Goal: Transaction & Acquisition: Obtain resource

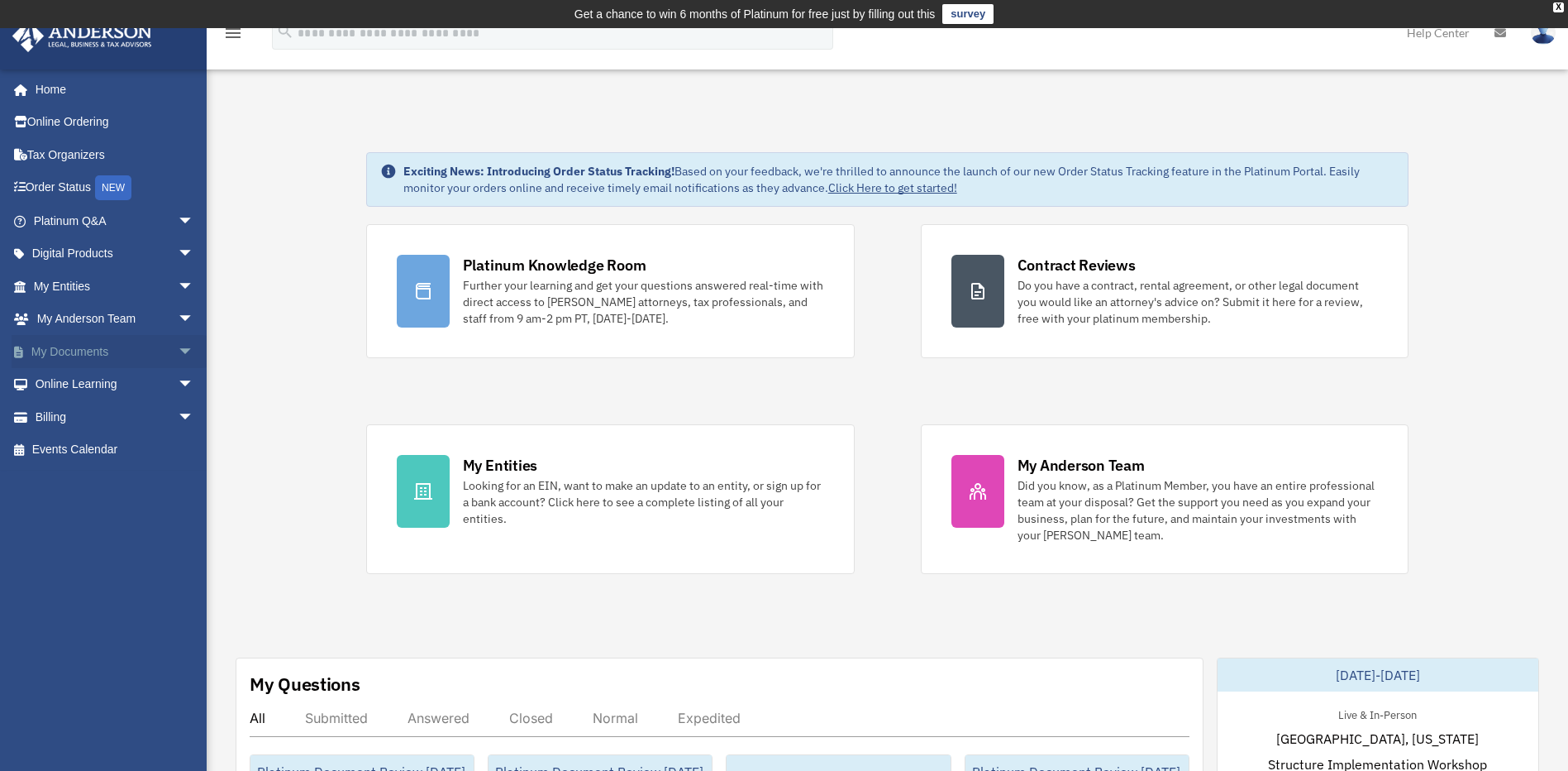
click at [177, 354] on span "arrow_drop_down" at bounding box center [193, 352] width 33 height 34
click at [122, 382] on link "Box" at bounding box center [121, 384] width 196 height 33
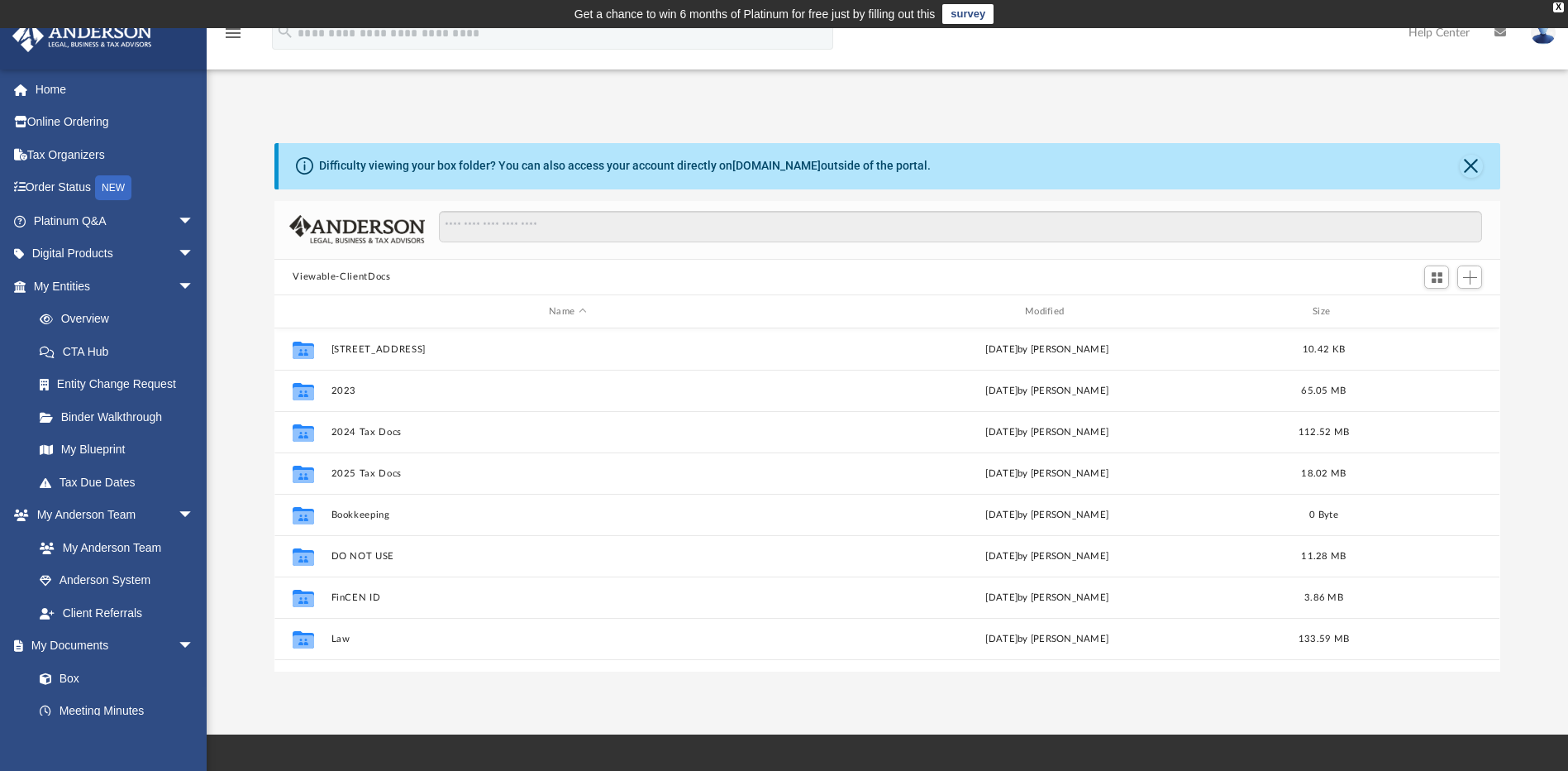
scroll to position [364, 1213]
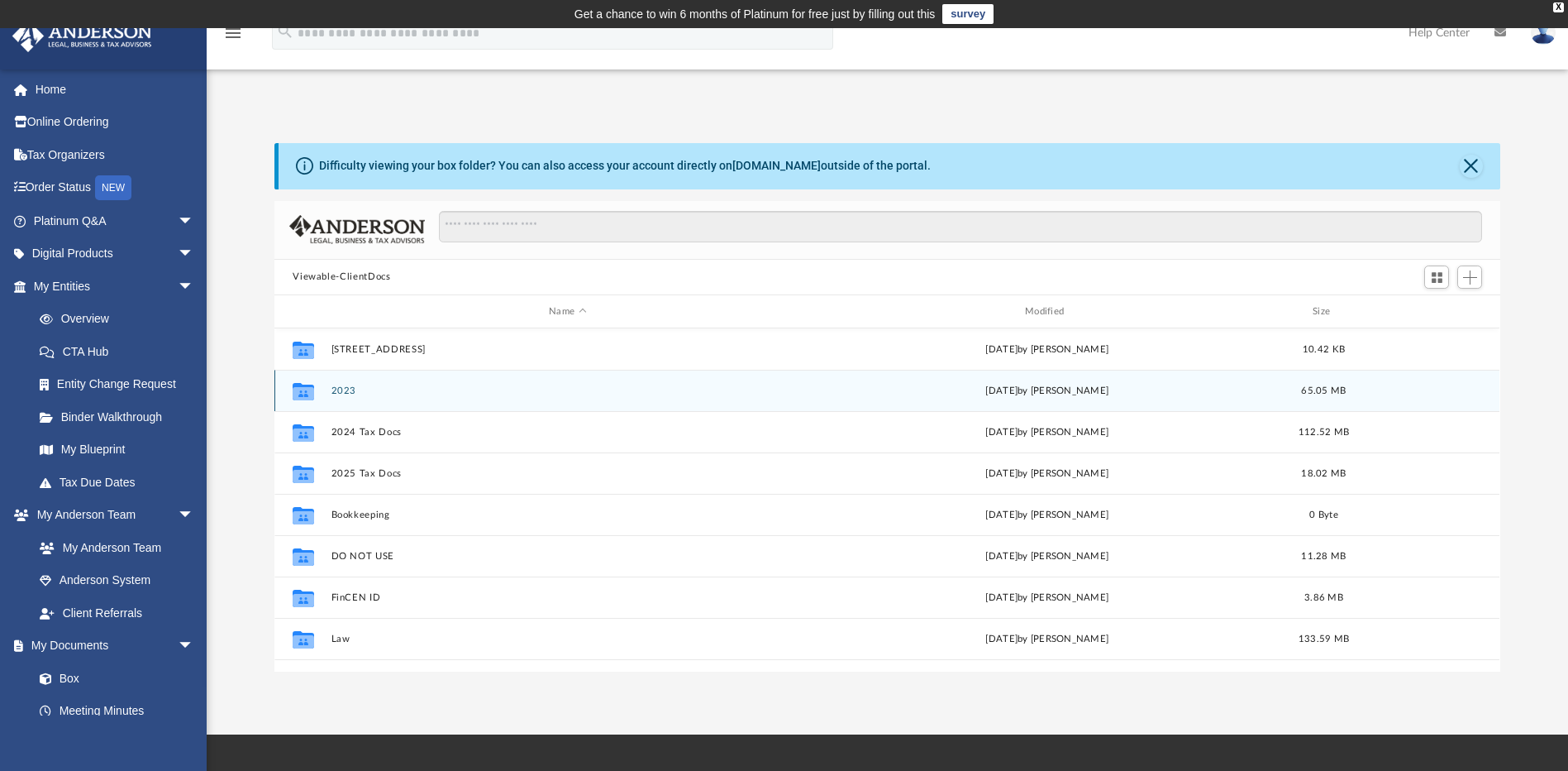
click at [537, 381] on div "Collaborated Folder 2023 Tue May 6 2025 by Natalia Tsepeleva 65.05 MB" at bounding box center [886, 390] width 1225 height 42
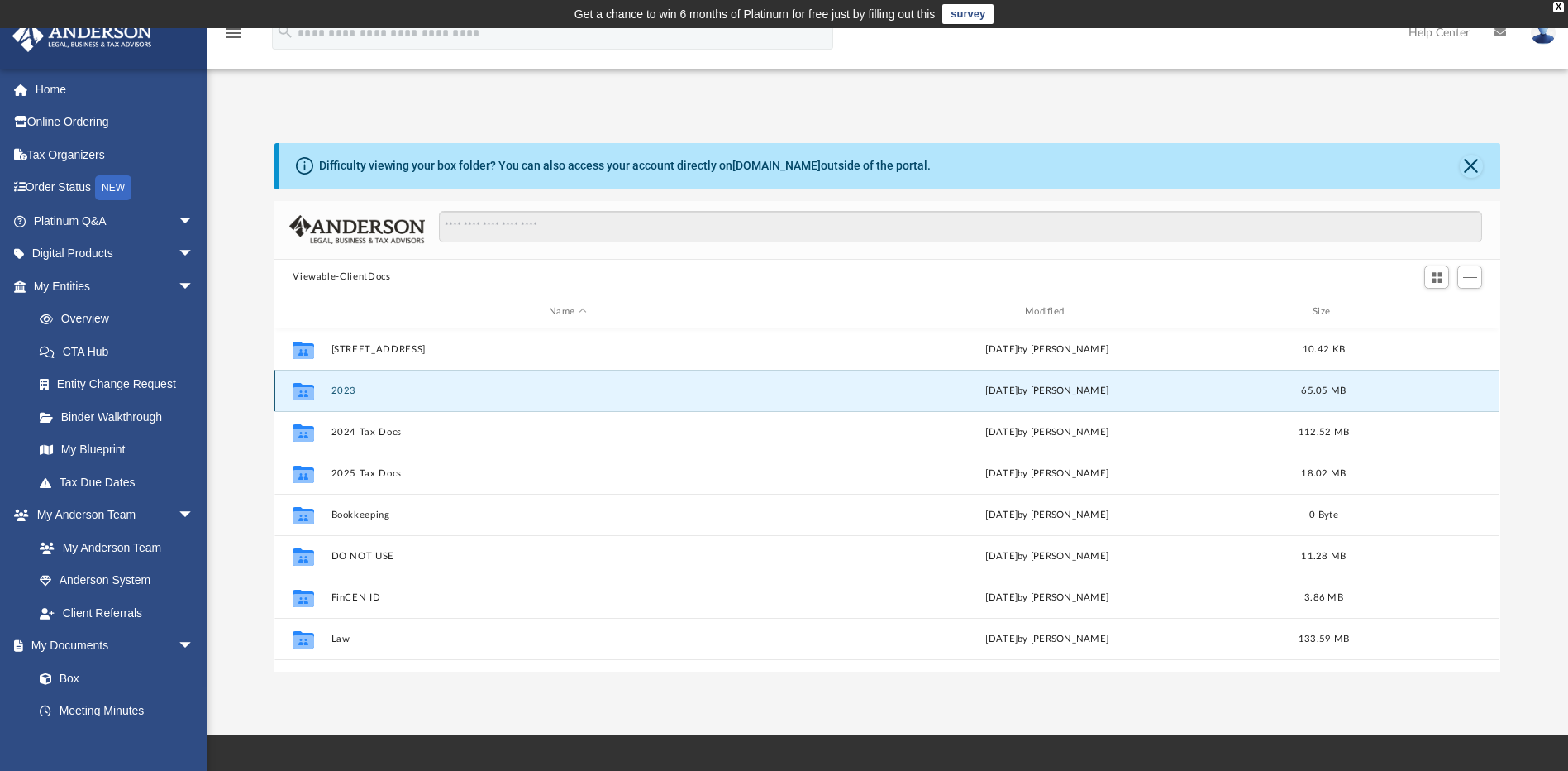
click at [537, 381] on div "Collaborated Folder 2023 Tue May 6 2025 by Natalia Tsepeleva 65.05 MB" at bounding box center [886, 390] width 1225 height 42
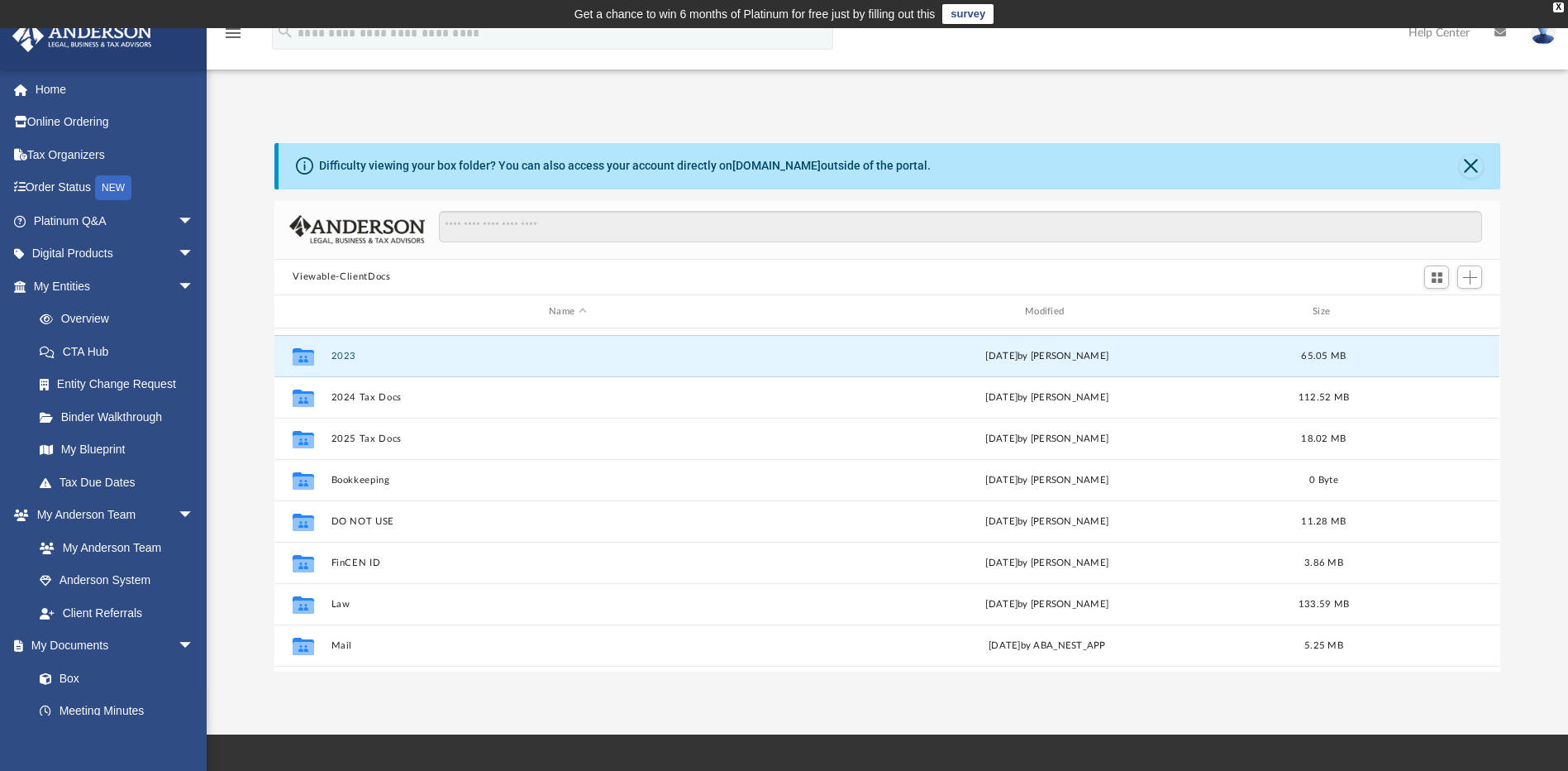
scroll to position [0, 0]
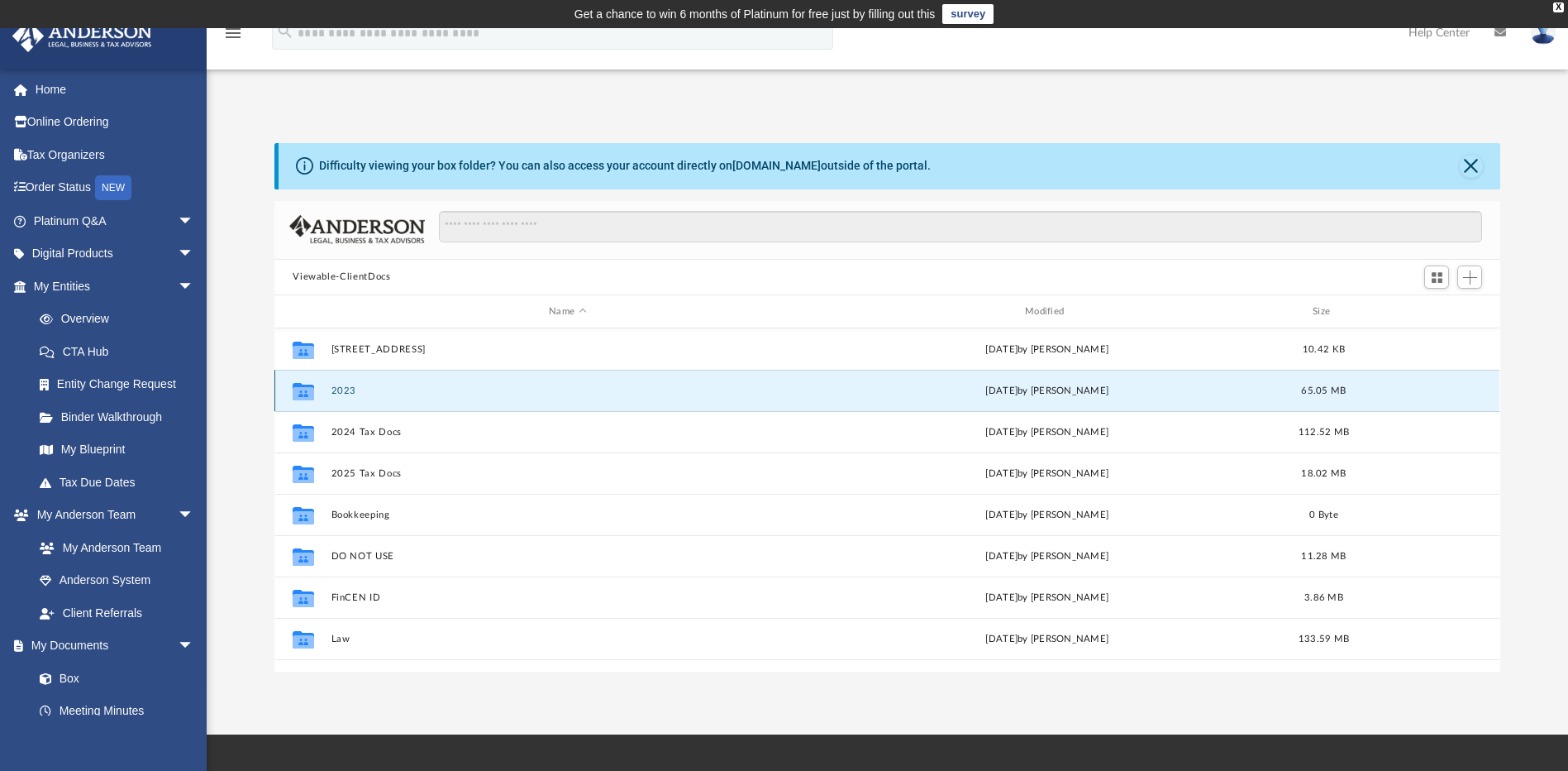
click at [298, 393] on icon "grid" at bounding box center [303, 393] width 21 height 13
click at [311, 392] on icon "grid" at bounding box center [303, 393] width 21 height 13
drag, startPoint x: 311, startPoint y: 392, endPoint x: 410, endPoint y: 389, distance: 99.0
click at [410, 389] on button "2023" at bounding box center [568, 390] width 473 height 11
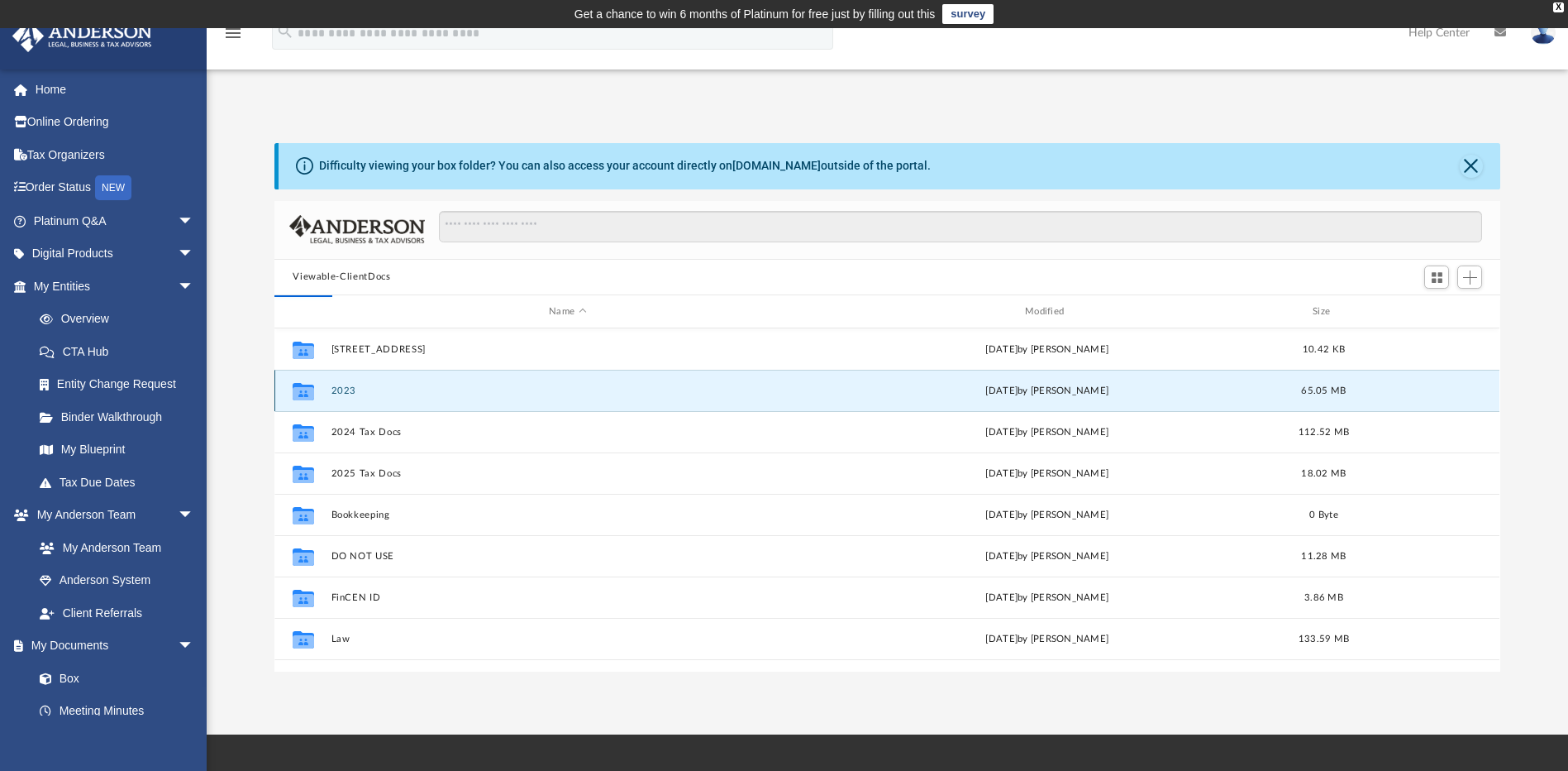
click at [292, 392] on icon "Collaborated Folder" at bounding box center [303, 391] width 27 height 27
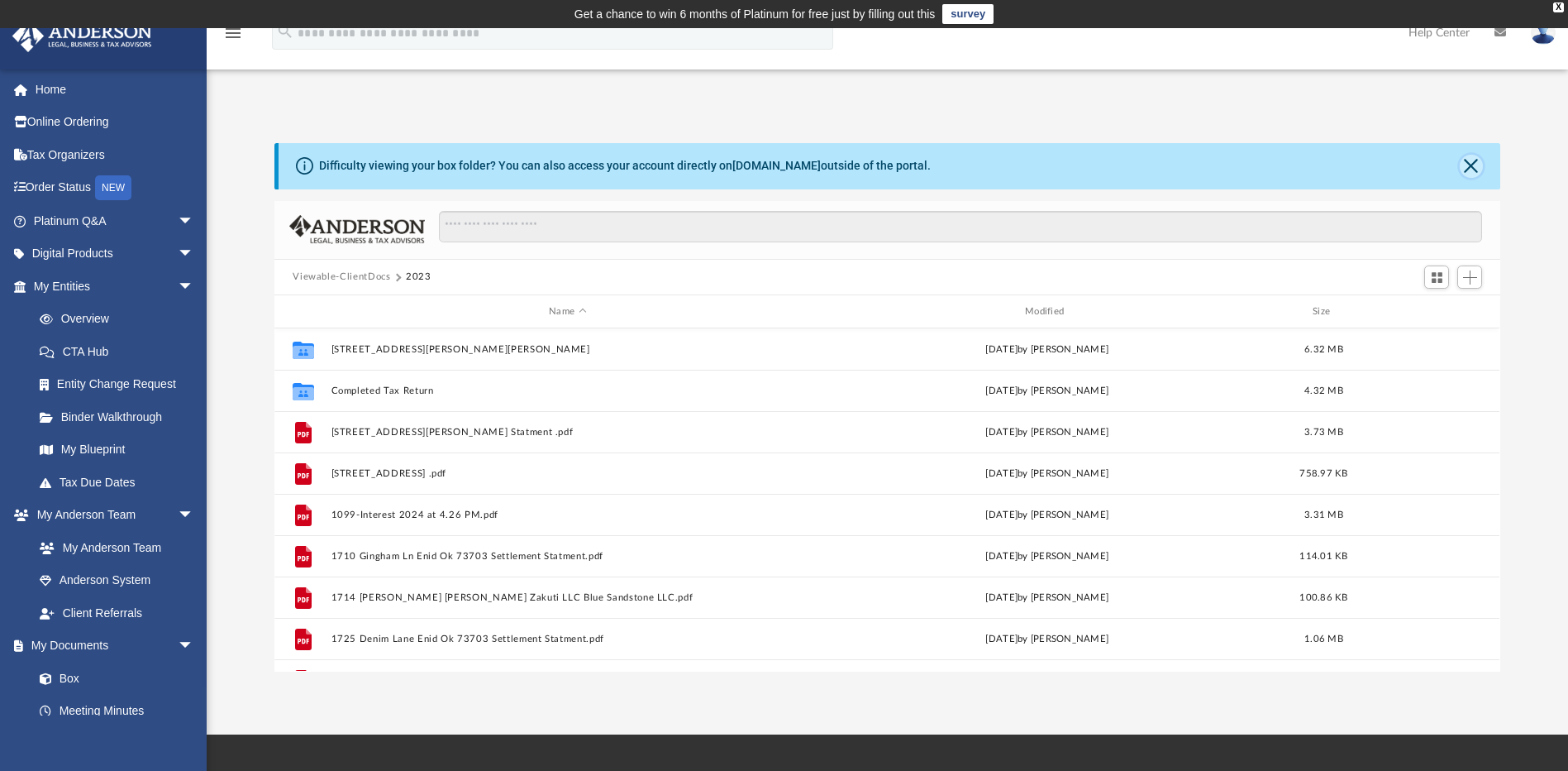
click at [1474, 164] on button "Close" at bounding box center [1471, 166] width 23 height 23
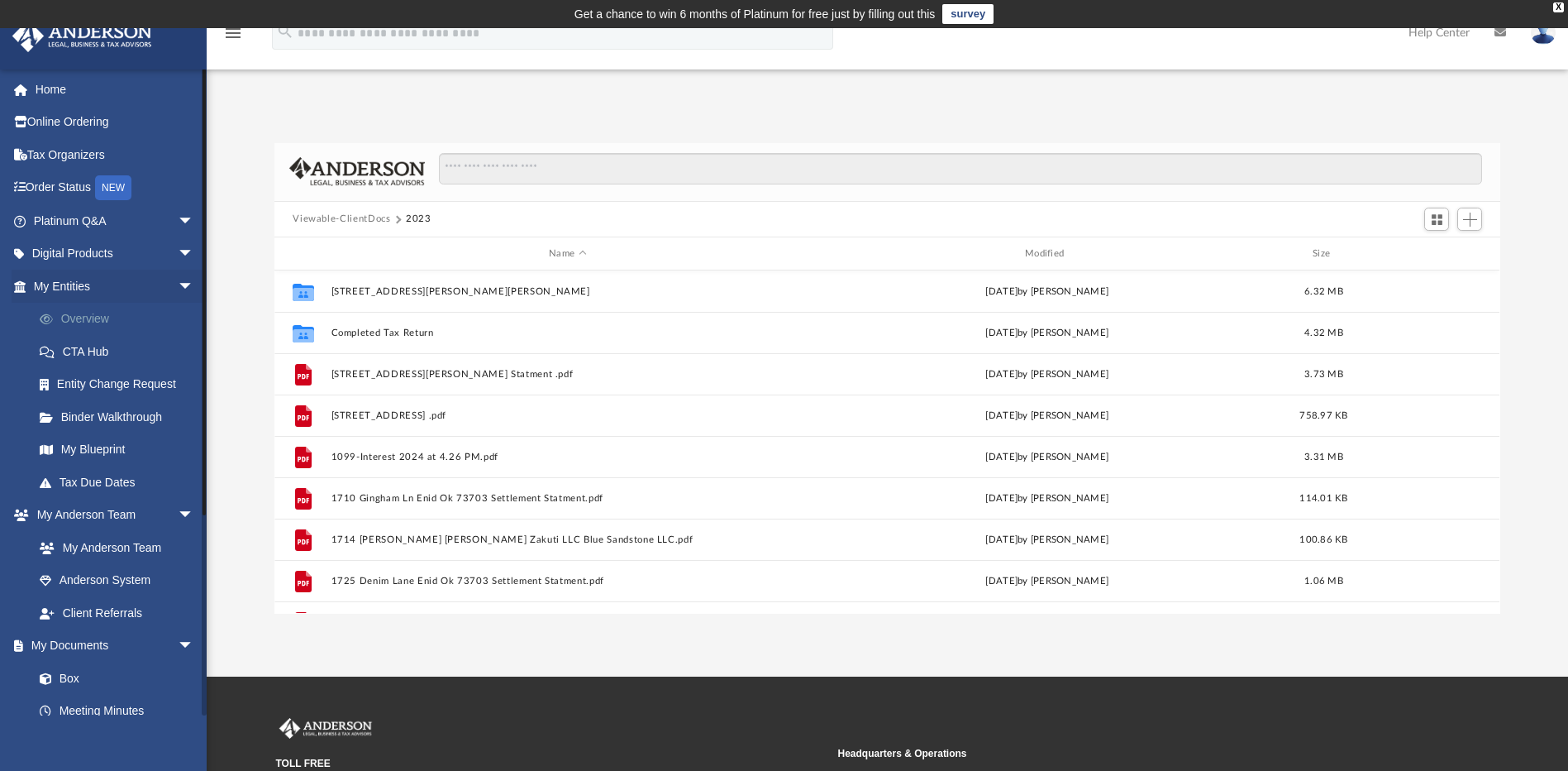
click at [141, 322] on link "Overview" at bounding box center [121, 319] width 196 height 33
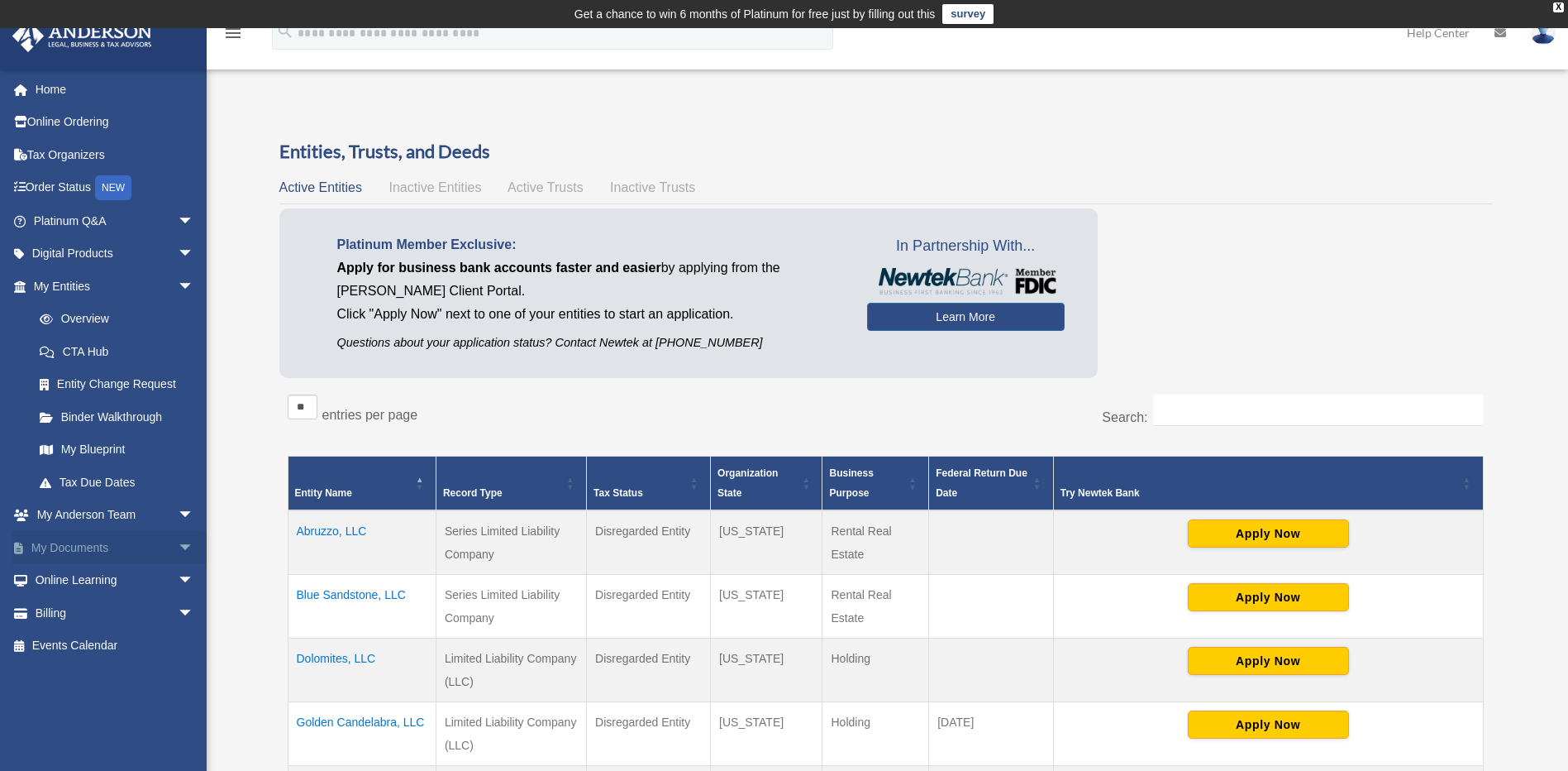
click at [130, 549] on link "My Documents arrow_drop_down" at bounding box center [115, 547] width 208 height 33
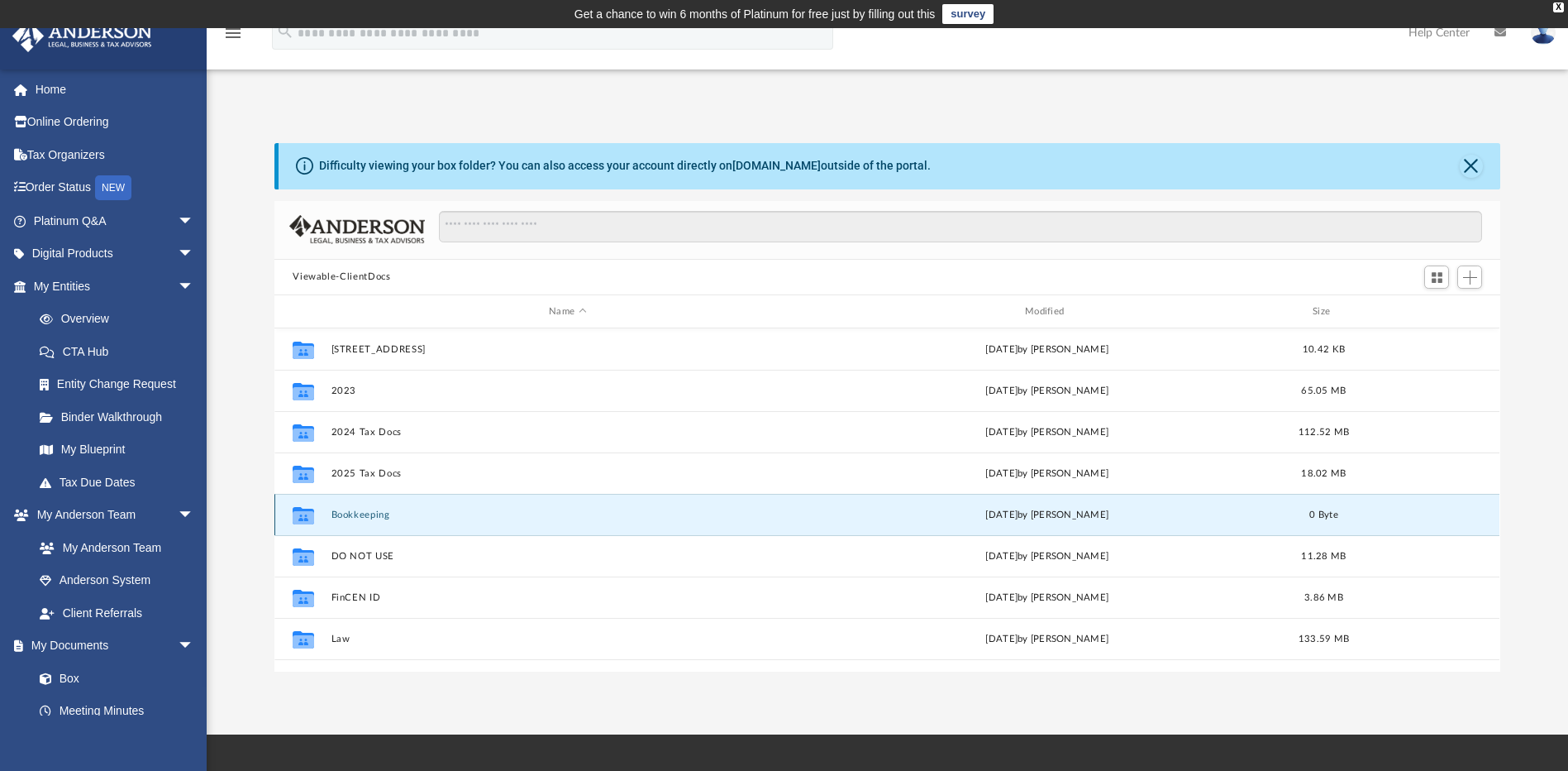
click at [337, 513] on button "Bookkeeping" at bounding box center [568, 515] width 473 height 11
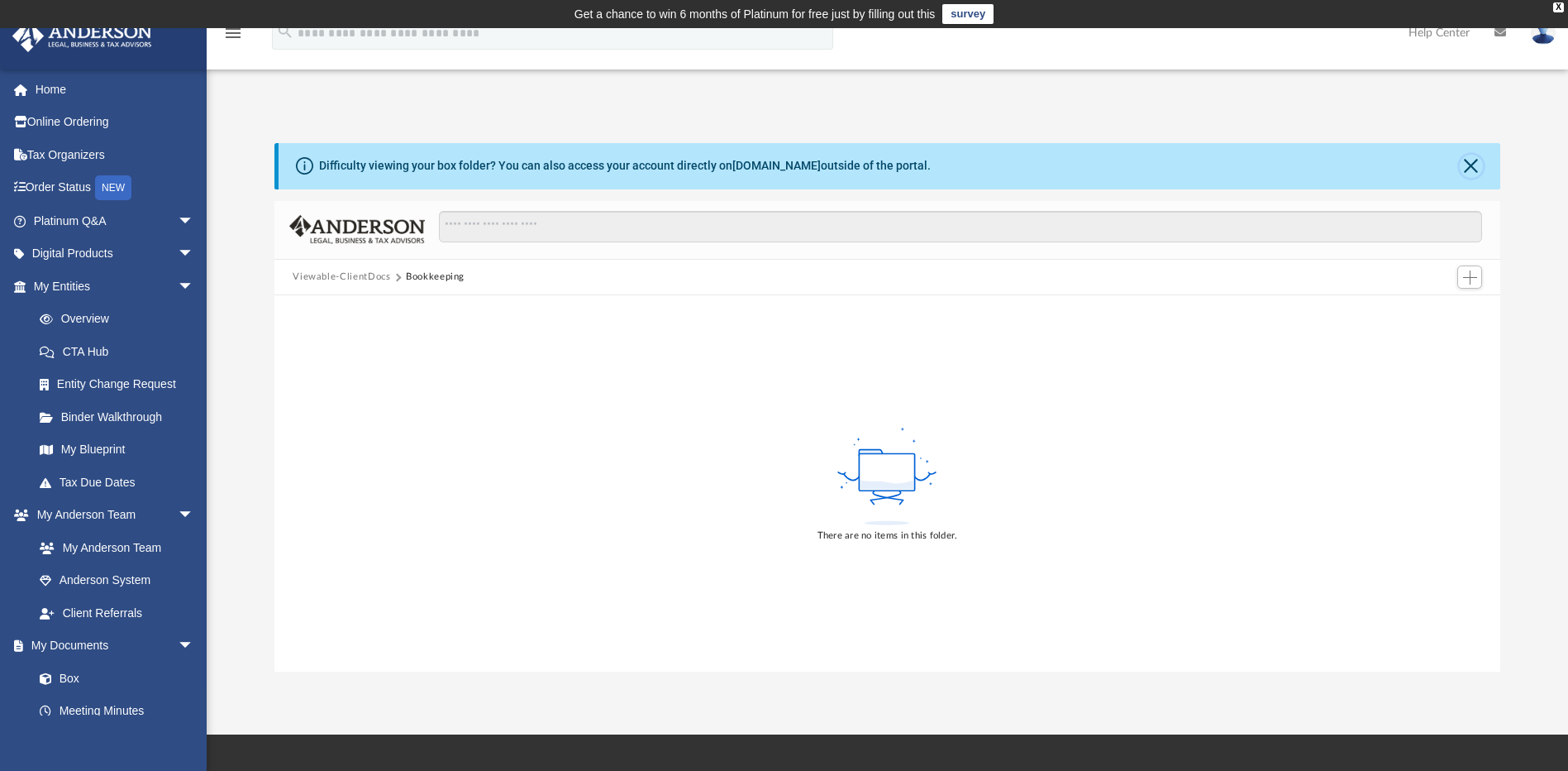
click at [1467, 169] on button "Close" at bounding box center [1471, 166] width 23 height 23
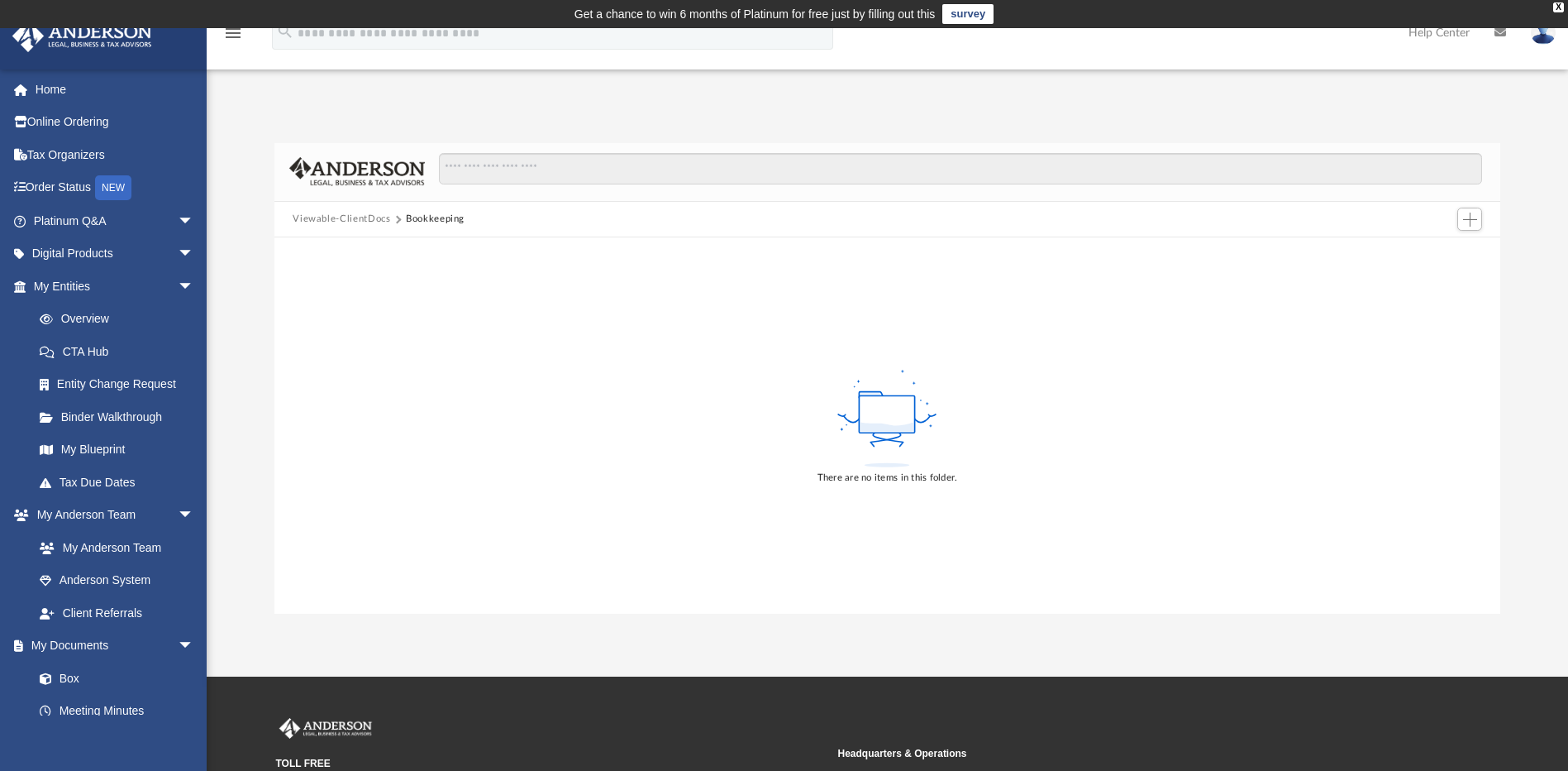
click at [423, 219] on button "Bookkeeping" at bounding box center [435, 219] width 59 height 15
click at [158, 545] on link "My Anderson Team" at bounding box center [121, 547] width 196 height 33
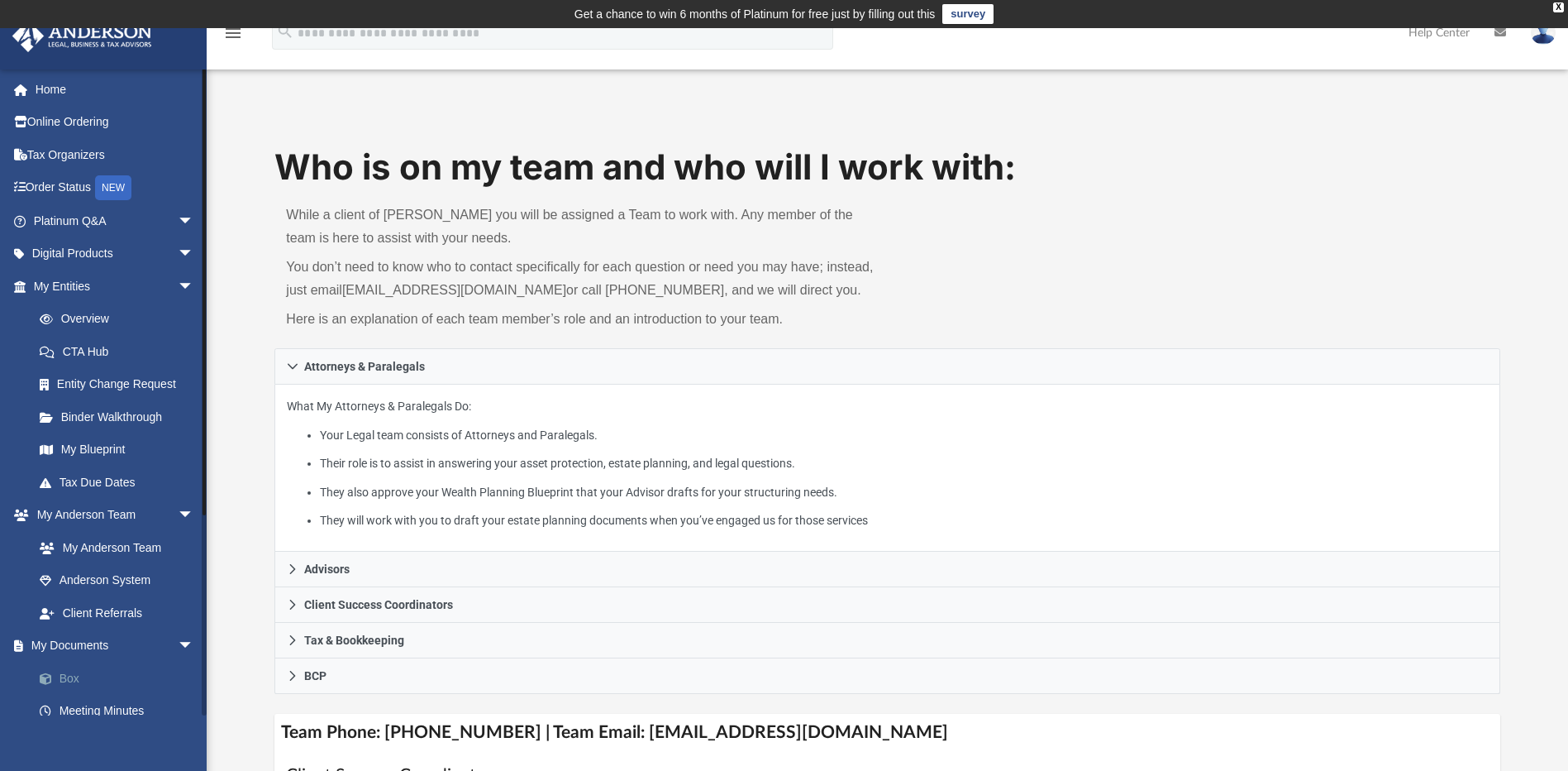
click at [122, 678] on link "Box" at bounding box center [121, 678] width 196 height 33
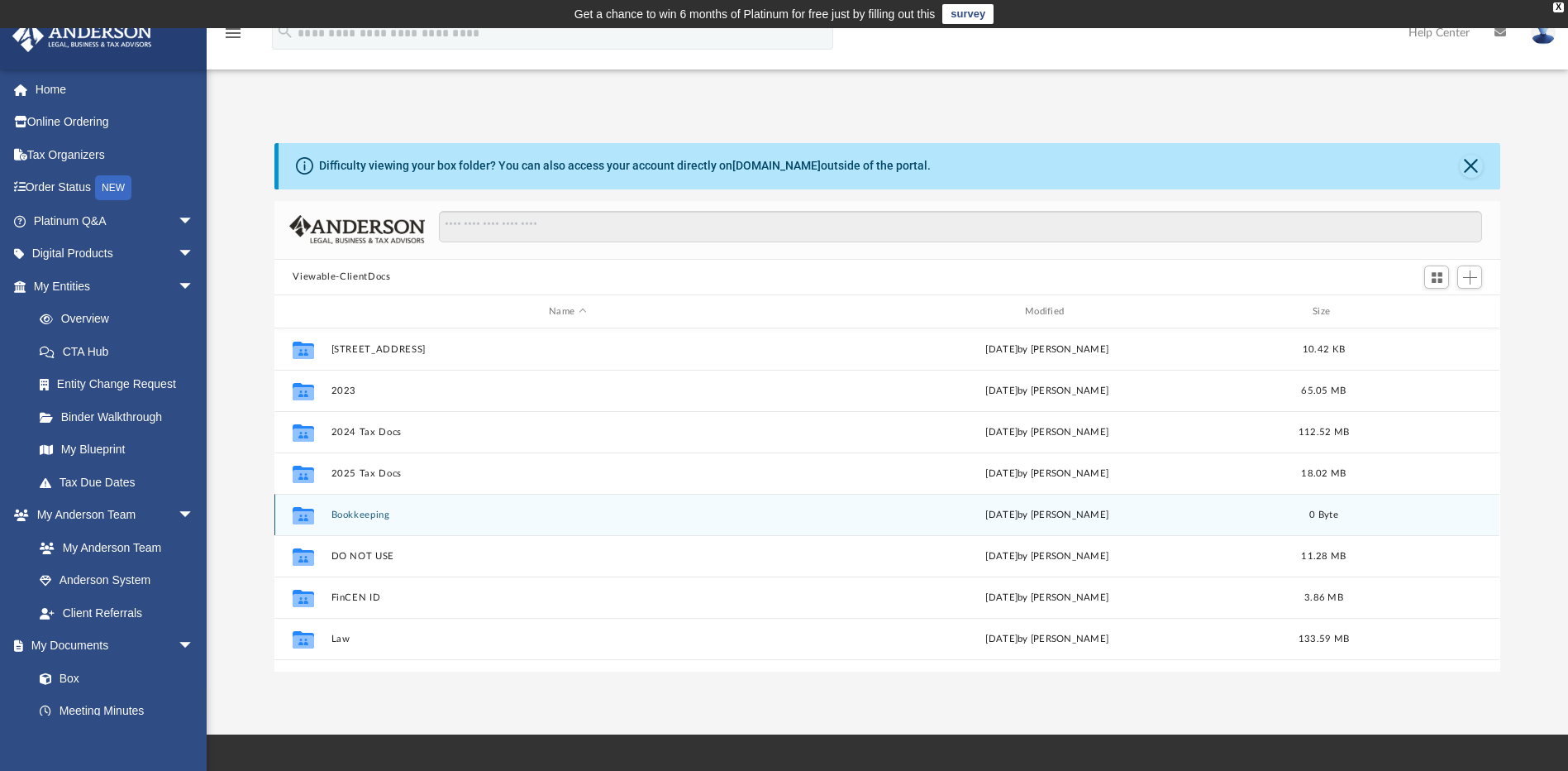
scroll to position [193, 0]
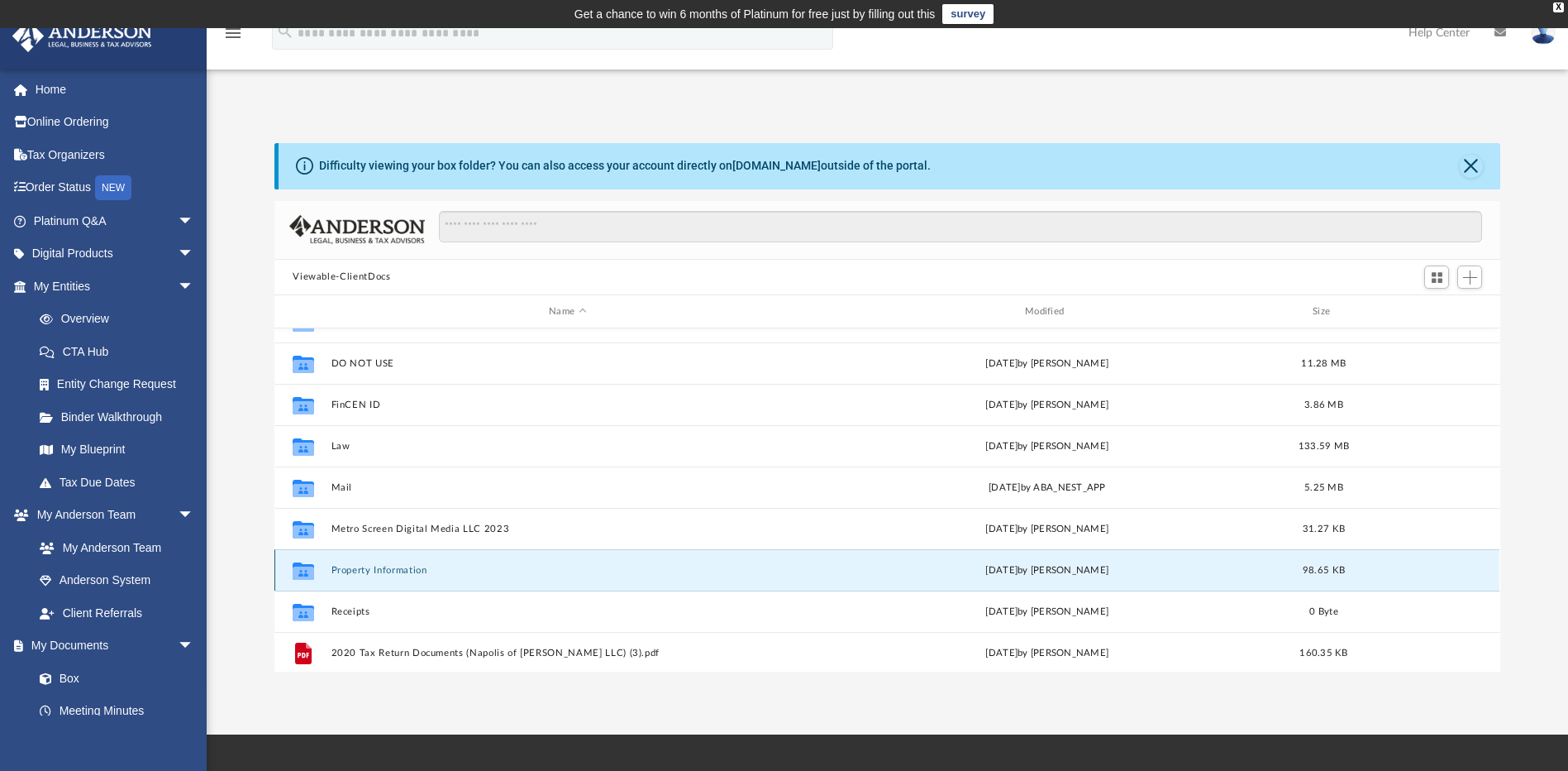
click at [359, 575] on button "Property Information" at bounding box center [568, 570] width 473 height 11
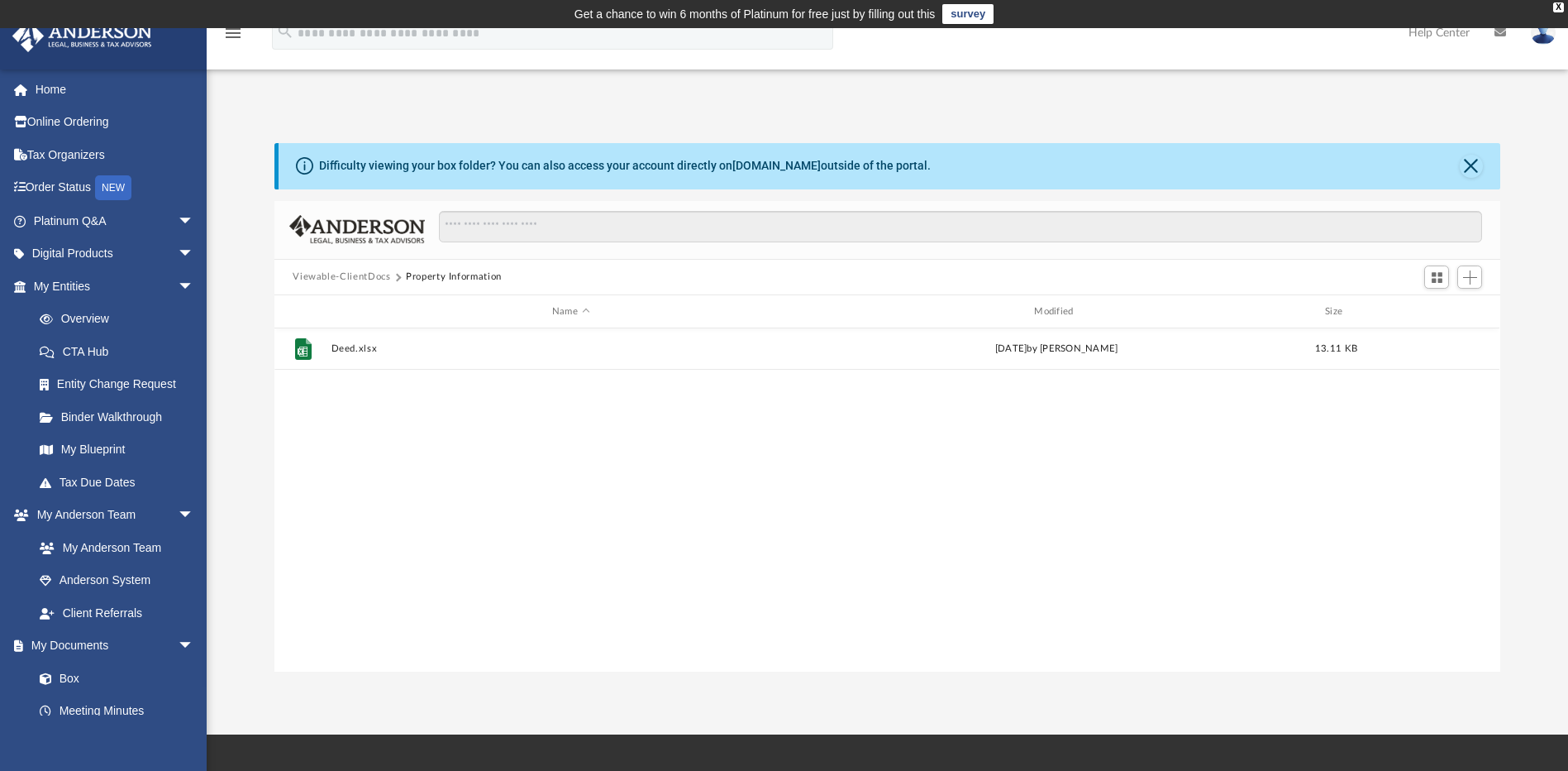
scroll to position [0, 0]
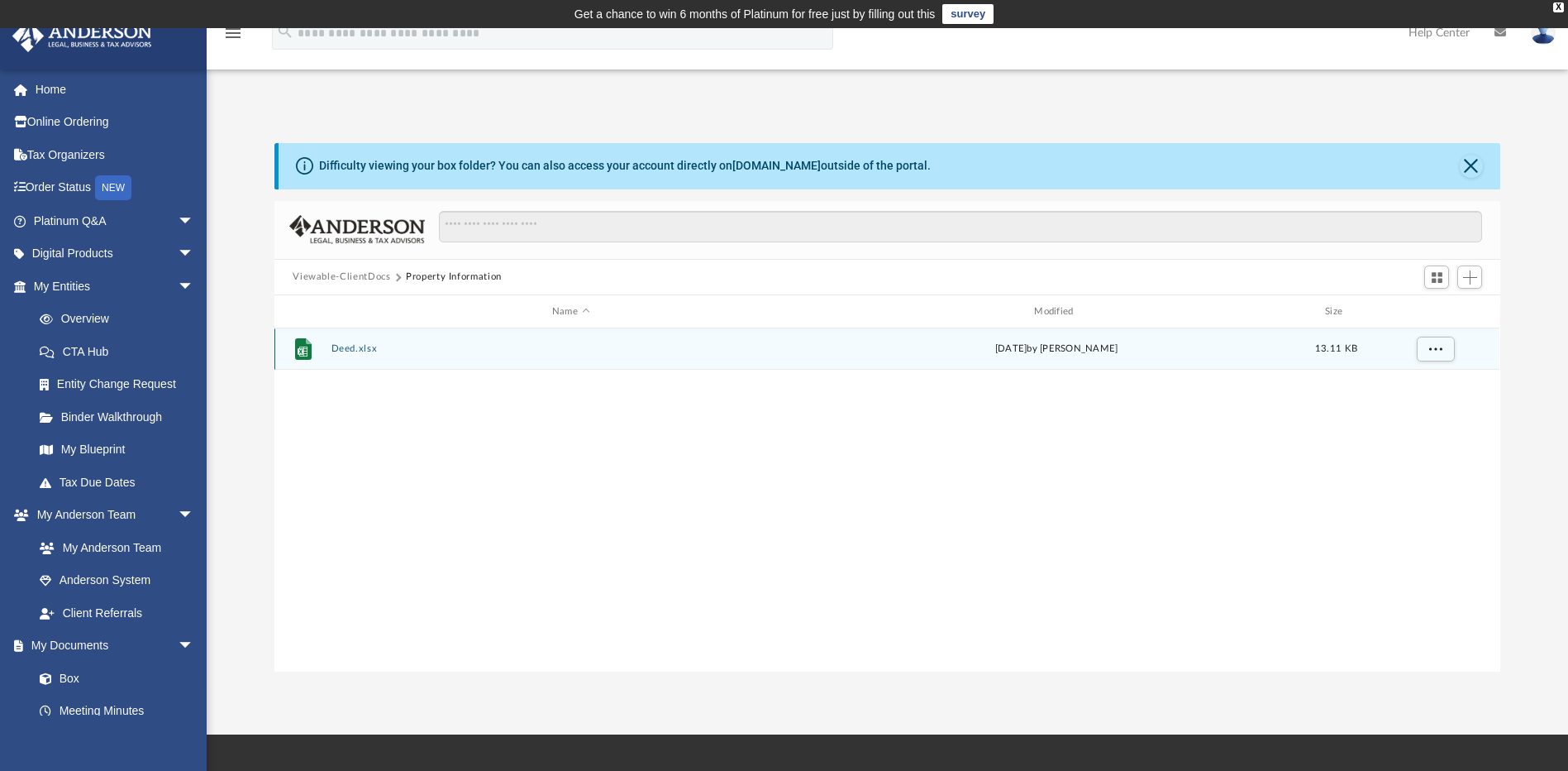
click at [310, 351] on icon "grid" at bounding box center [303, 349] width 17 height 21
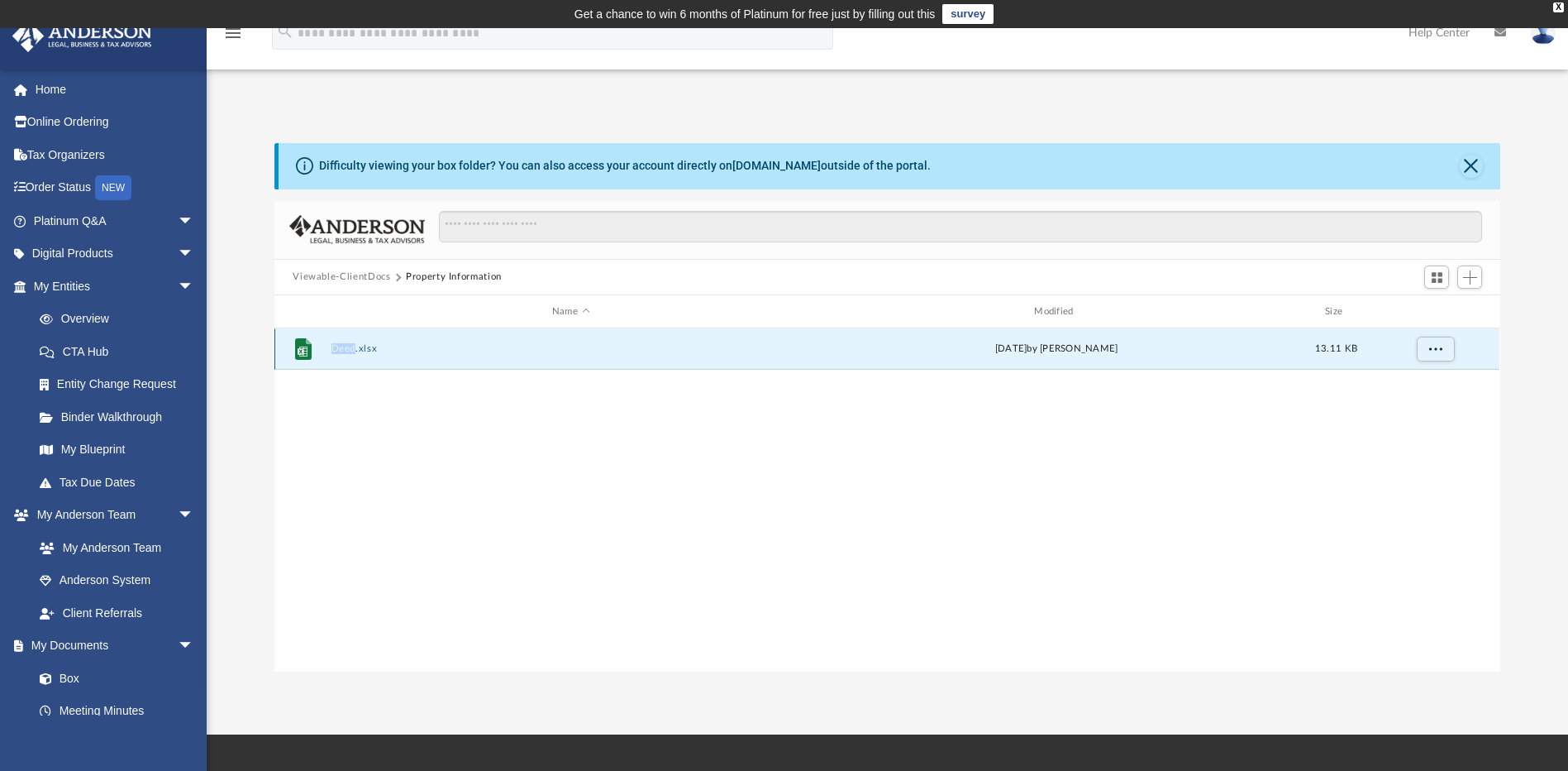
drag, startPoint x: 310, startPoint y: 351, endPoint x: 359, endPoint y: 349, distance: 49.0
click at [359, 349] on button "Deed.xlsx" at bounding box center [571, 350] width 479 height 11
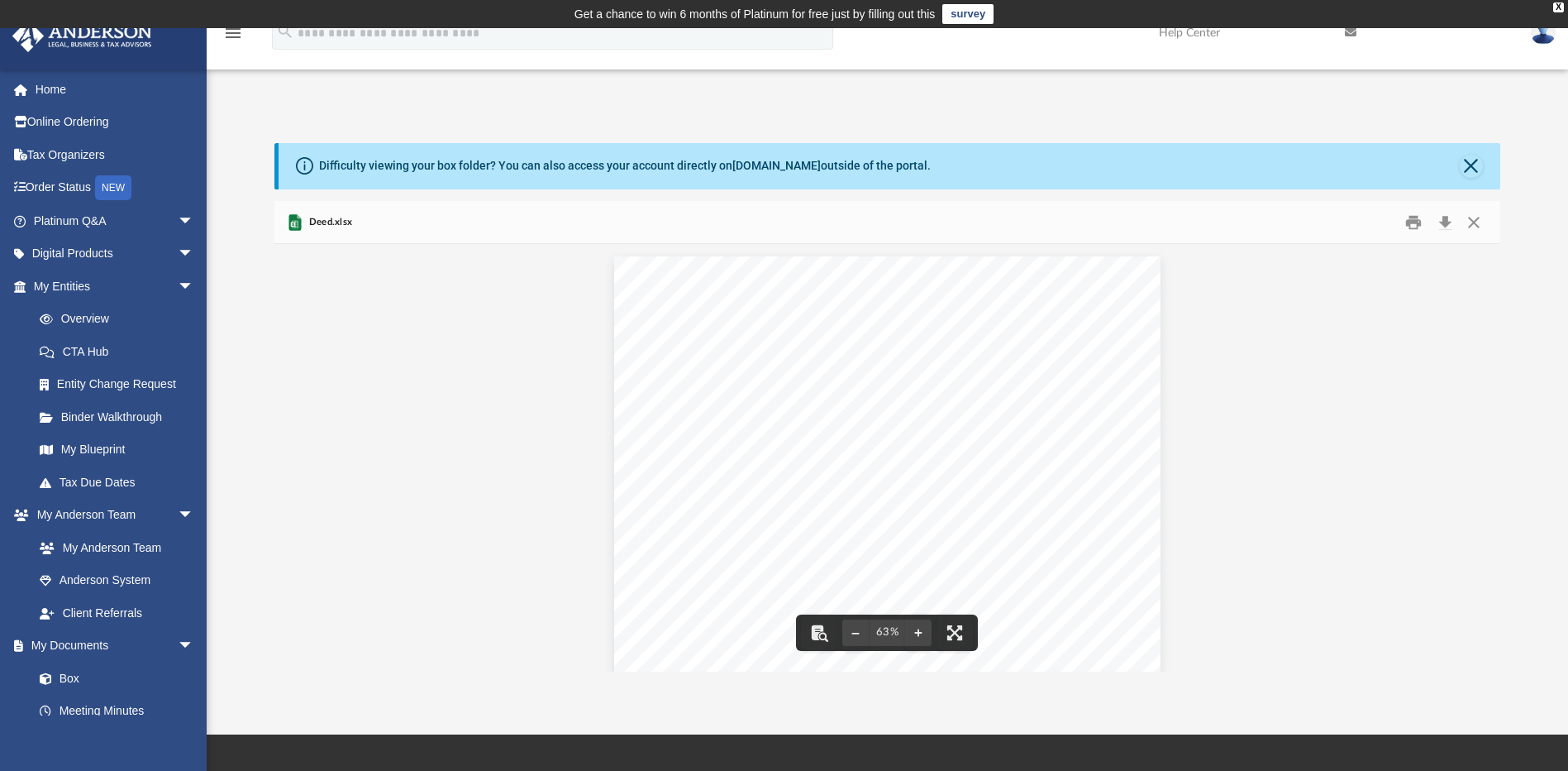
scroll to position [20, 0]
click at [1463, 164] on button "Close" at bounding box center [1471, 166] width 23 height 23
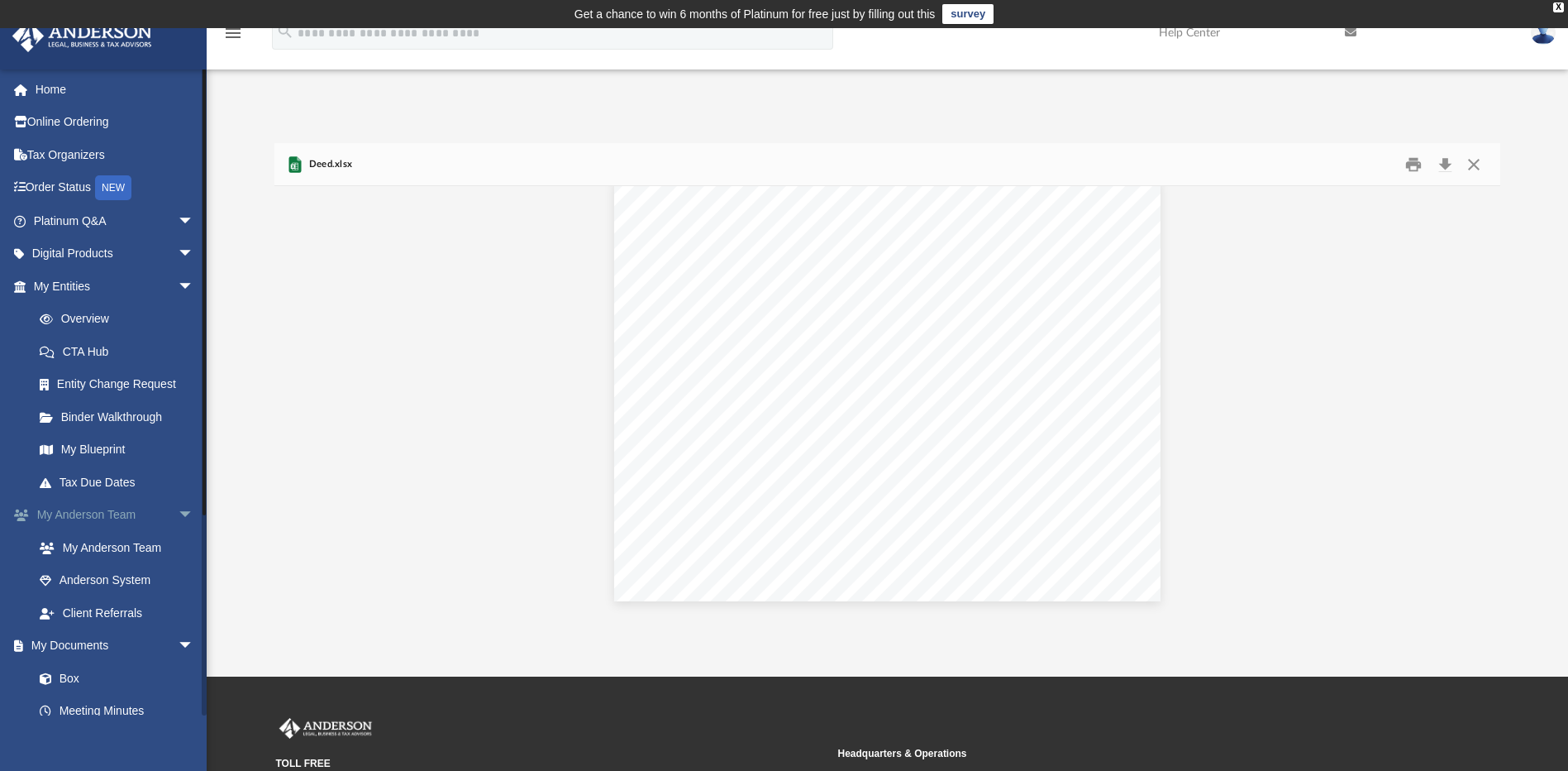
click at [155, 521] on link "My Anderson Team arrow_drop_down" at bounding box center [115, 515] width 208 height 33
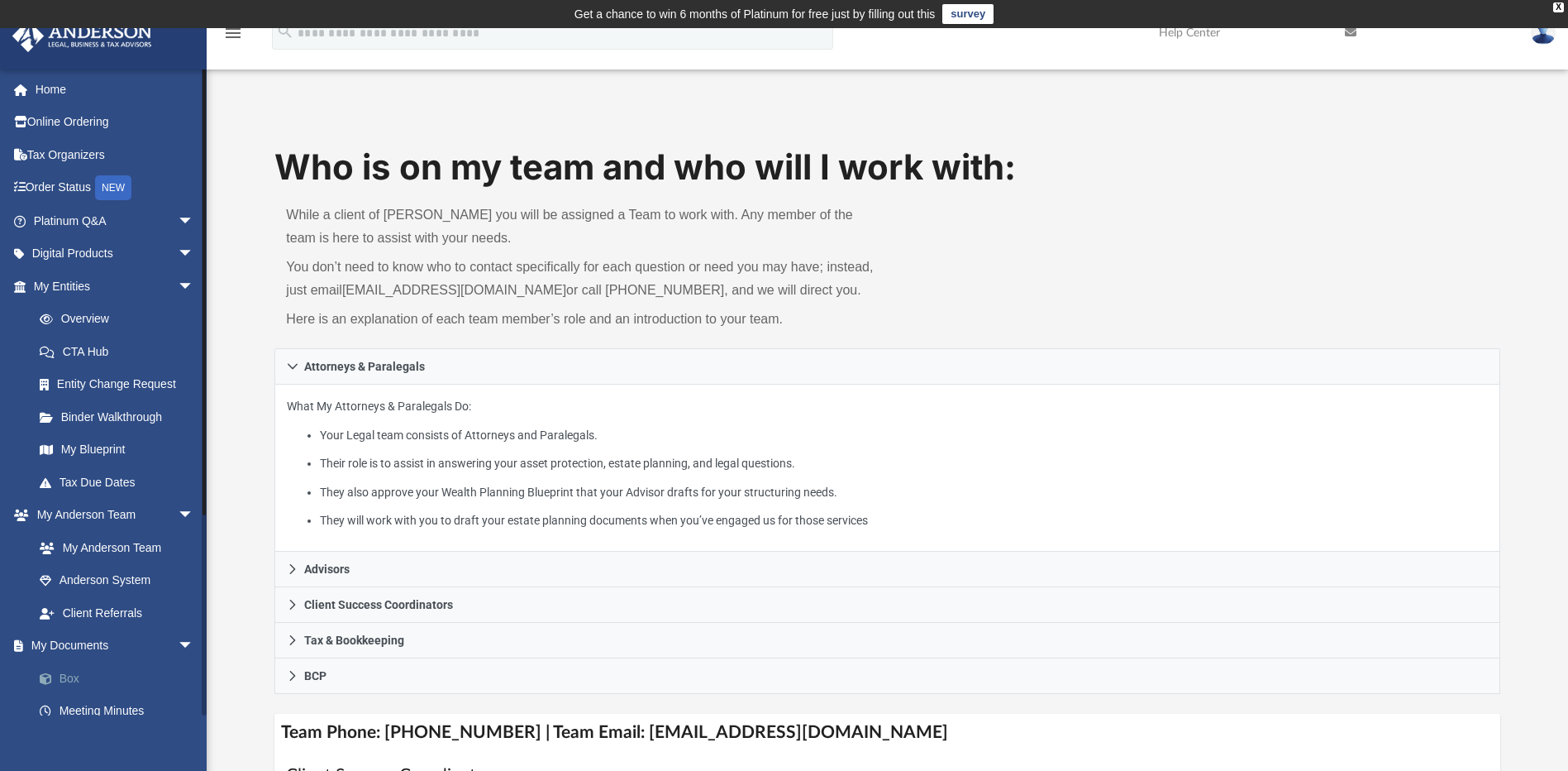
click at [105, 686] on link "Box" at bounding box center [121, 678] width 196 height 33
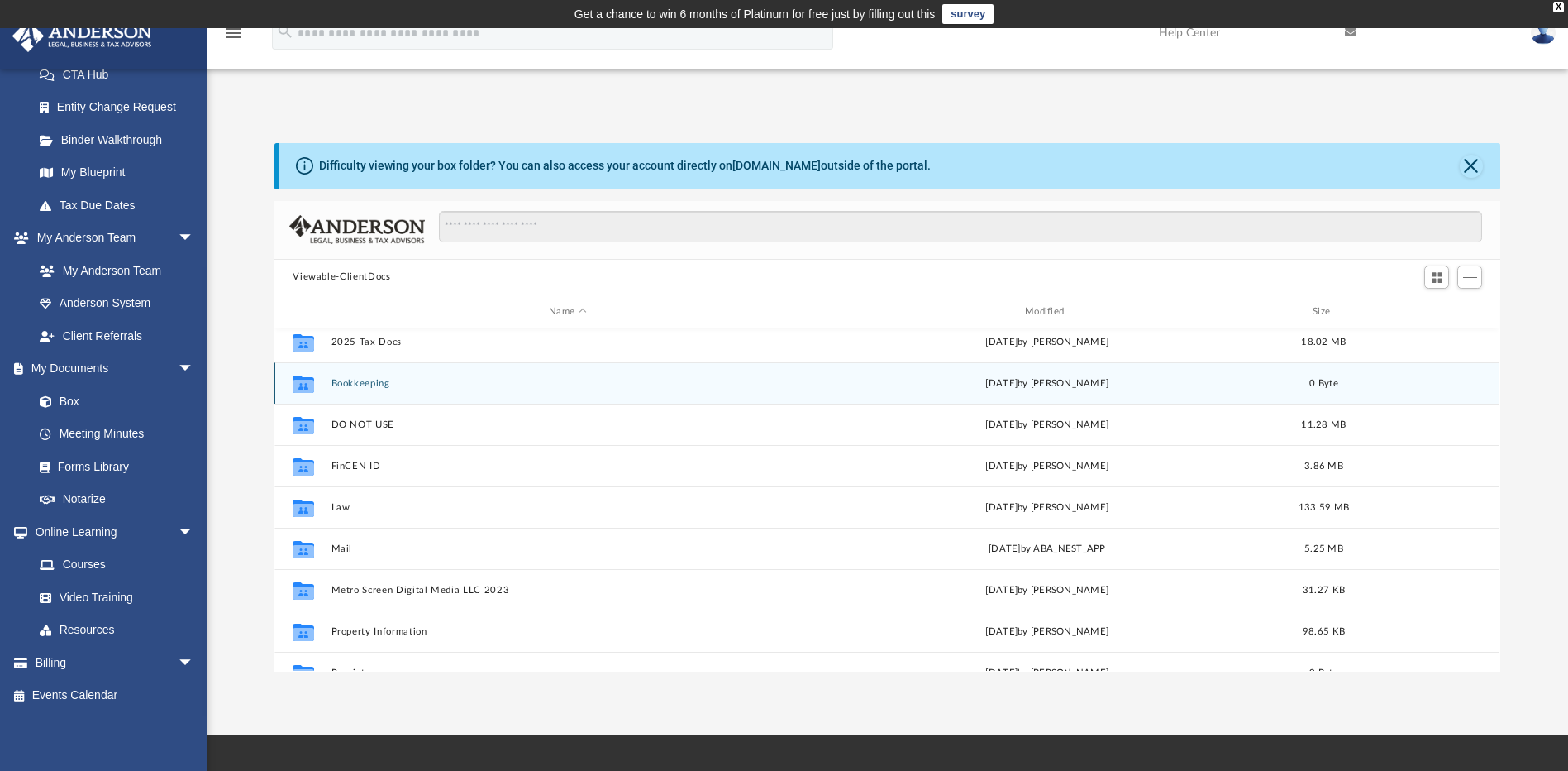
scroll to position [193, 0]
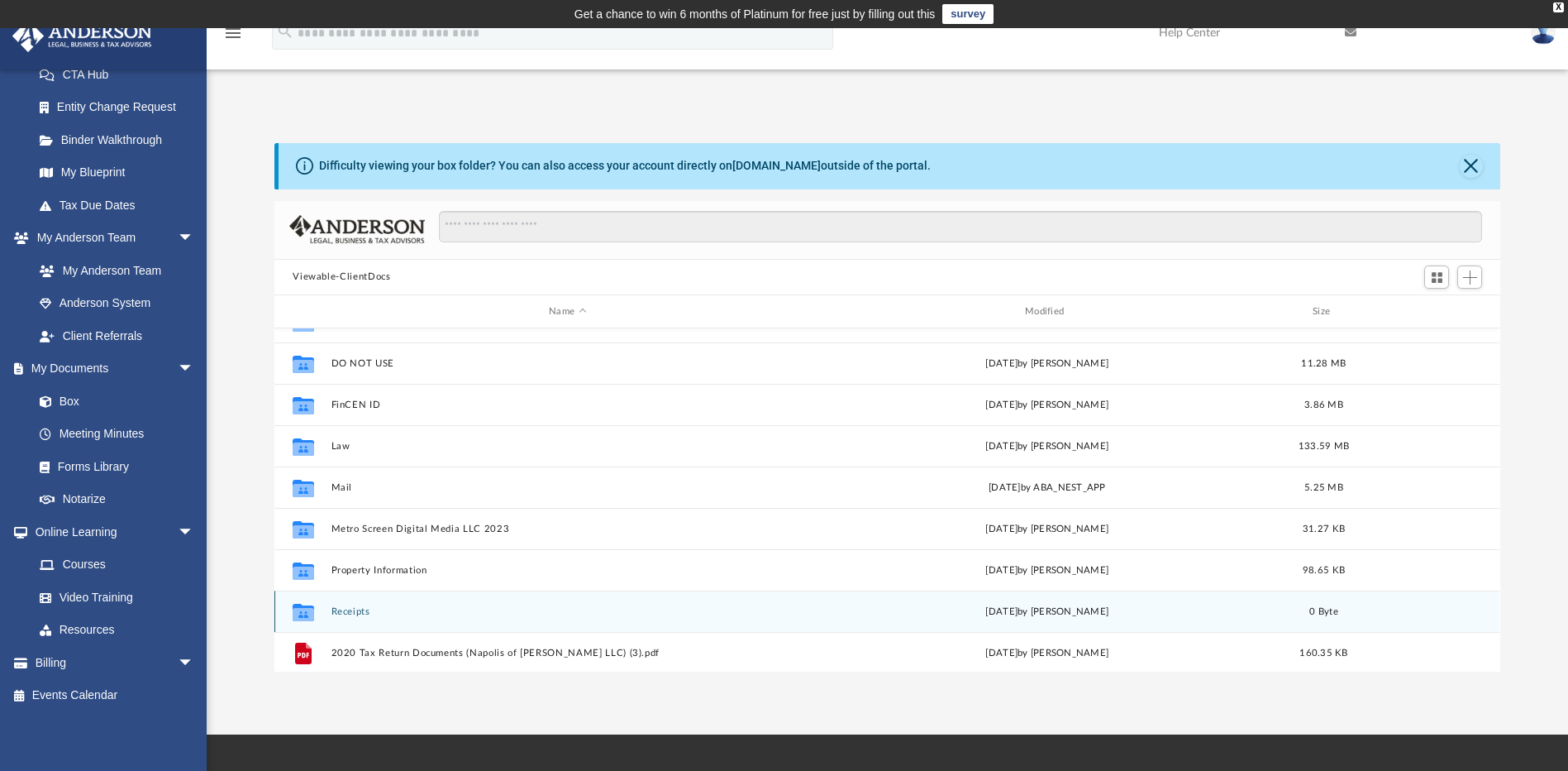
click at [307, 617] on icon "grid" at bounding box center [303, 612] width 21 height 18
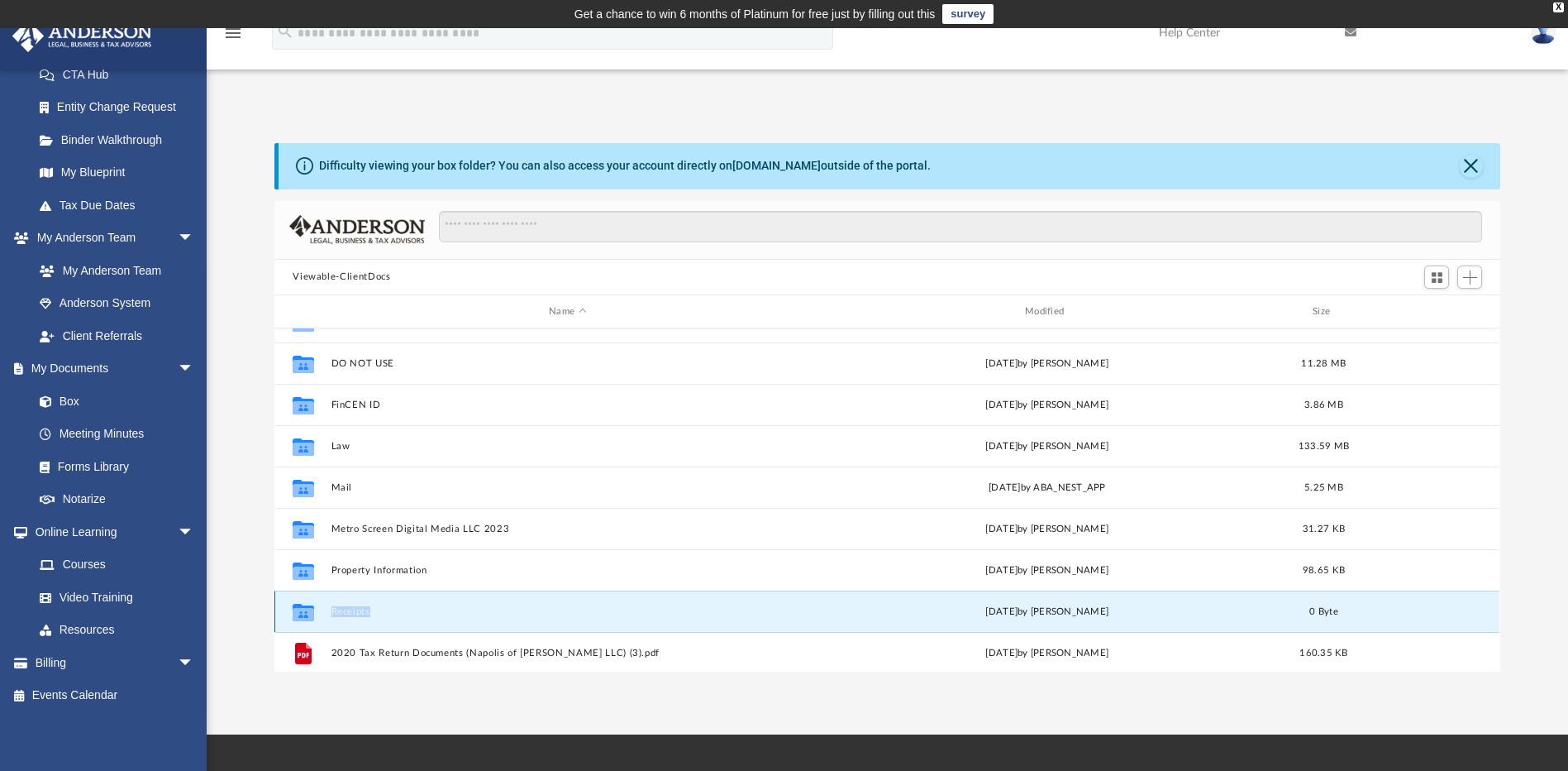
click at [307, 617] on icon "grid" at bounding box center [303, 612] width 21 height 18
drag, startPoint x: 307, startPoint y: 617, endPoint x: 299, endPoint y: 611, distance: 10.0
click at [299, 611] on icon "grid" at bounding box center [303, 614] width 21 height 13
click at [345, 609] on button "Receipts" at bounding box center [568, 611] width 473 height 11
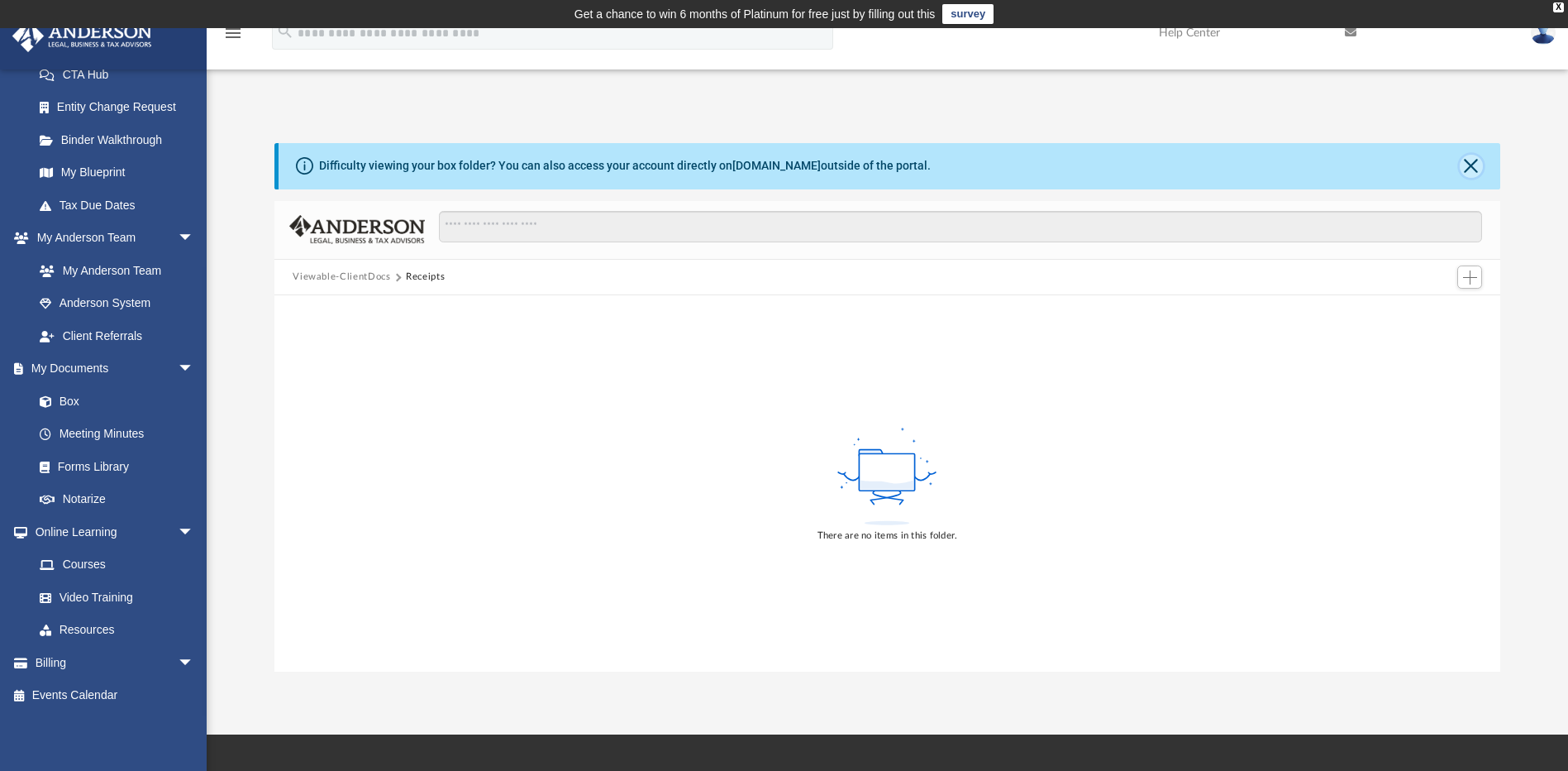
click at [1472, 169] on button "Close" at bounding box center [1471, 166] width 23 height 23
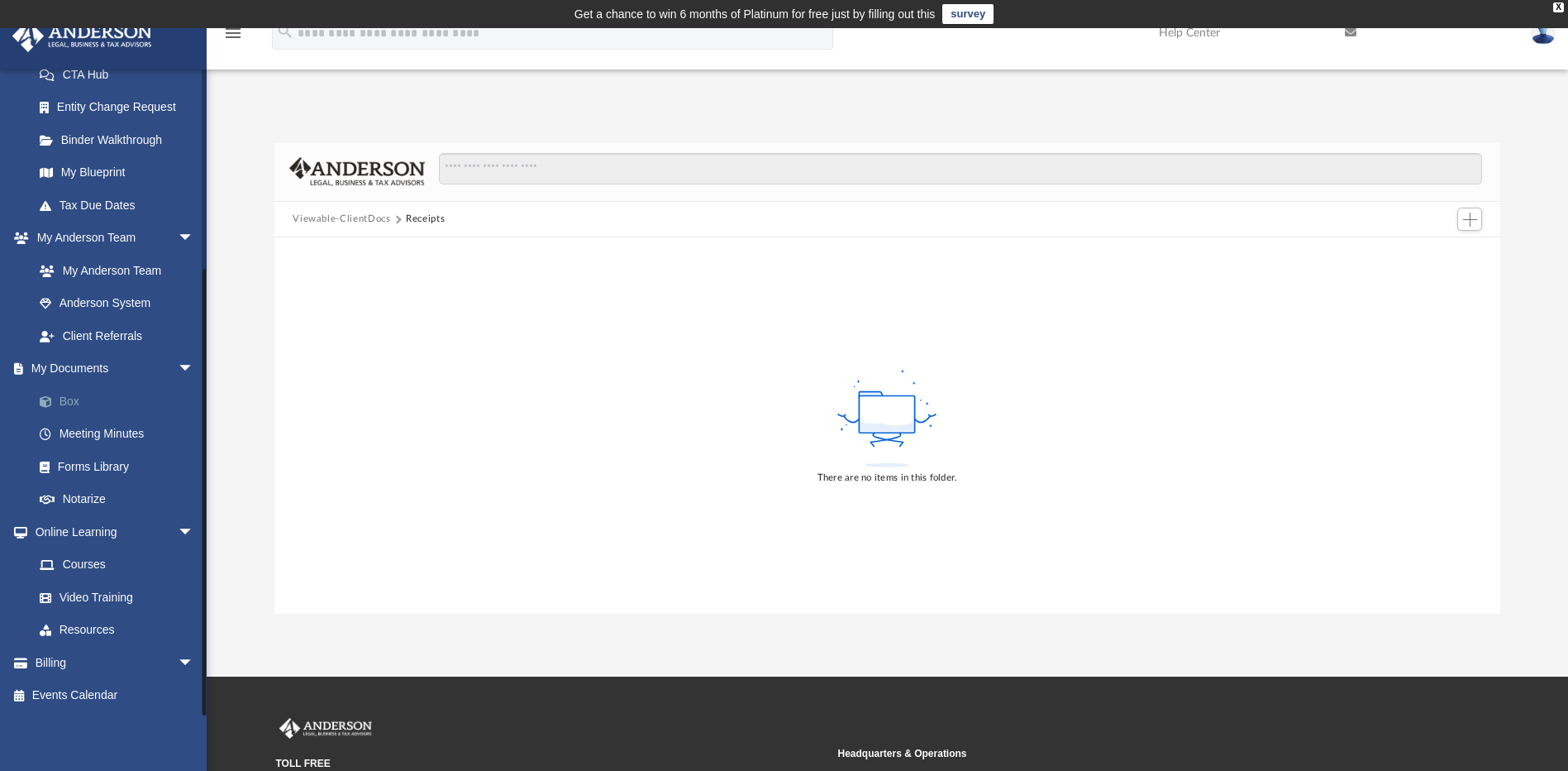
click at [98, 405] on link "Box" at bounding box center [121, 400] width 196 height 33
click at [129, 431] on link "Meeting Minutes" at bounding box center [121, 434] width 196 height 33
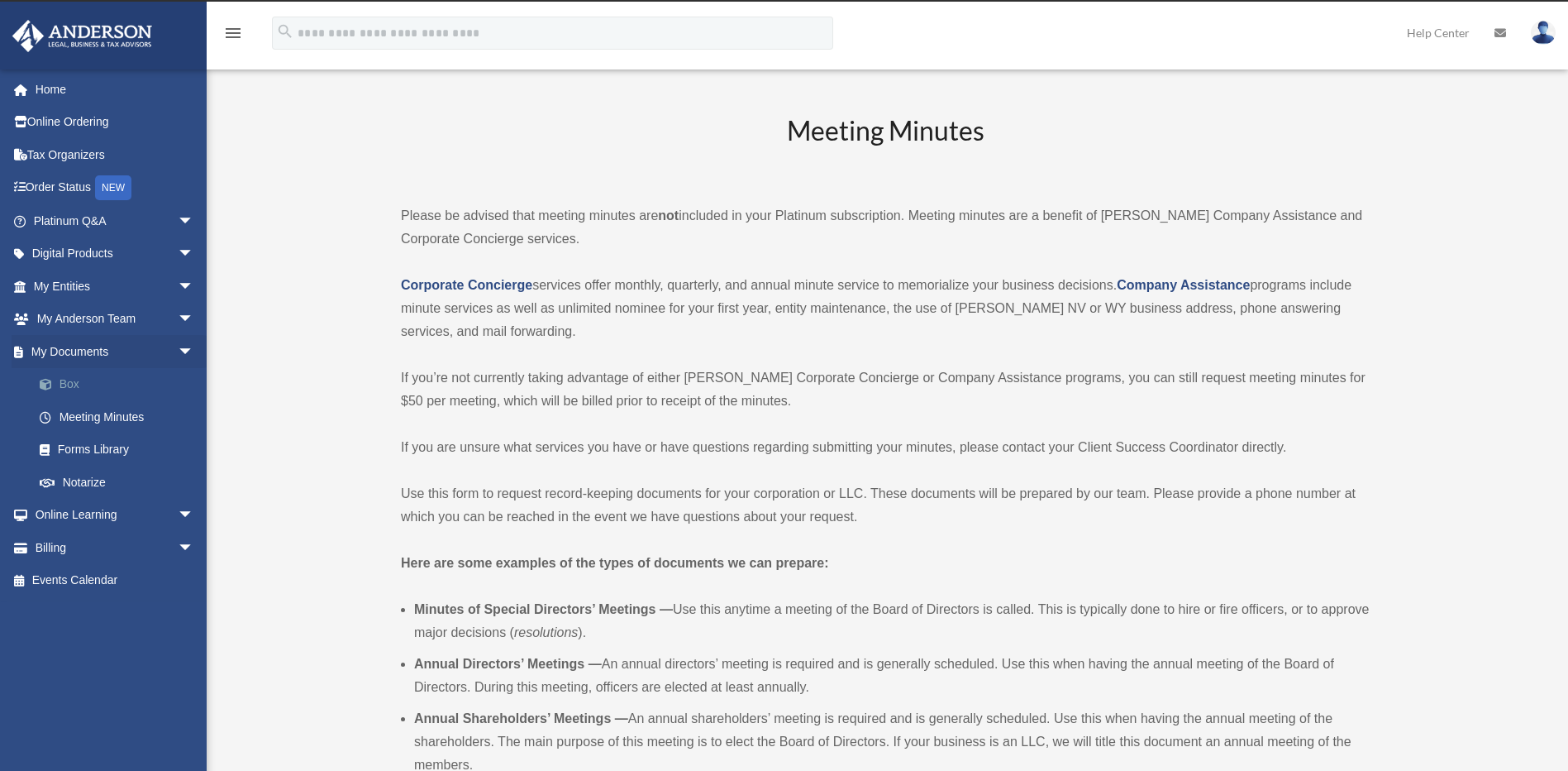
click at [90, 389] on link "Box" at bounding box center [121, 384] width 196 height 33
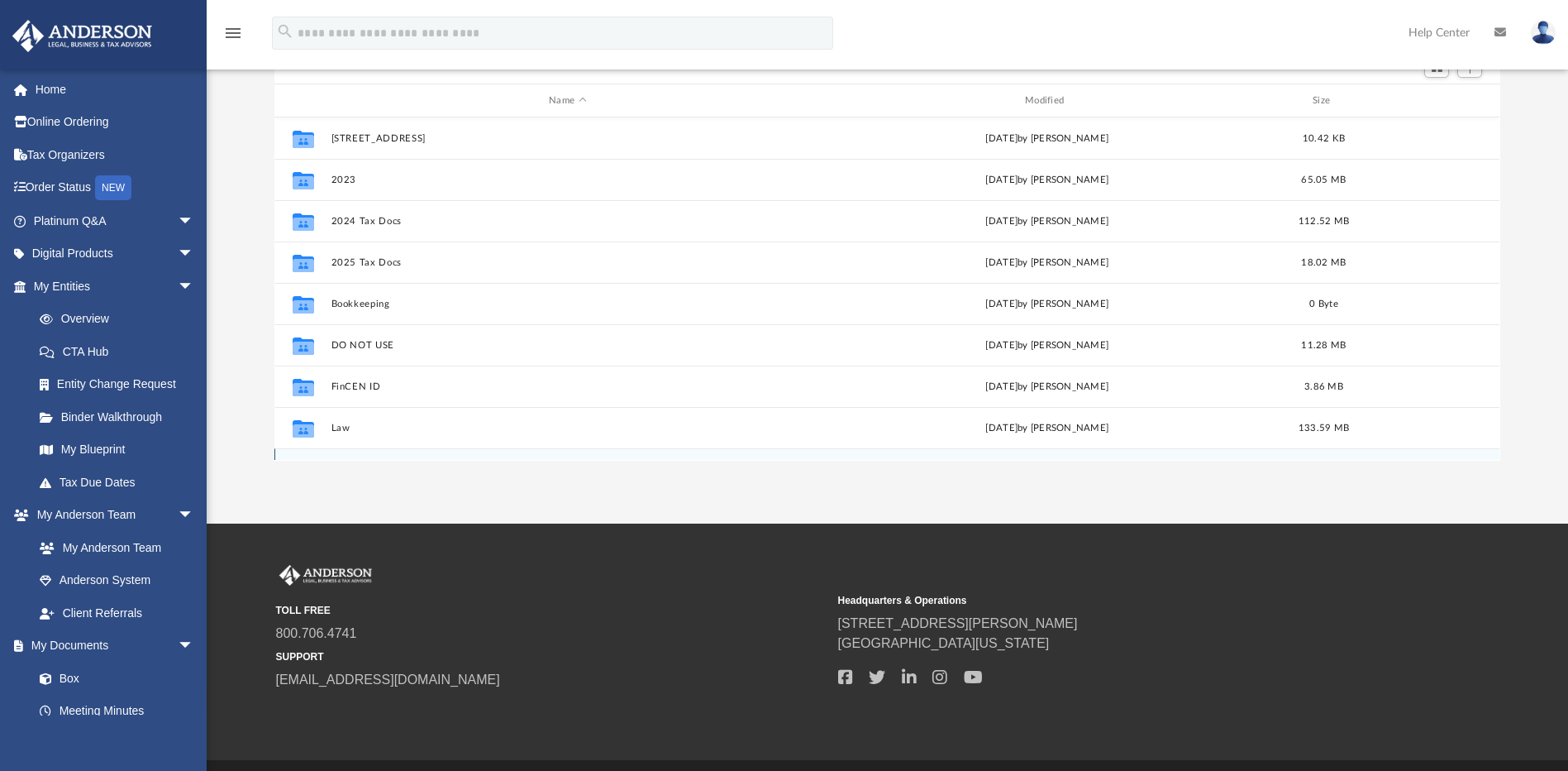
scroll to position [19, 0]
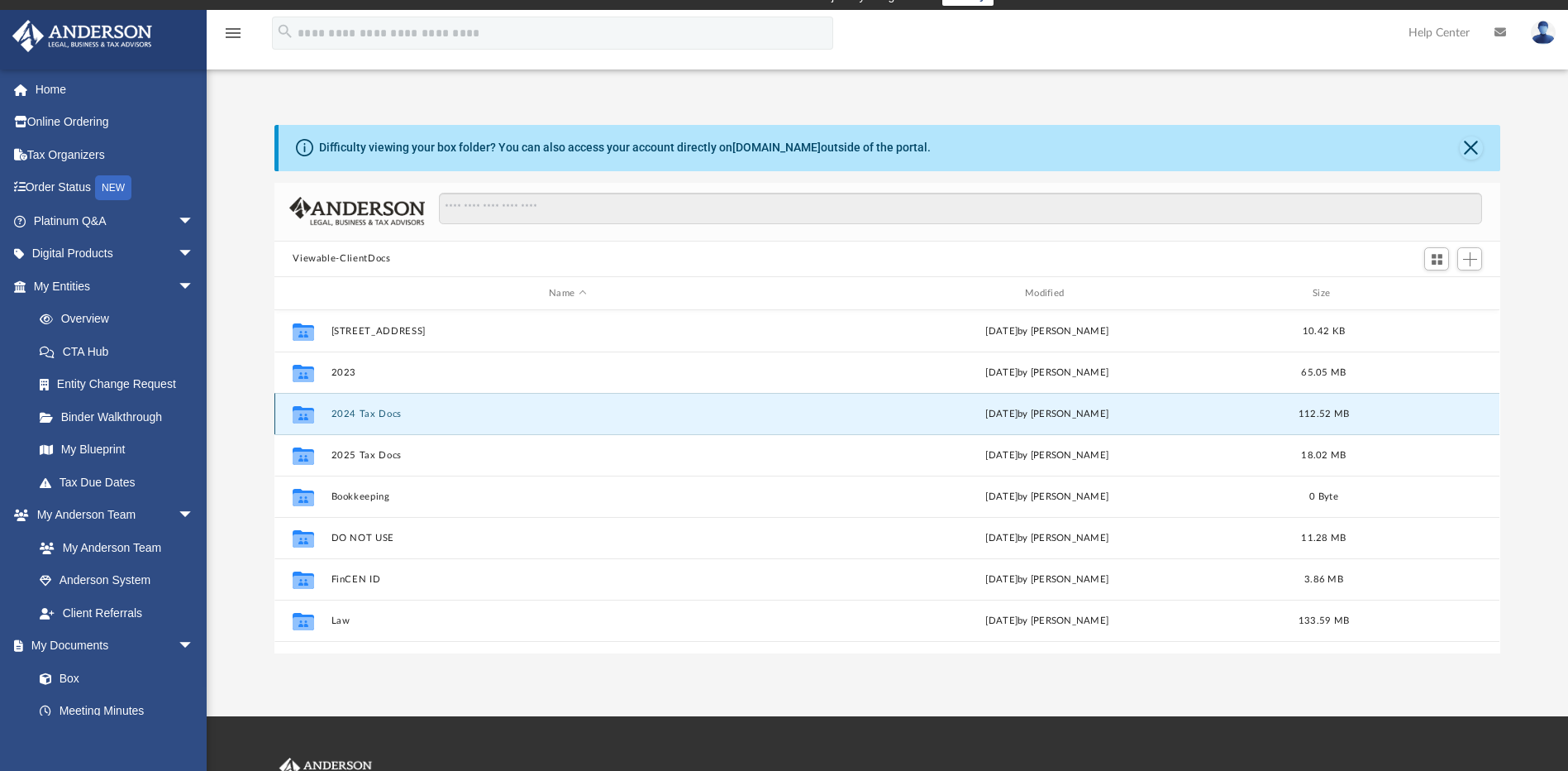
click at [360, 409] on button "2024 Tax Docs" at bounding box center [568, 413] width 473 height 11
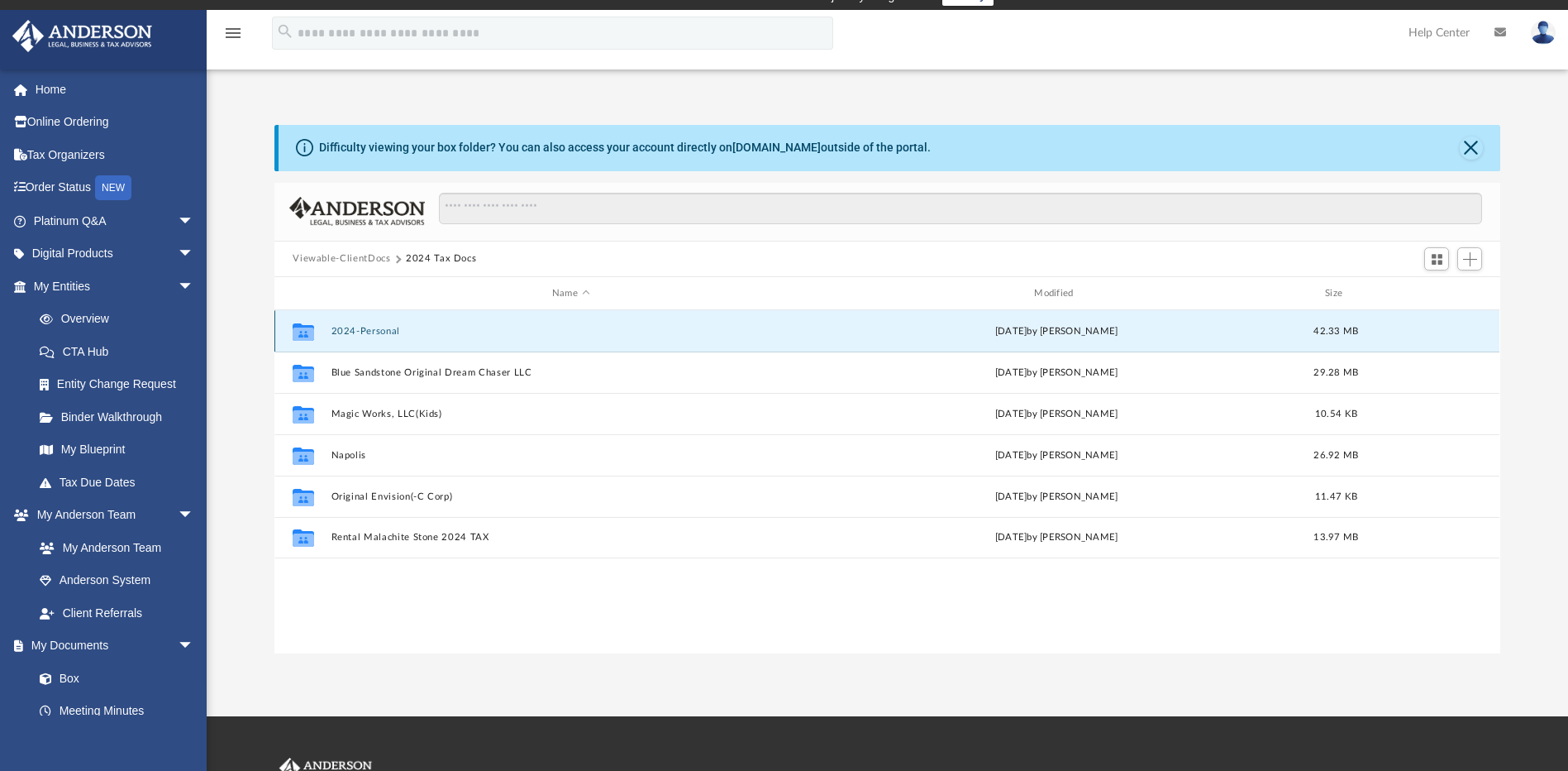
click at [359, 330] on button "2024-Personal" at bounding box center [571, 331] width 479 height 11
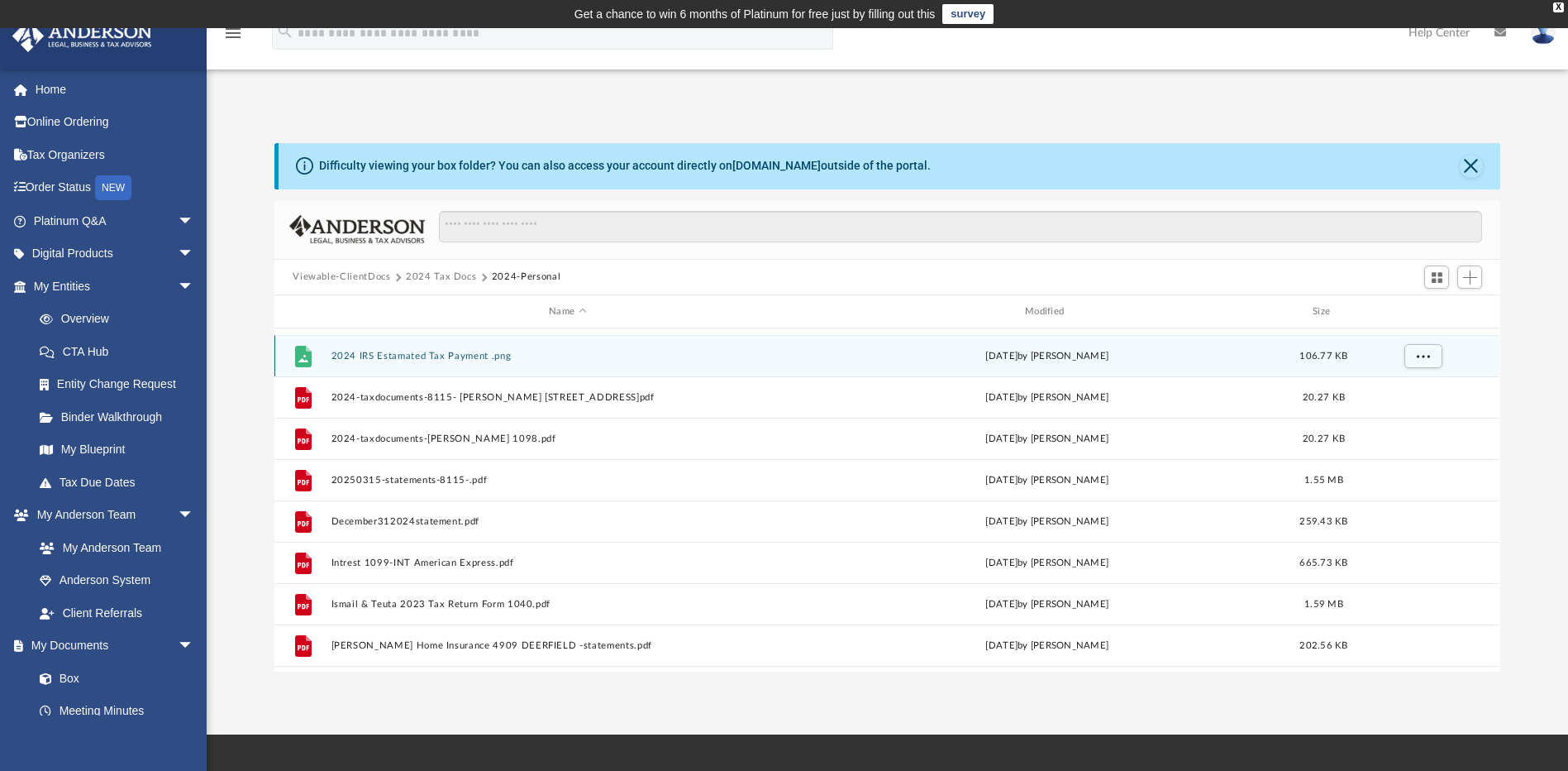
scroll to position [193, 0]
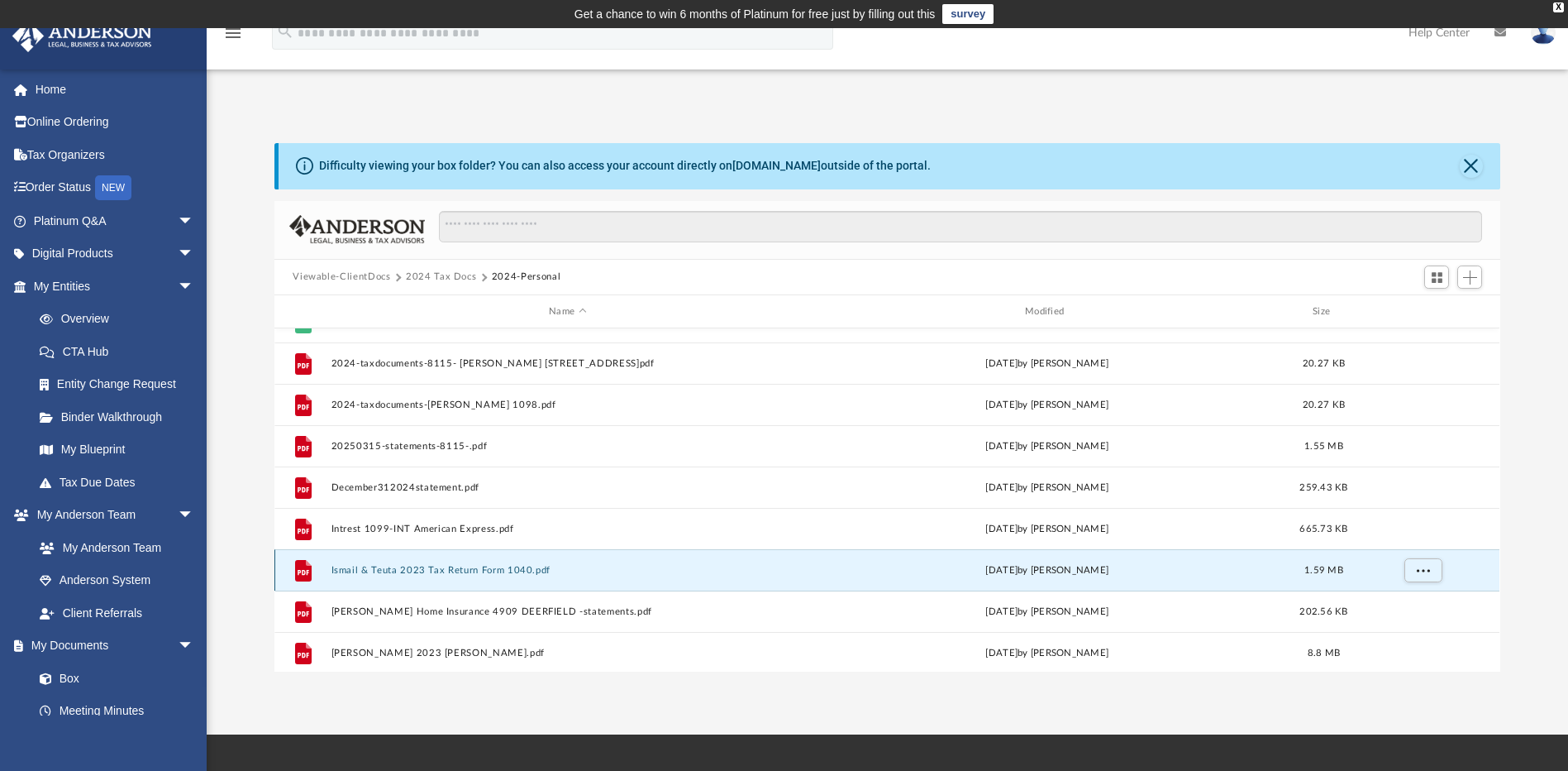
click at [479, 566] on button "Ismail & Teuta 2023 Tax Return Form 1040.pdf" at bounding box center [568, 570] width 473 height 11
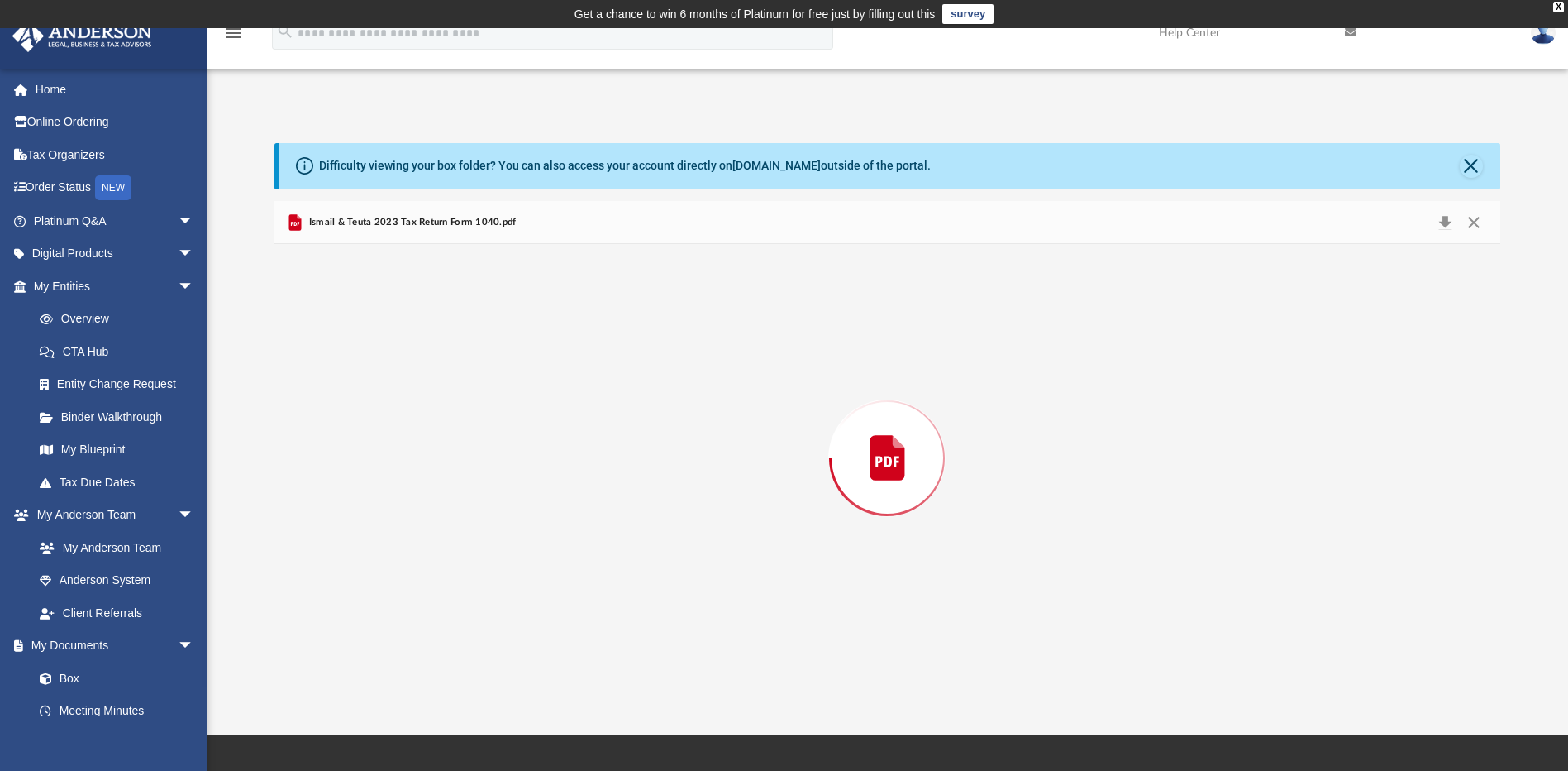
click at [479, 566] on div "Preview" at bounding box center [886, 457] width 1225 height 427
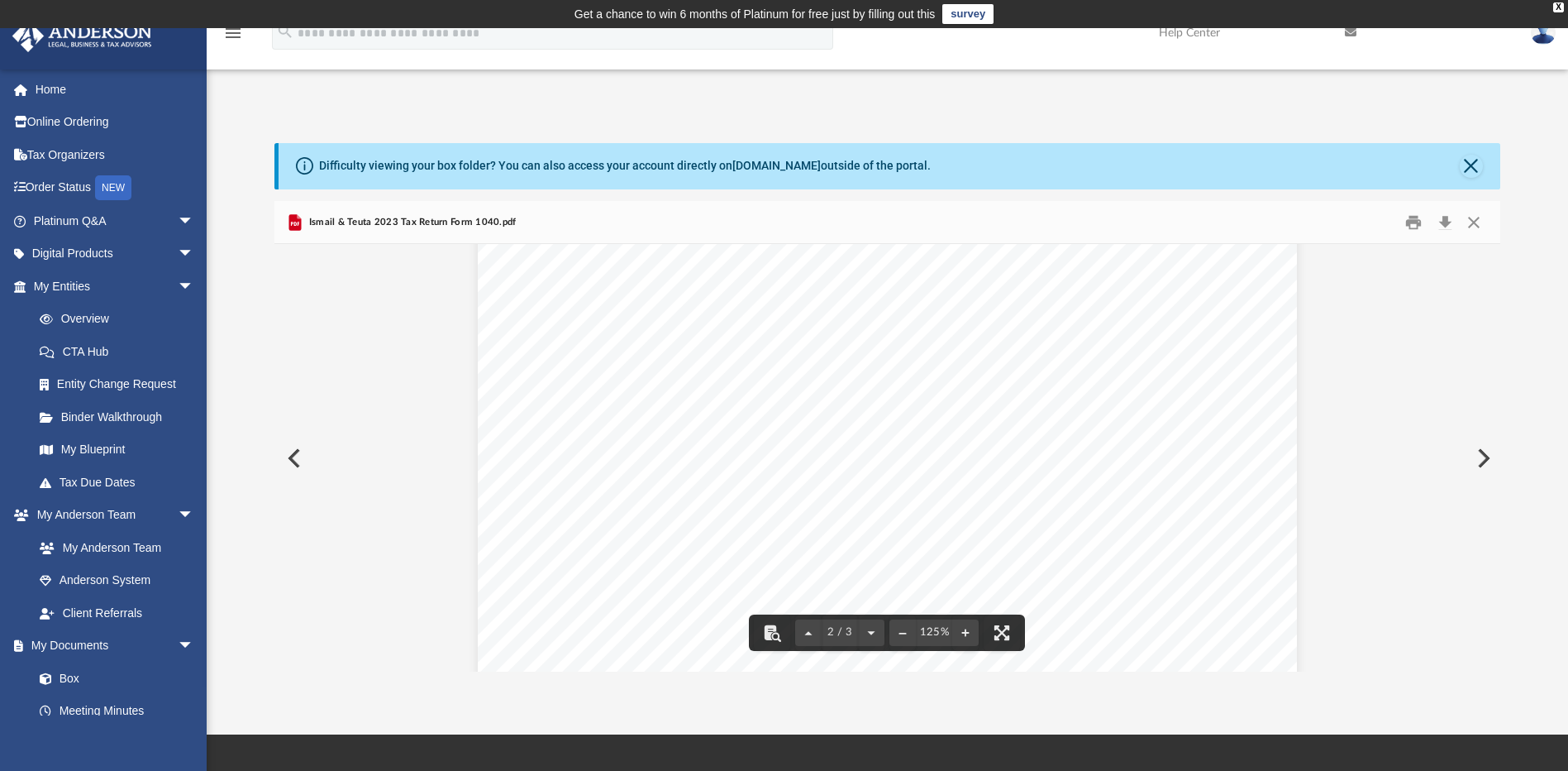
scroll to position [2316, 0]
click at [1470, 154] on button "Close" at bounding box center [1471, 166] width 23 height 23
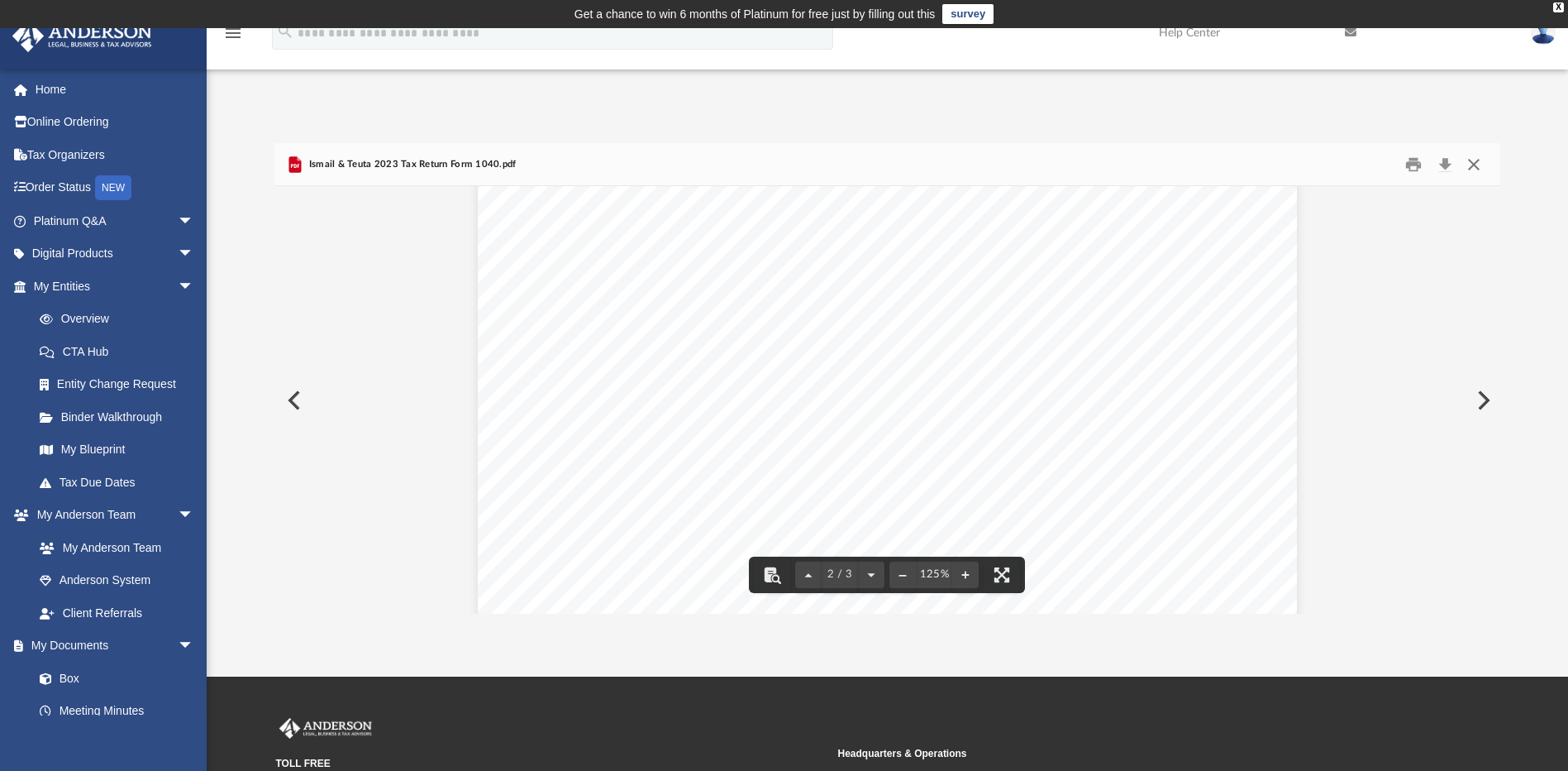
click at [1481, 158] on button "Close" at bounding box center [1474, 164] width 30 height 26
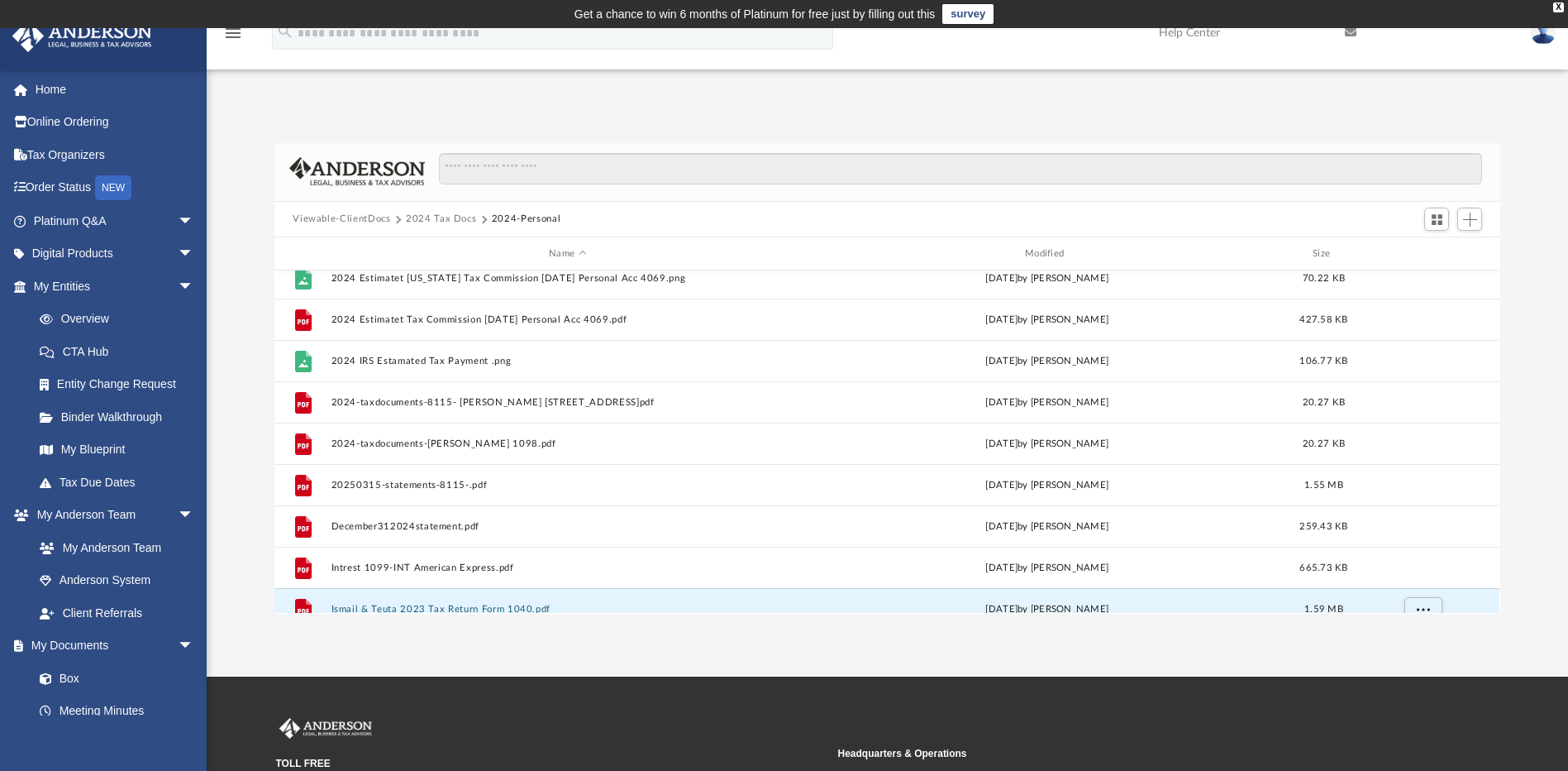
scroll to position [0, 0]
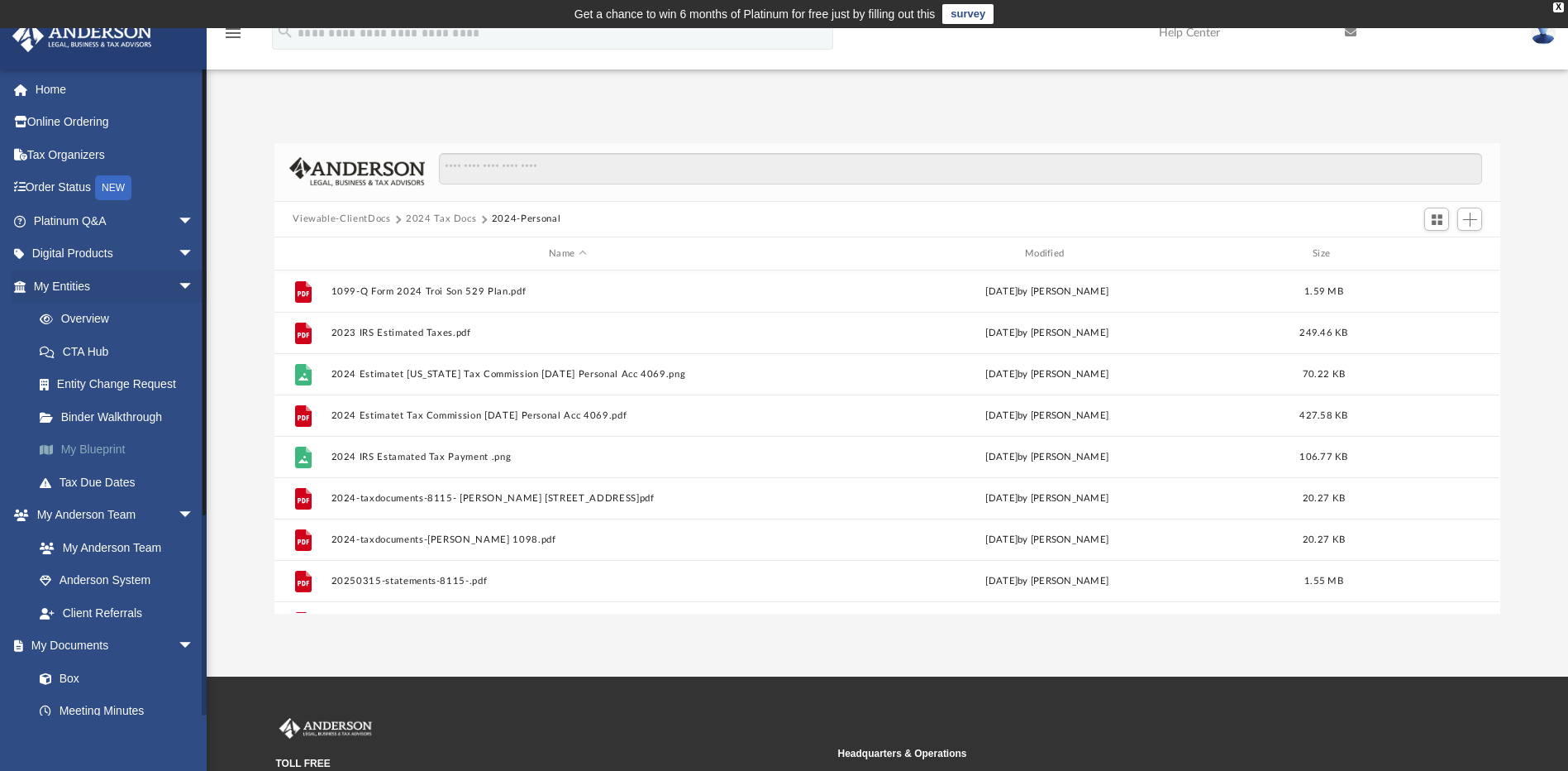
click at [134, 440] on link "My Blueprint" at bounding box center [121, 449] width 196 height 33
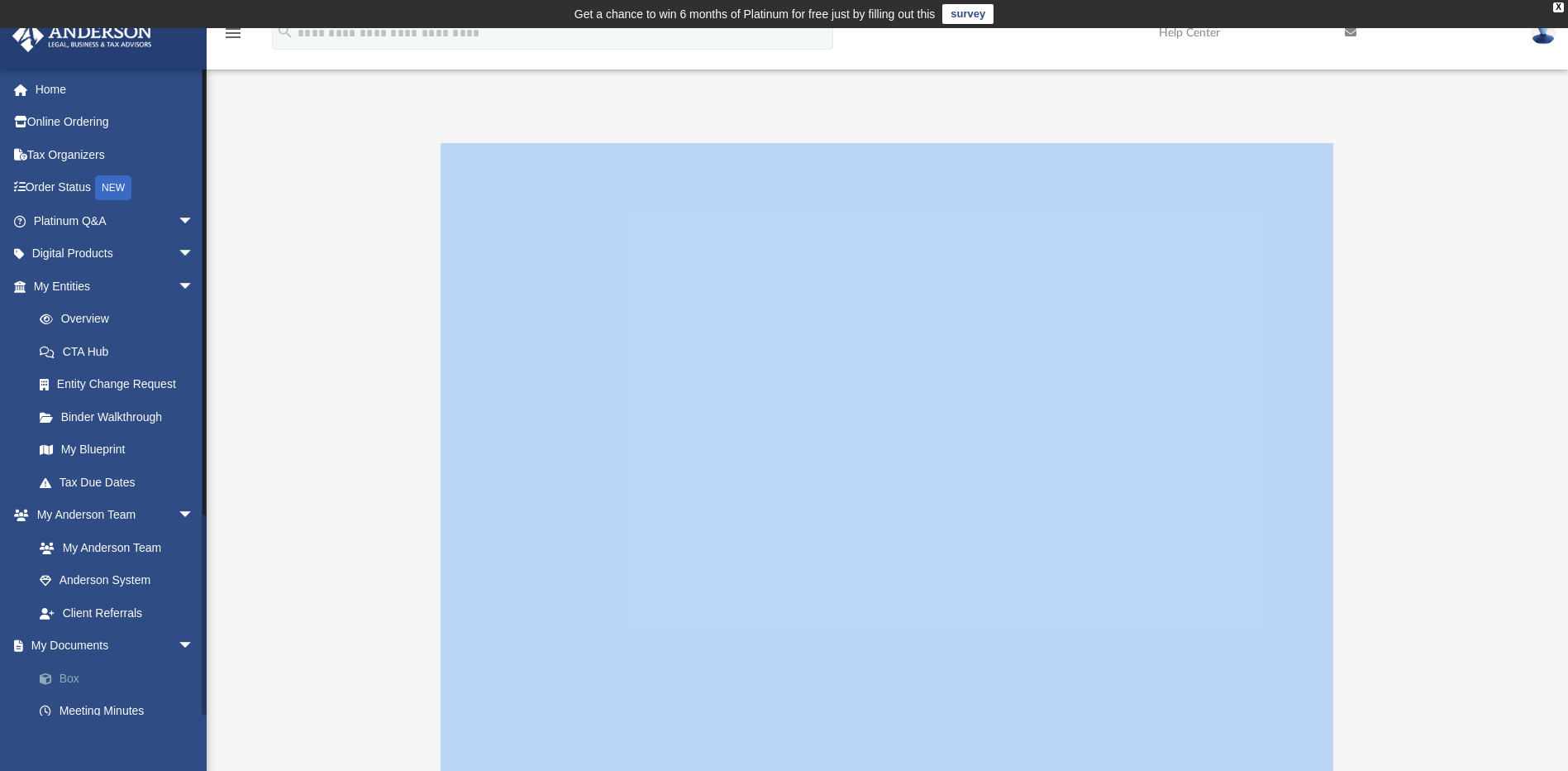
click at [109, 684] on link "Box" at bounding box center [121, 678] width 196 height 33
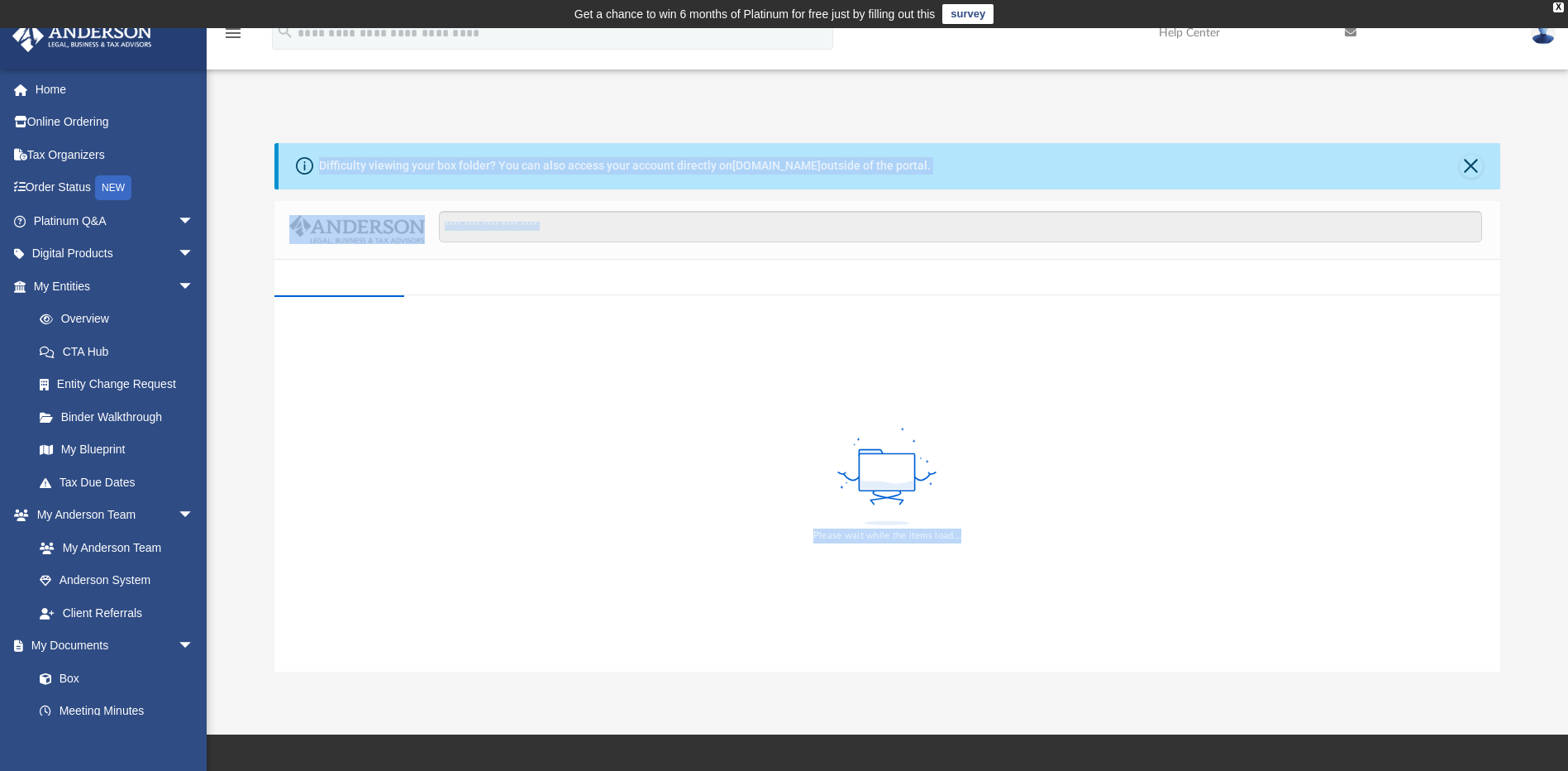
click at [651, 159] on div "Difficulty viewing your box folder? You can also access your account directly o…" at bounding box center [625, 166] width 612 height 18
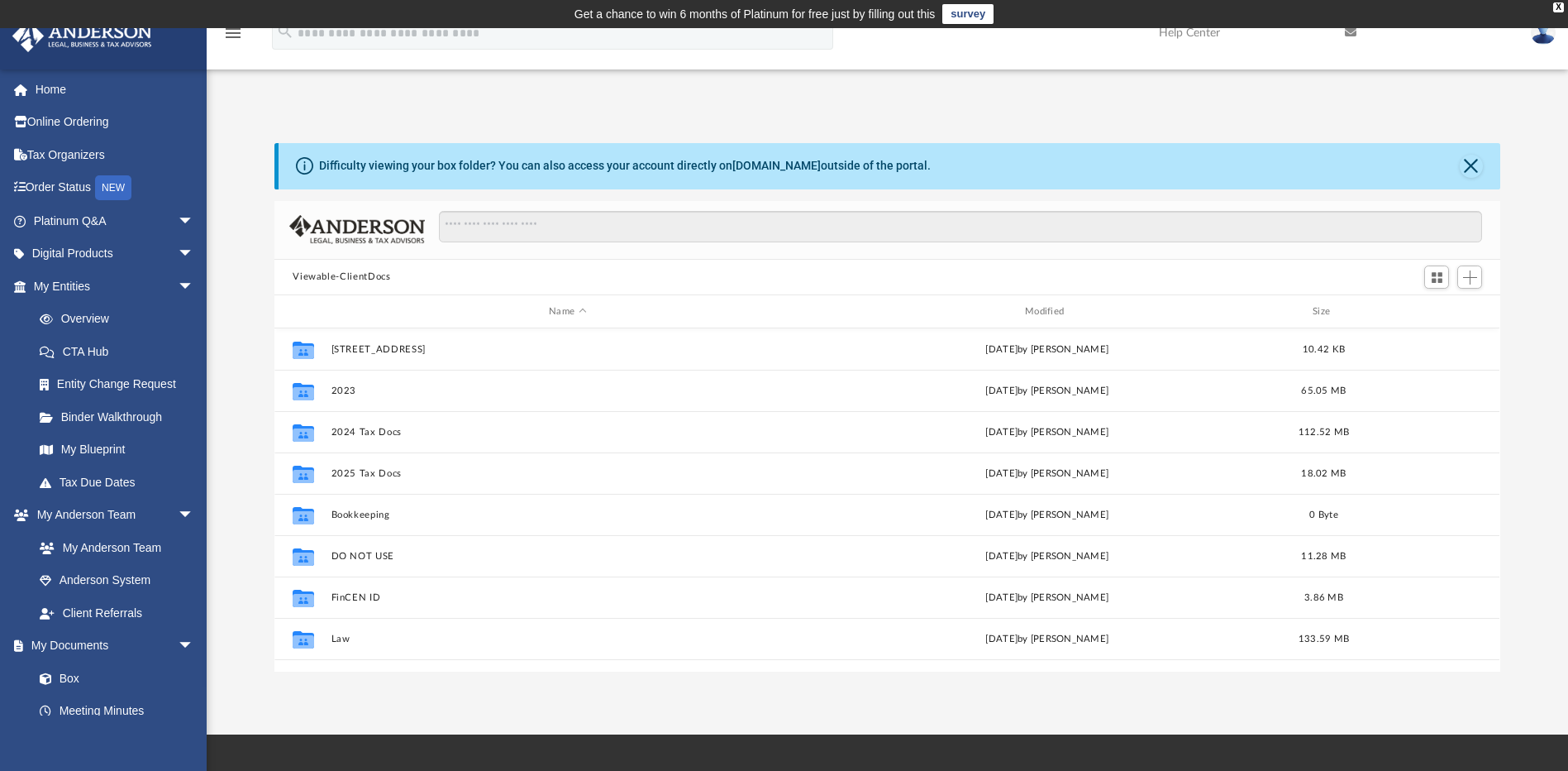
scroll to position [364, 1213]
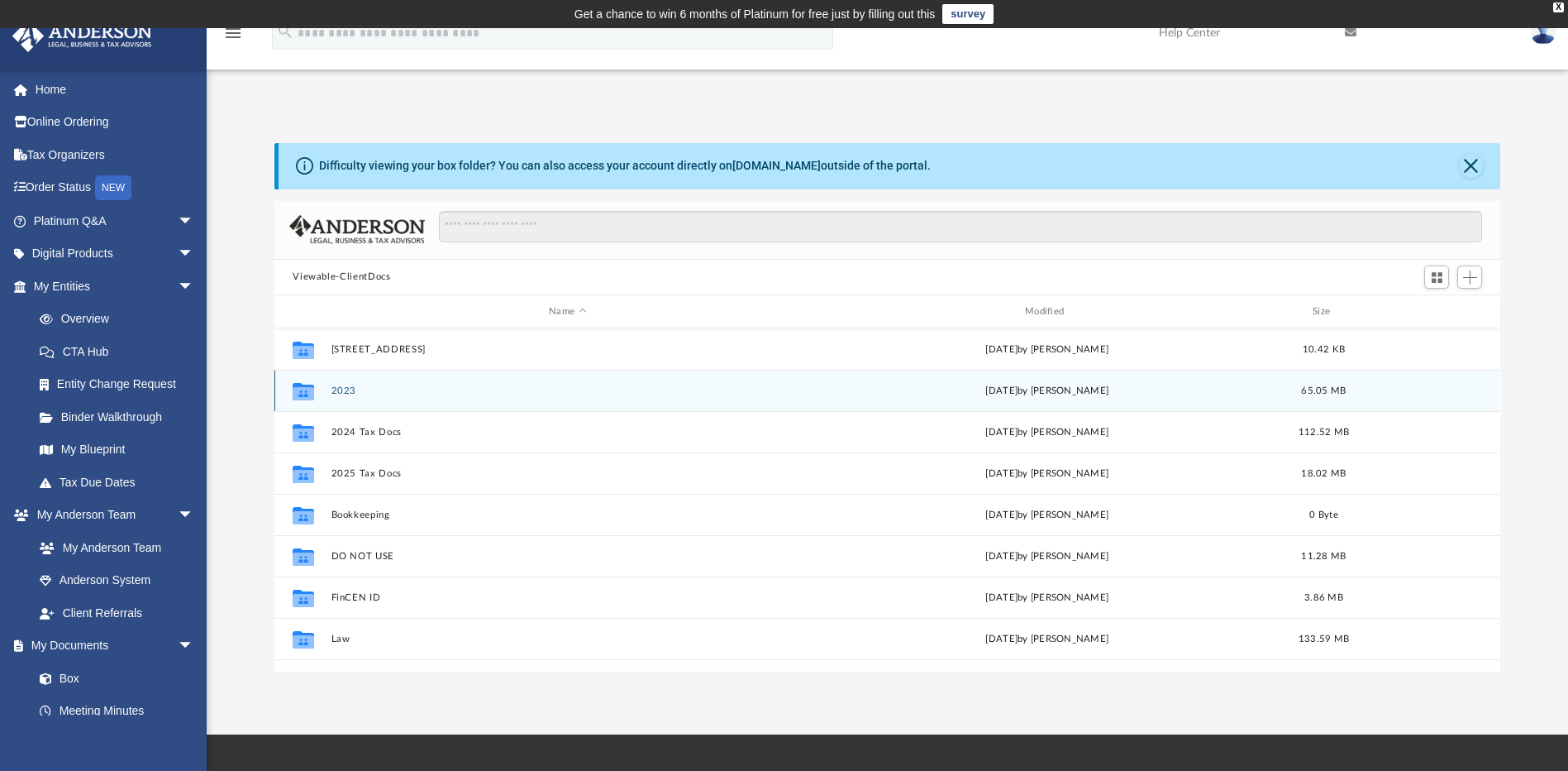
click at [342, 395] on button "2023" at bounding box center [568, 390] width 473 height 11
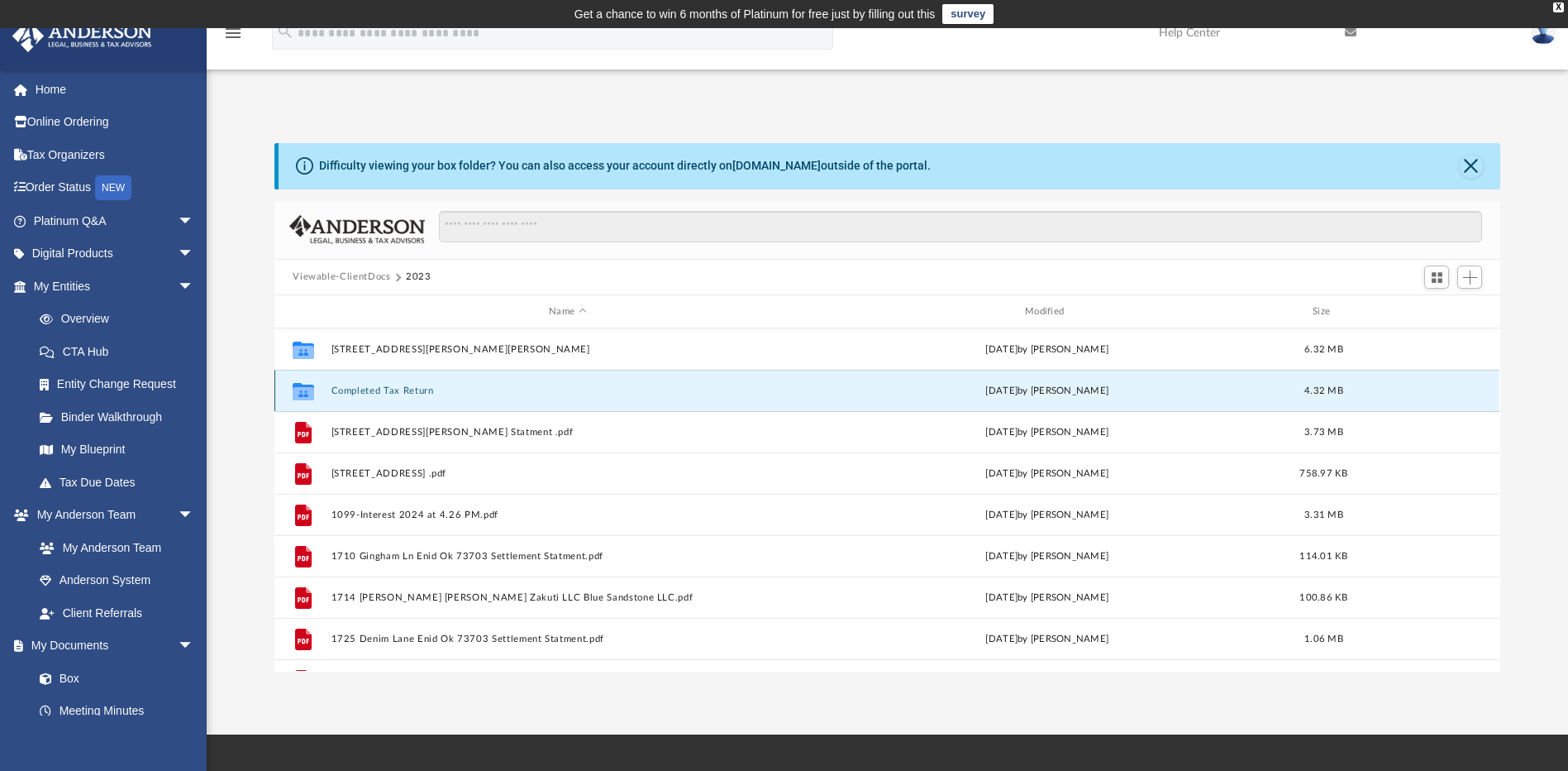
click at [408, 392] on button "Completed Tax Return" at bounding box center [568, 390] width 473 height 11
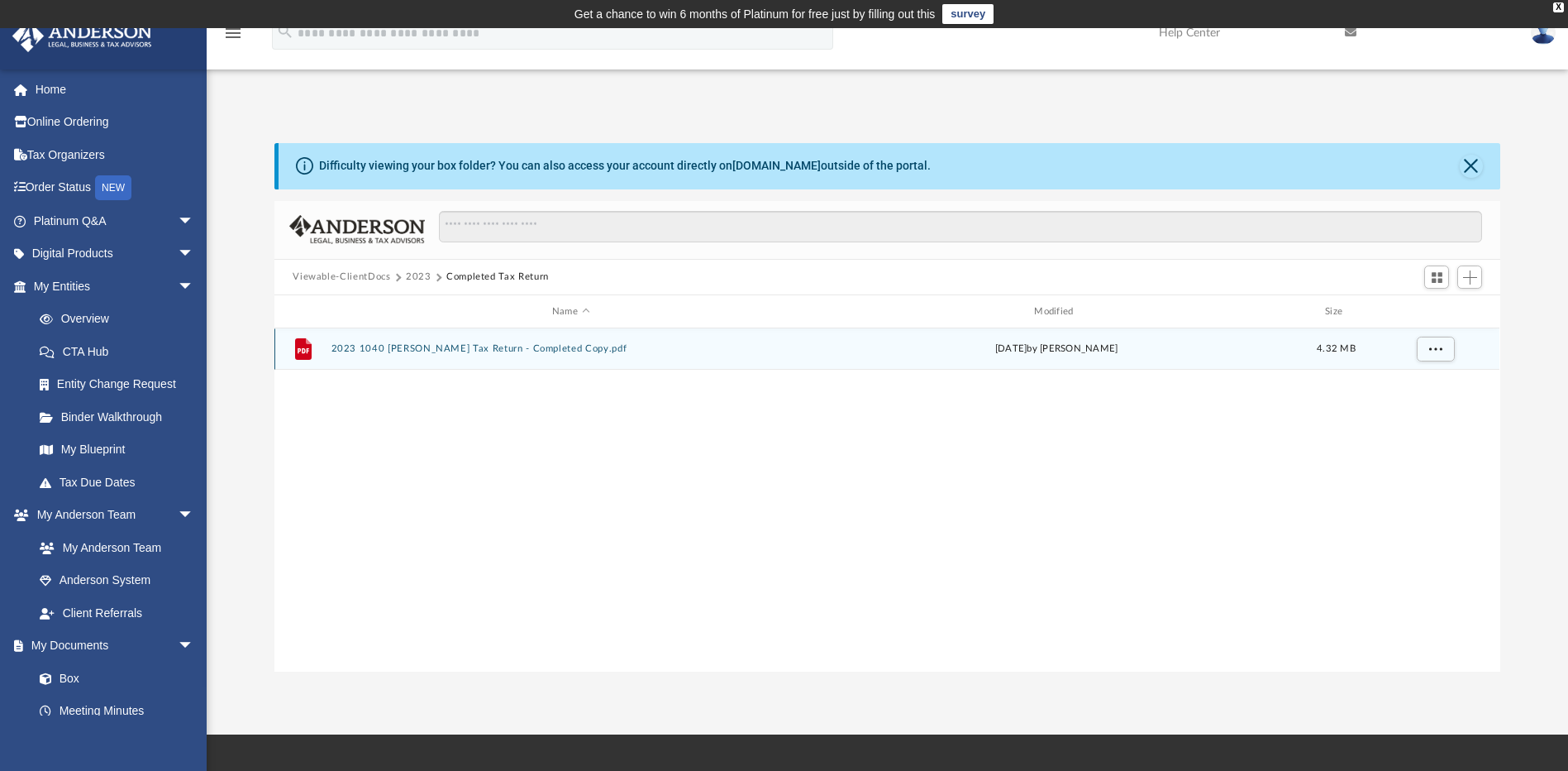
click at [435, 342] on div "File 2023 1040 Zakuti, Ismail Tax Return - Completed Copy.pdf Tue May 6 2025 by…" at bounding box center [886, 349] width 1225 height 42
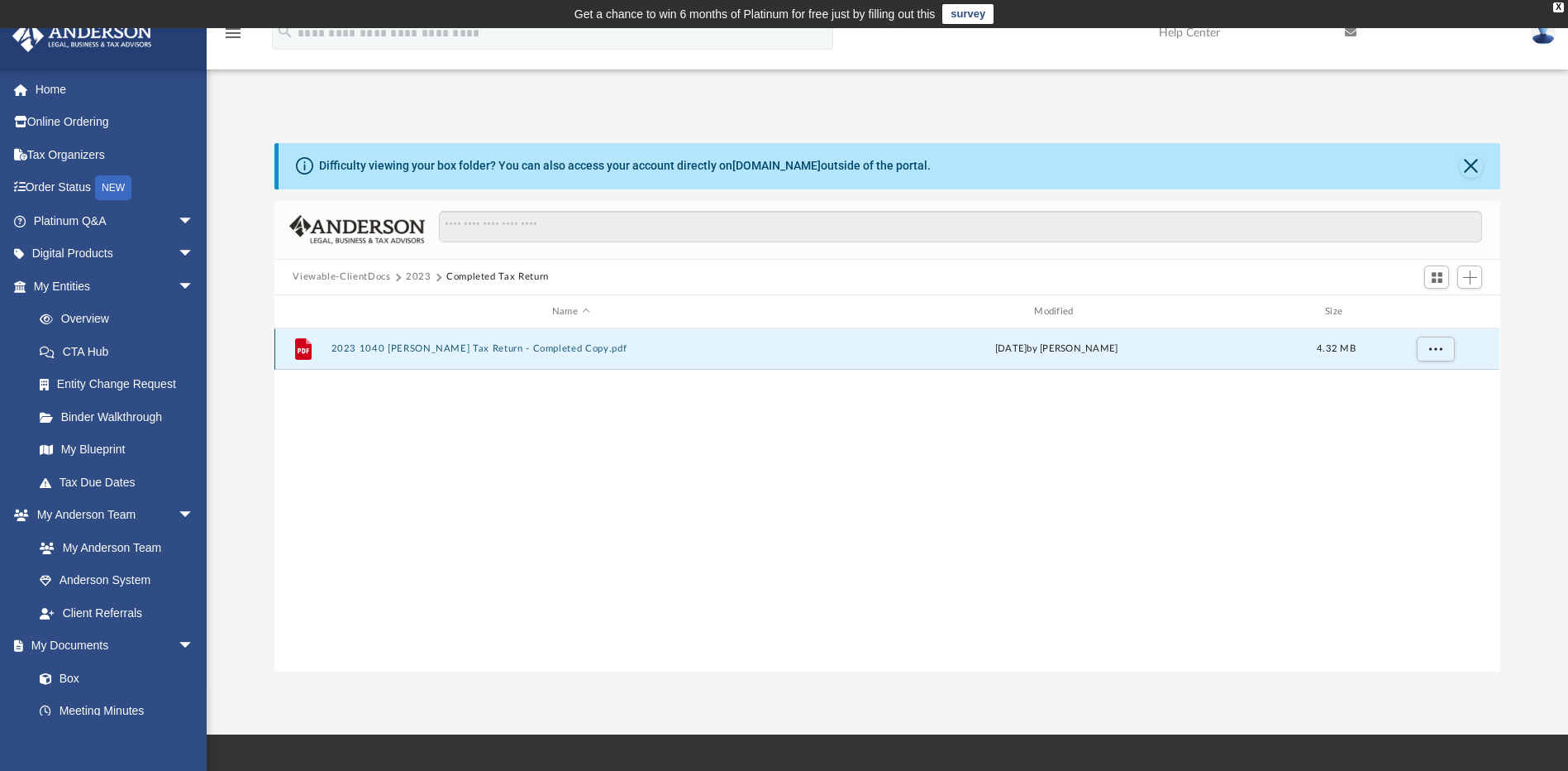
drag, startPoint x: 344, startPoint y: 350, endPoint x: 378, endPoint y: 359, distance: 35.2
click at [352, 356] on div "File 2023 1040 Zakuti, Ismail Tax Return - Completed Copy.pdf Tue May 6 2025 by…" at bounding box center [886, 349] width 1225 height 42
click at [412, 349] on button "2023 1040 Zakuti, Ismail Tax Return - Completed Copy.pdf" at bounding box center [571, 350] width 479 height 11
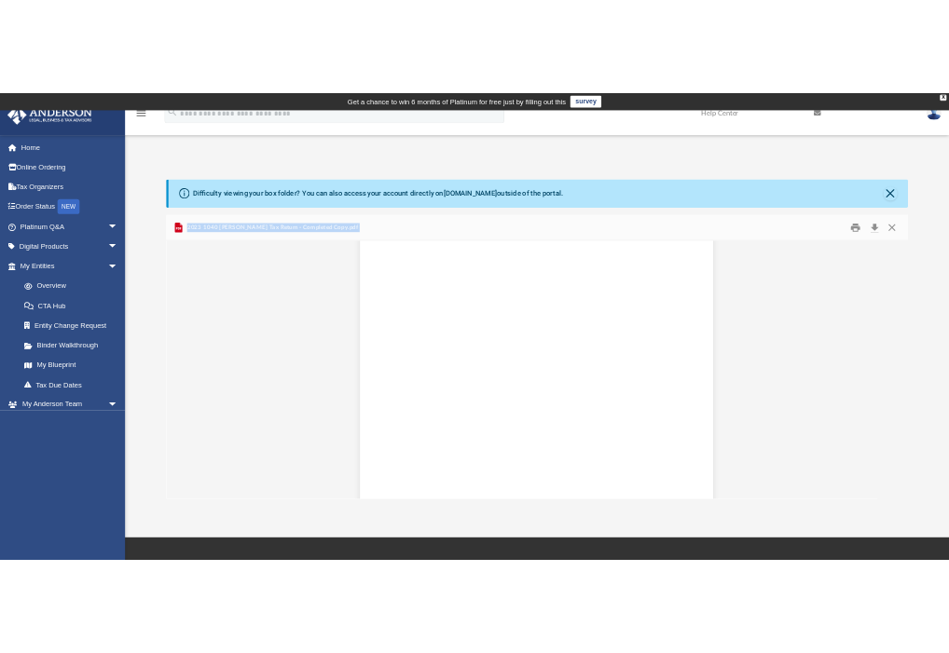
scroll to position [7917, 0]
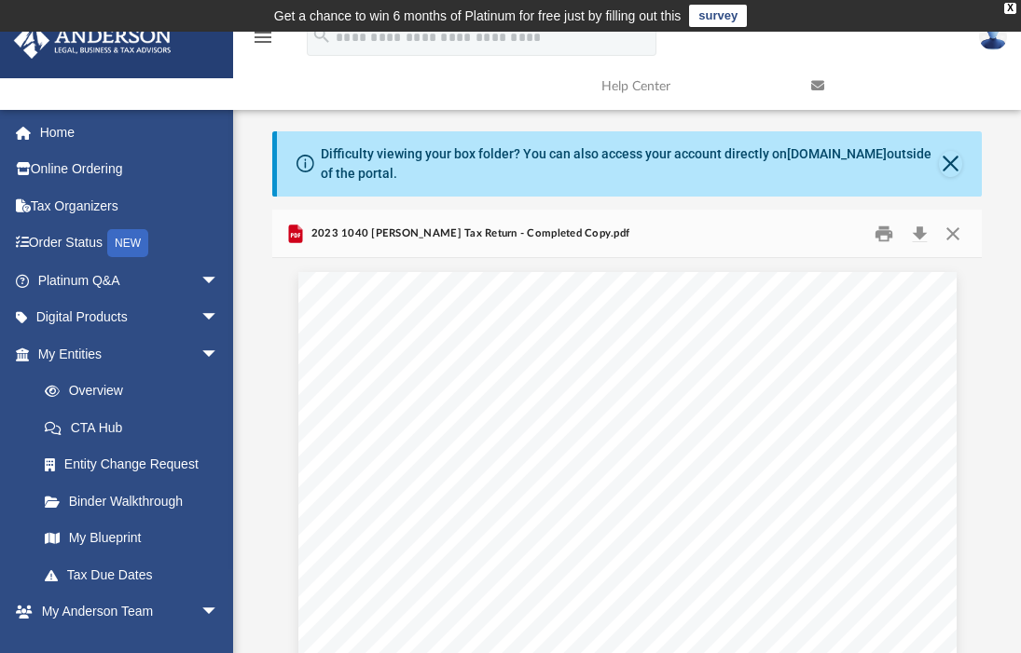
drag, startPoint x: 295, startPoint y: 233, endPoint x: 278, endPoint y: 245, distance: 21.5
click at [278, 245] on div "2023 1040 Zakuti, Ismail Tax Return - Completed Copy.pdf" at bounding box center [626, 234] width 709 height 49
drag, startPoint x: 297, startPoint y: 231, endPoint x: 282, endPoint y: 253, distance: 26.1
click at [282, 253] on div "2023 1040 Zakuti, Ismail Tax Return - Completed Copy.pdf" at bounding box center [626, 234] width 709 height 49
click at [957, 230] on button "Close" at bounding box center [952, 233] width 34 height 29
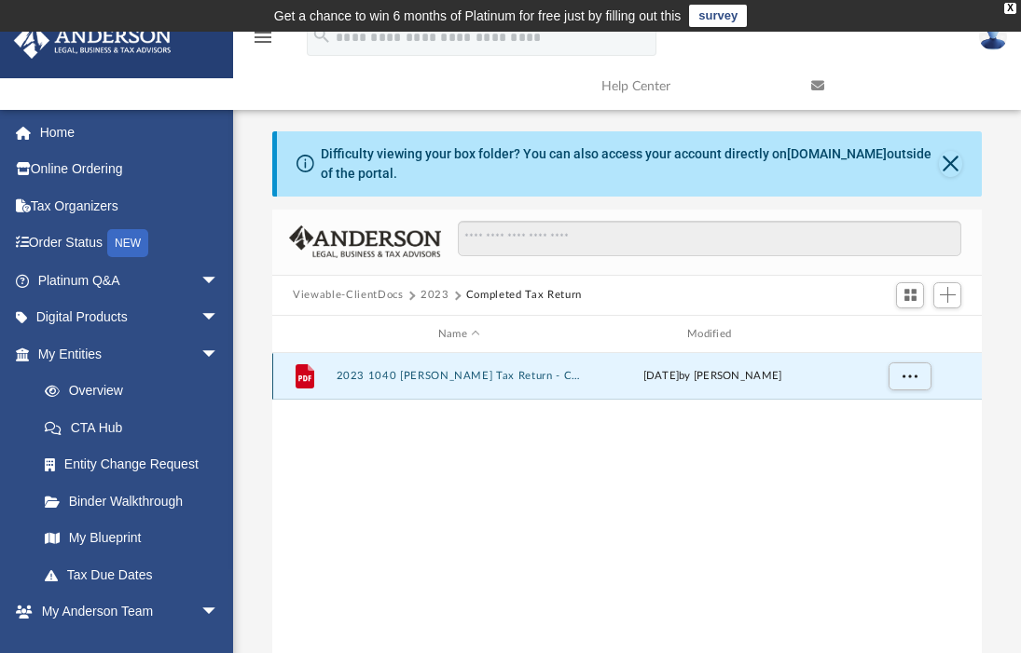
drag, startPoint x: 370, startPoint y: 372, endPoint x: 295, endPoint y: 395, distance: 79.0
click at [295, 395] on div "File 2023 1040 Zakuti, Ismail Tax Return - Completed Copy.pdf Tue May 6 2025 by…" at bounding box center [626, 376] width 709 height 47
drag, startPoint x: 306, startPoint y: 375, endPoint x: 291, endPoint y: 403, distance: 31.7
click at [291, 403] on div "File 2023 1040 Zakuti, Ismail Tax Return - Completed Copy.pdf Tue May 6 2025 by…" at bounding box center [626, 546] width 709 height 386
click at [904, 377] on span "More options" at bounding box center [909, 376] width 15 height 10
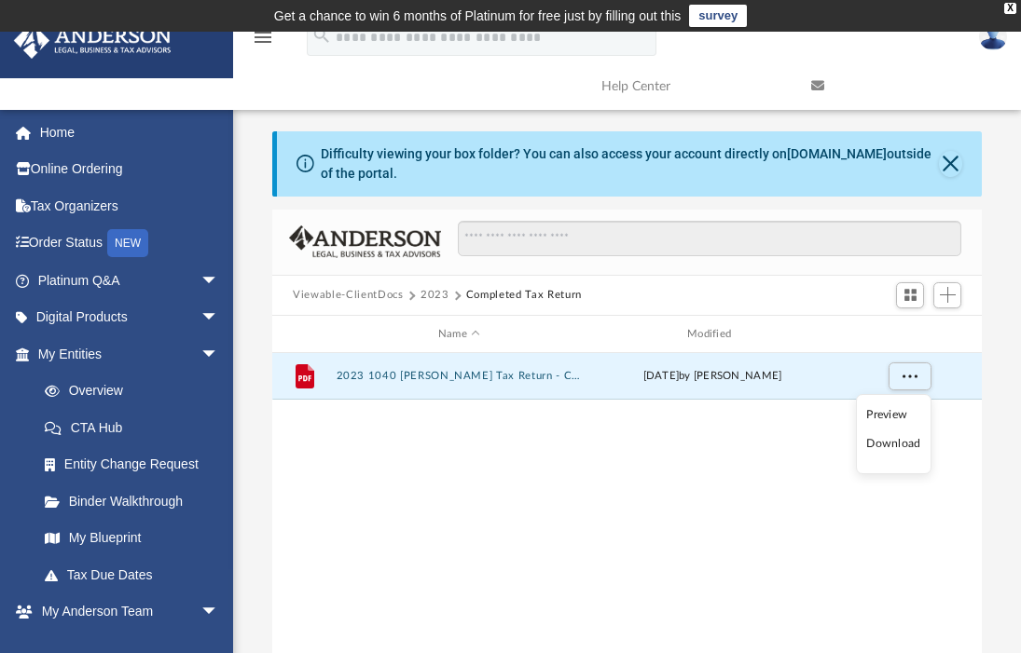
click at [886, 441] on li "Download" at bounding box center [893, 444] width 54 height 20
click at [529, 516] on div "File 2023 1040 Zakuti, Ismail Tax Return - Completed Copy.pdf Tue May 6 2025 by…" at bounding box center [626, 546] width 709 height 386
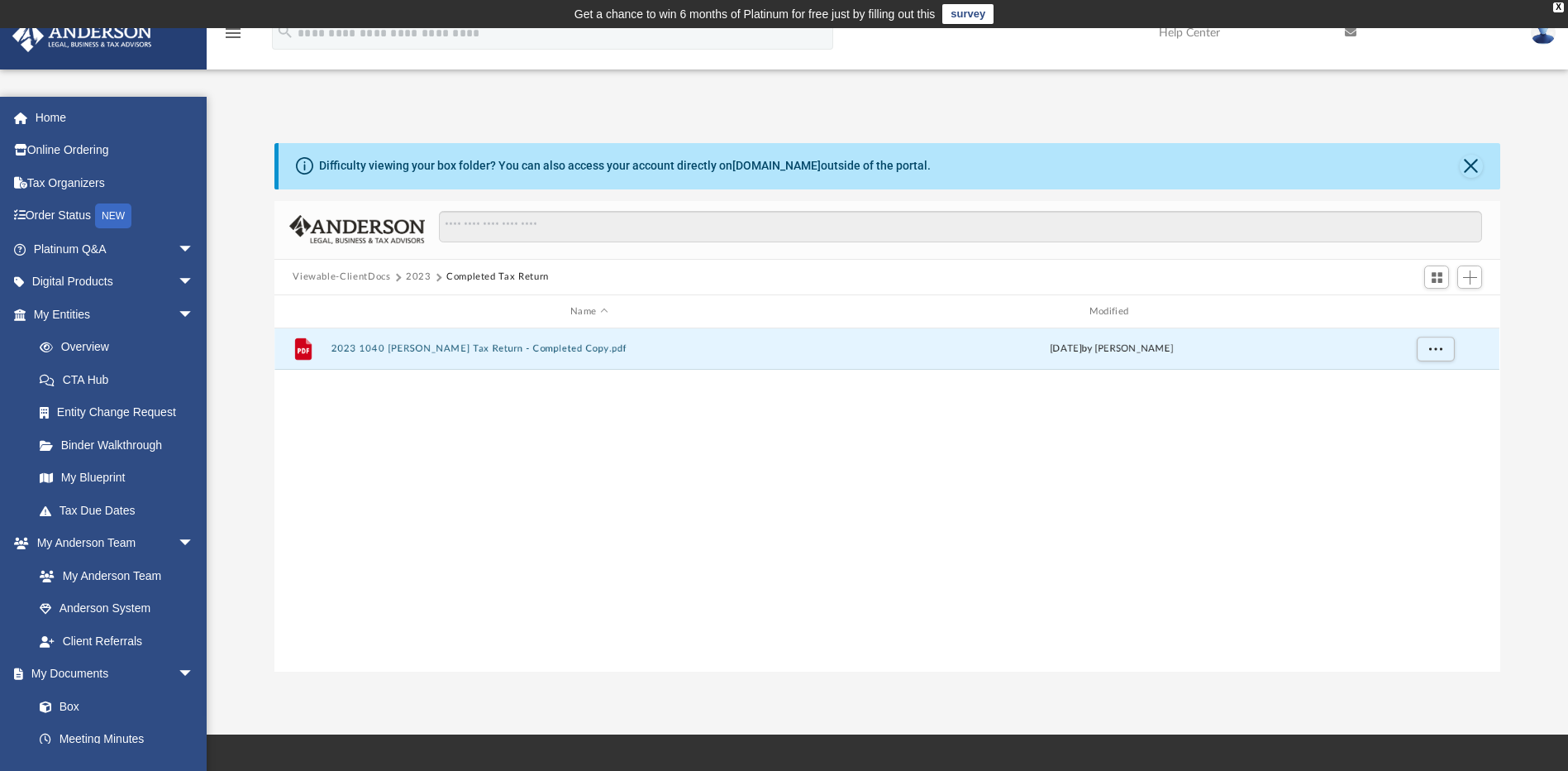
scroll to position [364, 1213]
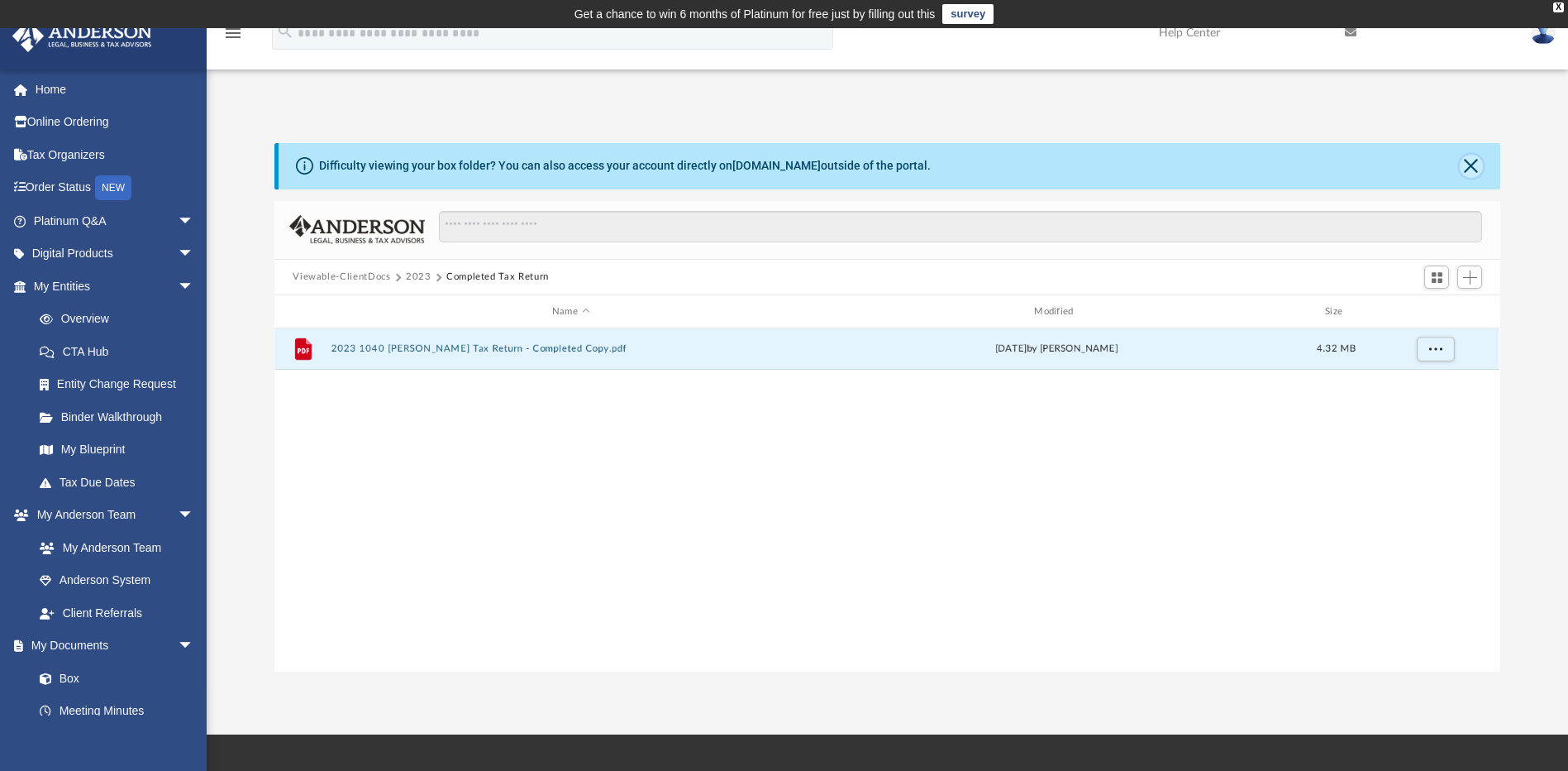
click at [1474, 171] on button "Close" at bounding box center [1471, 166] width 23 height 23
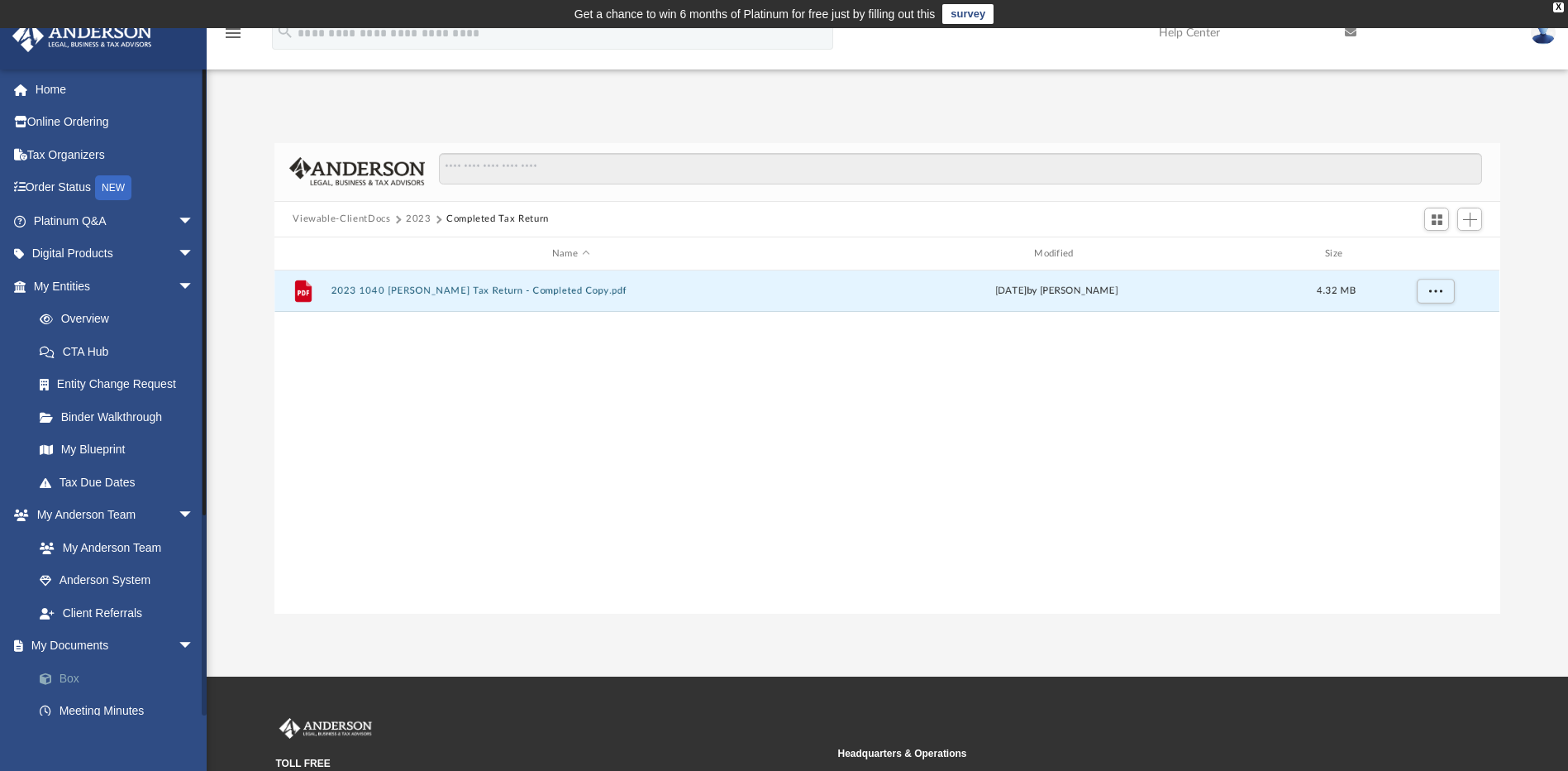
click at [105, 678] on link "Box" at bounding box center [121, 678] width 196 height 33
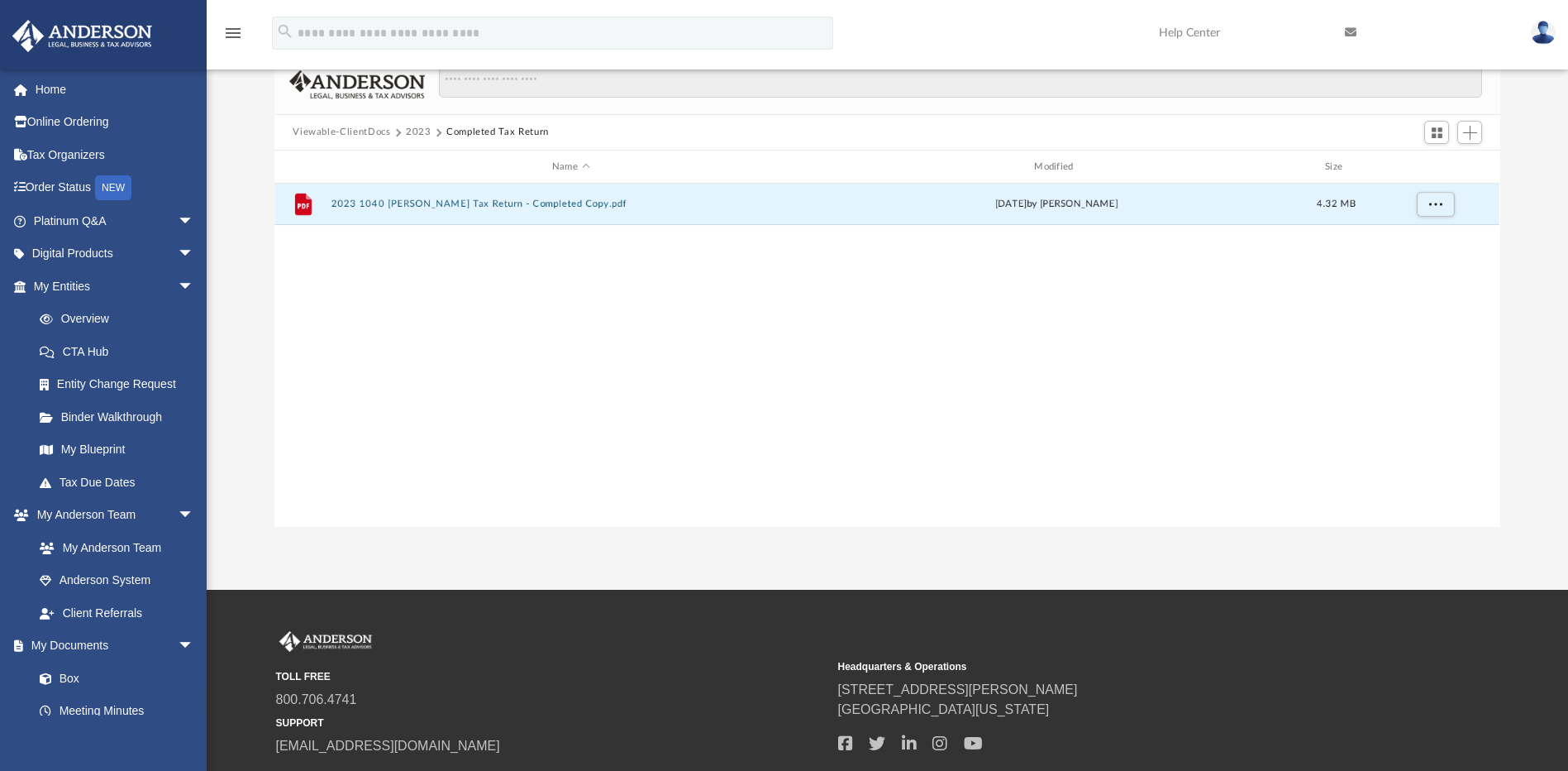
scroll to position [0, 0]
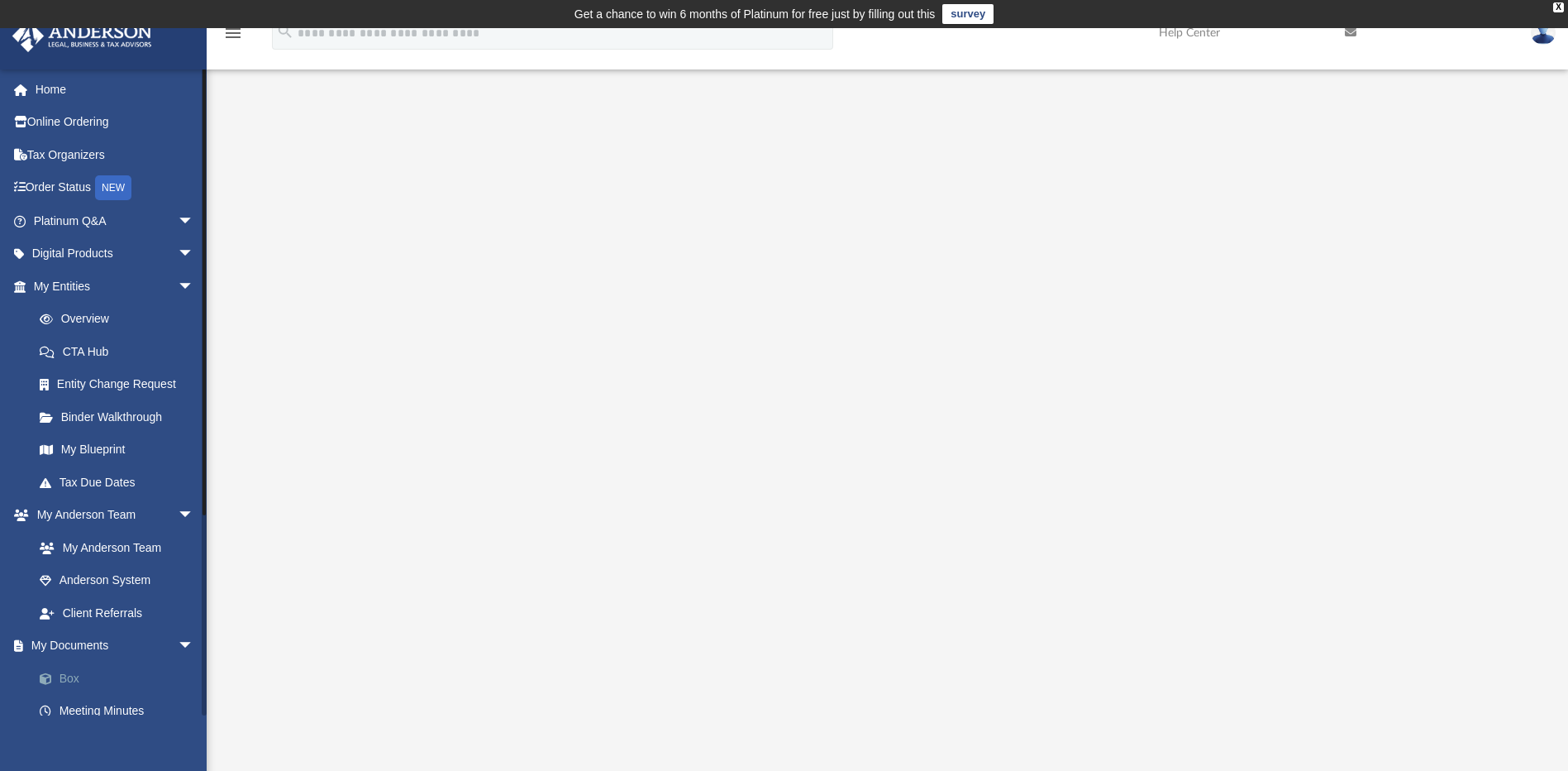
click at [109, 676] on link "Box" at bounding box center [121, 678] width 196 height 33
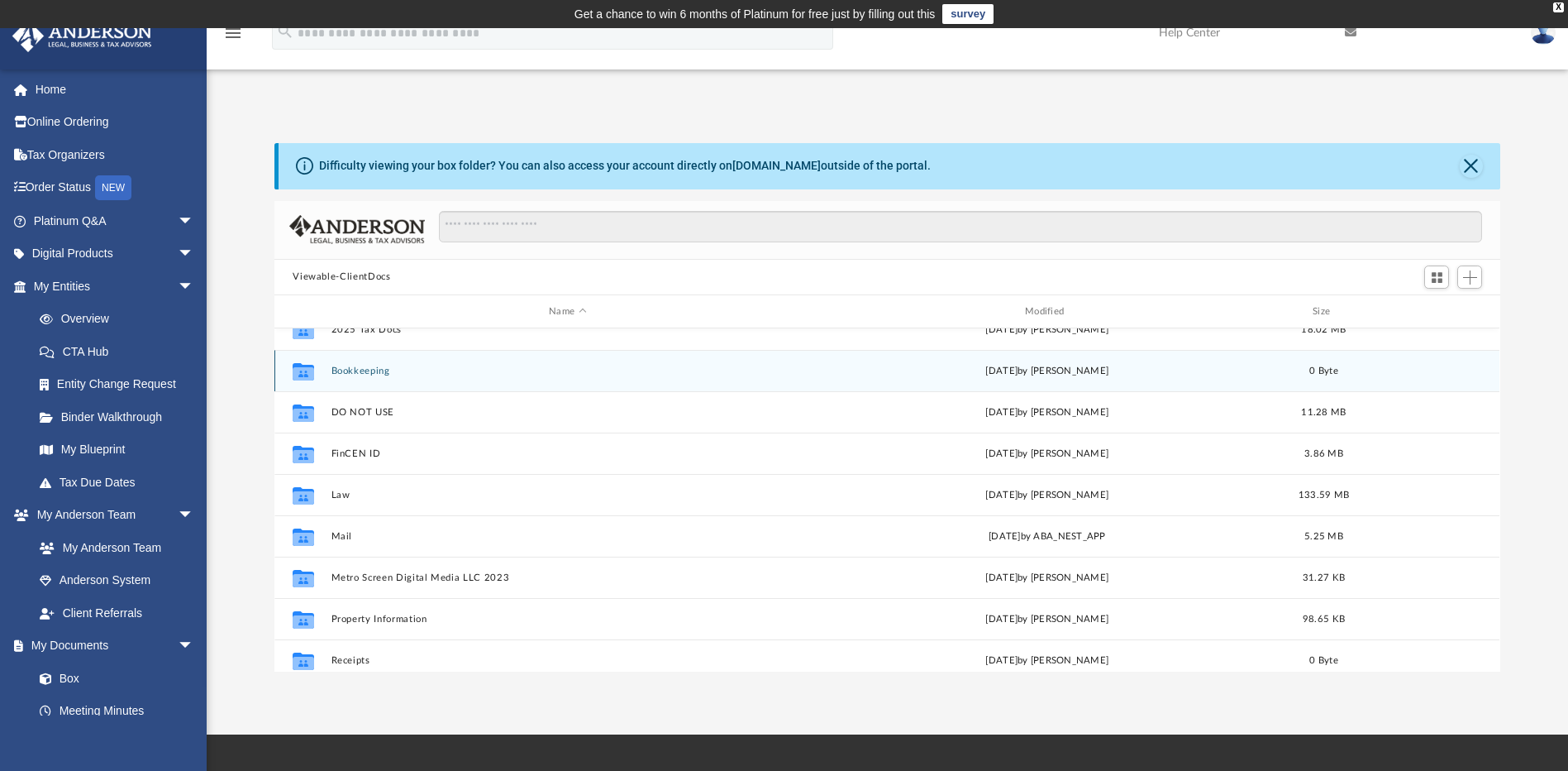
scroll to position [193, 0]
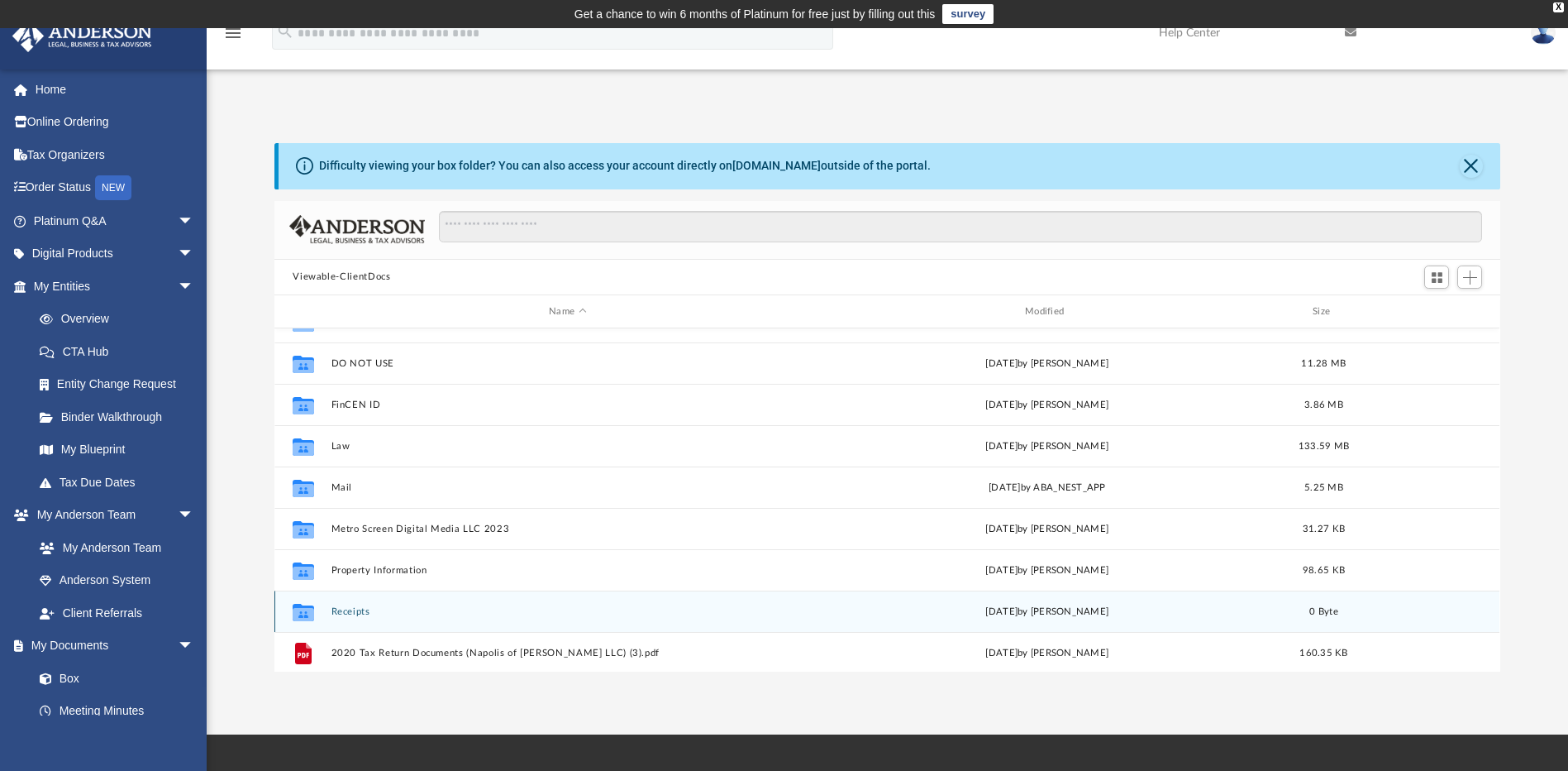
click at [341, 609] on button "Receipts" at bounding box center [568, 611] width 473 height 11
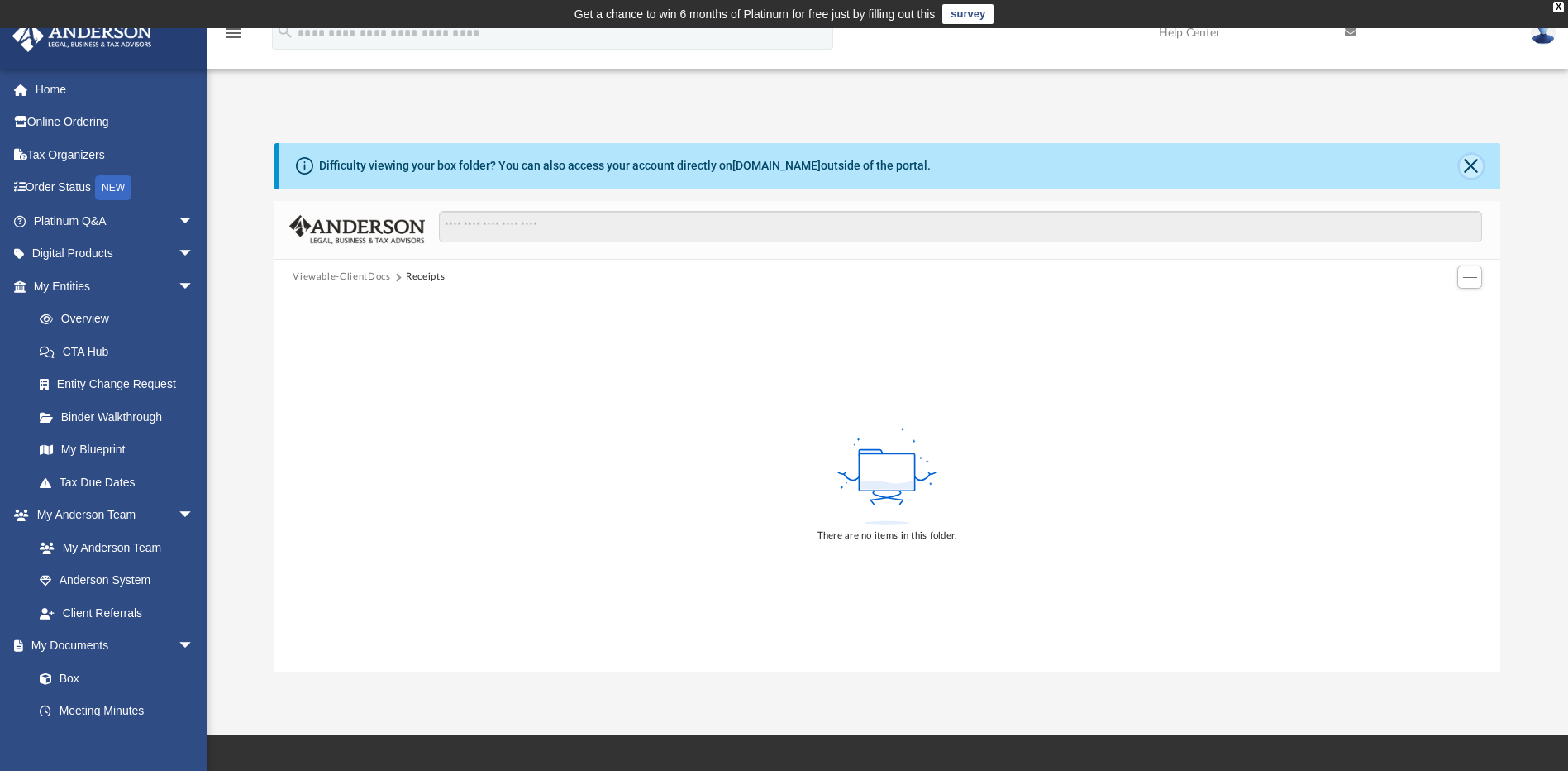
click at [1469, 163] on button "Close" at bounding box center [1471, 166] width 23 height 23
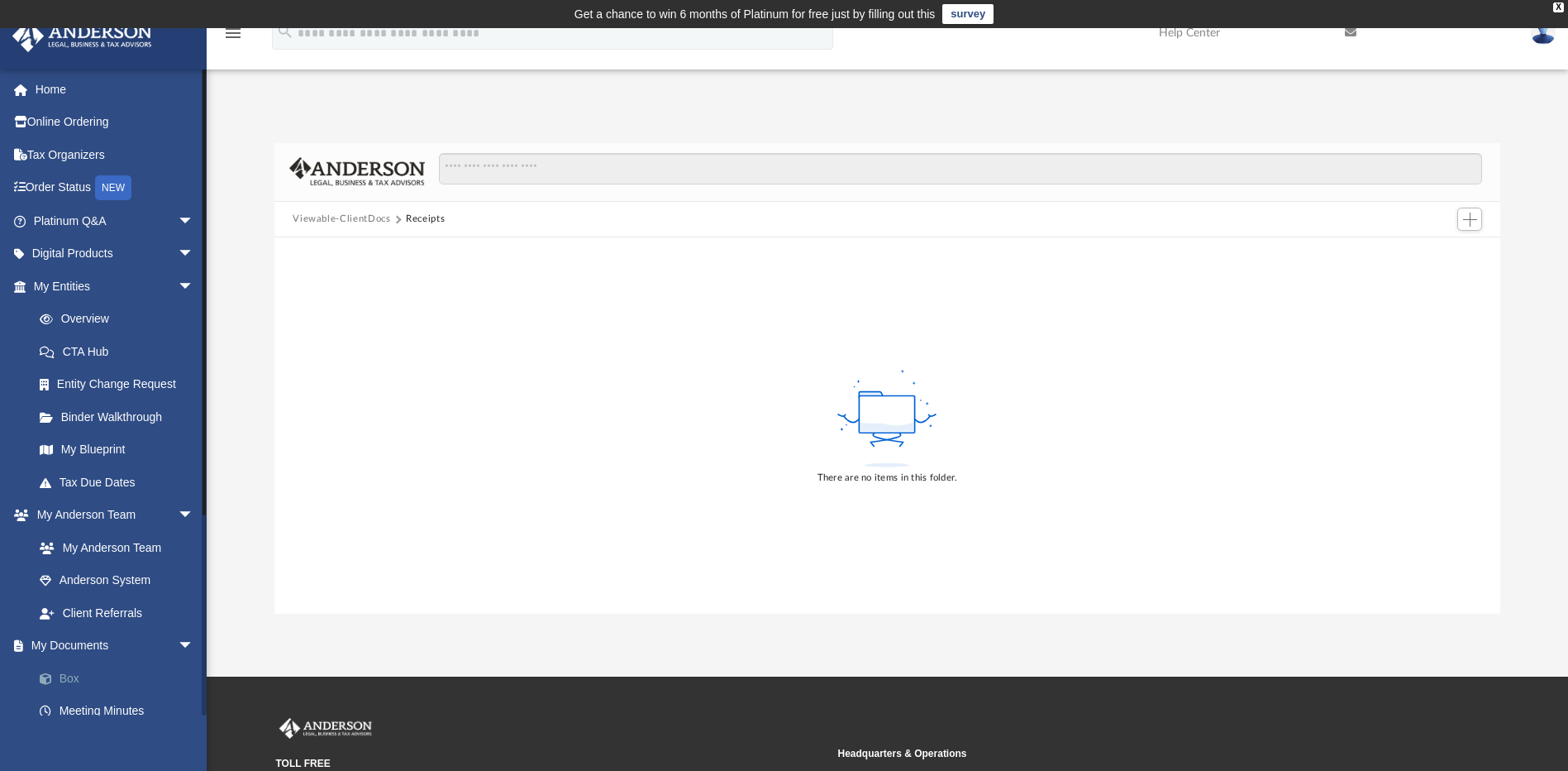
click at [98, 673] on link "Box" at bounding box center [121, 678] width 196 height 33
click at [135, 714] on link "Meeting Minutes" at bounding box center [121, 711] width 196 height 33
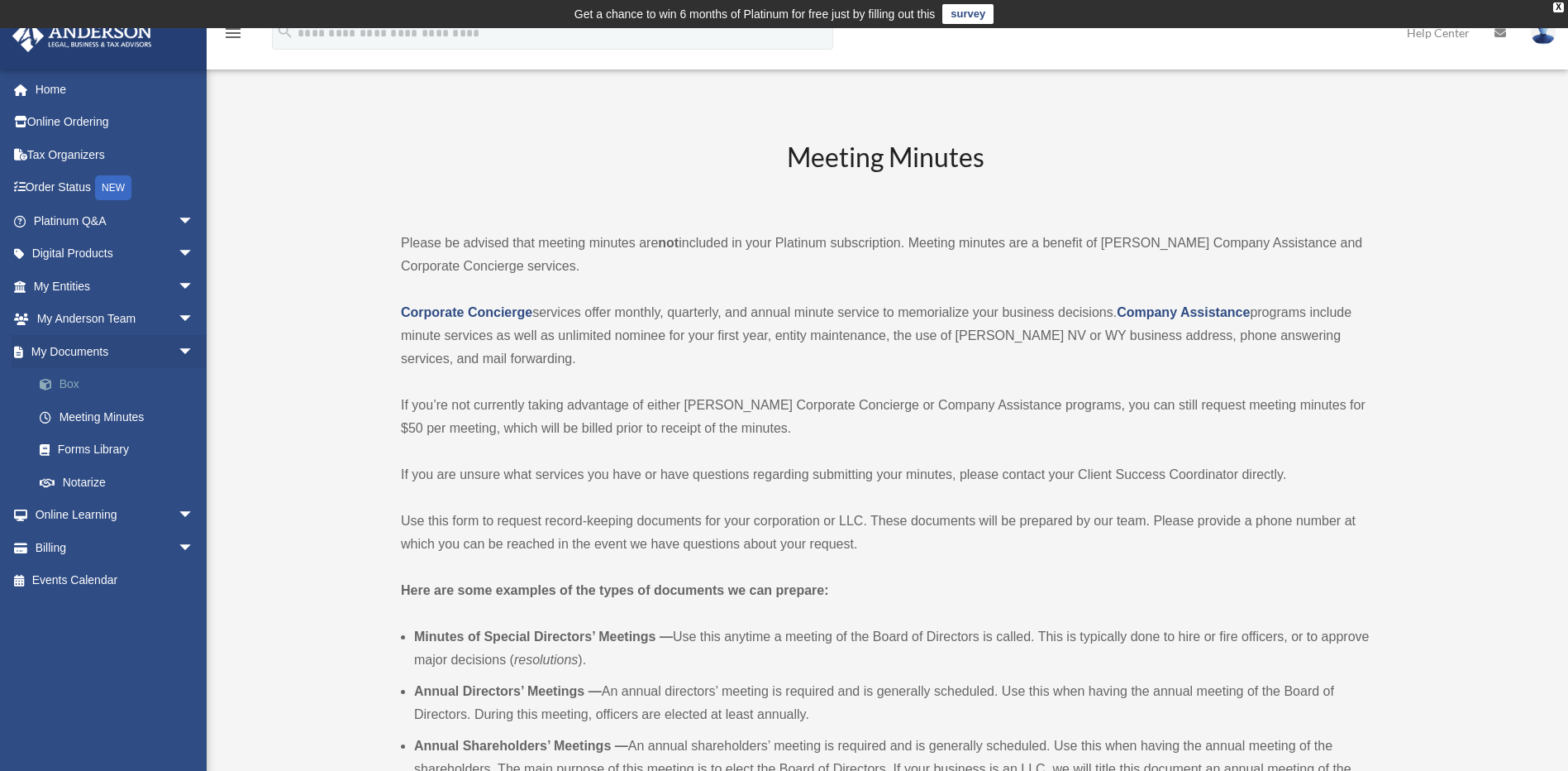
click at [77, 380] on link "Box" at bounding box center [121, 384] width 196 height 33
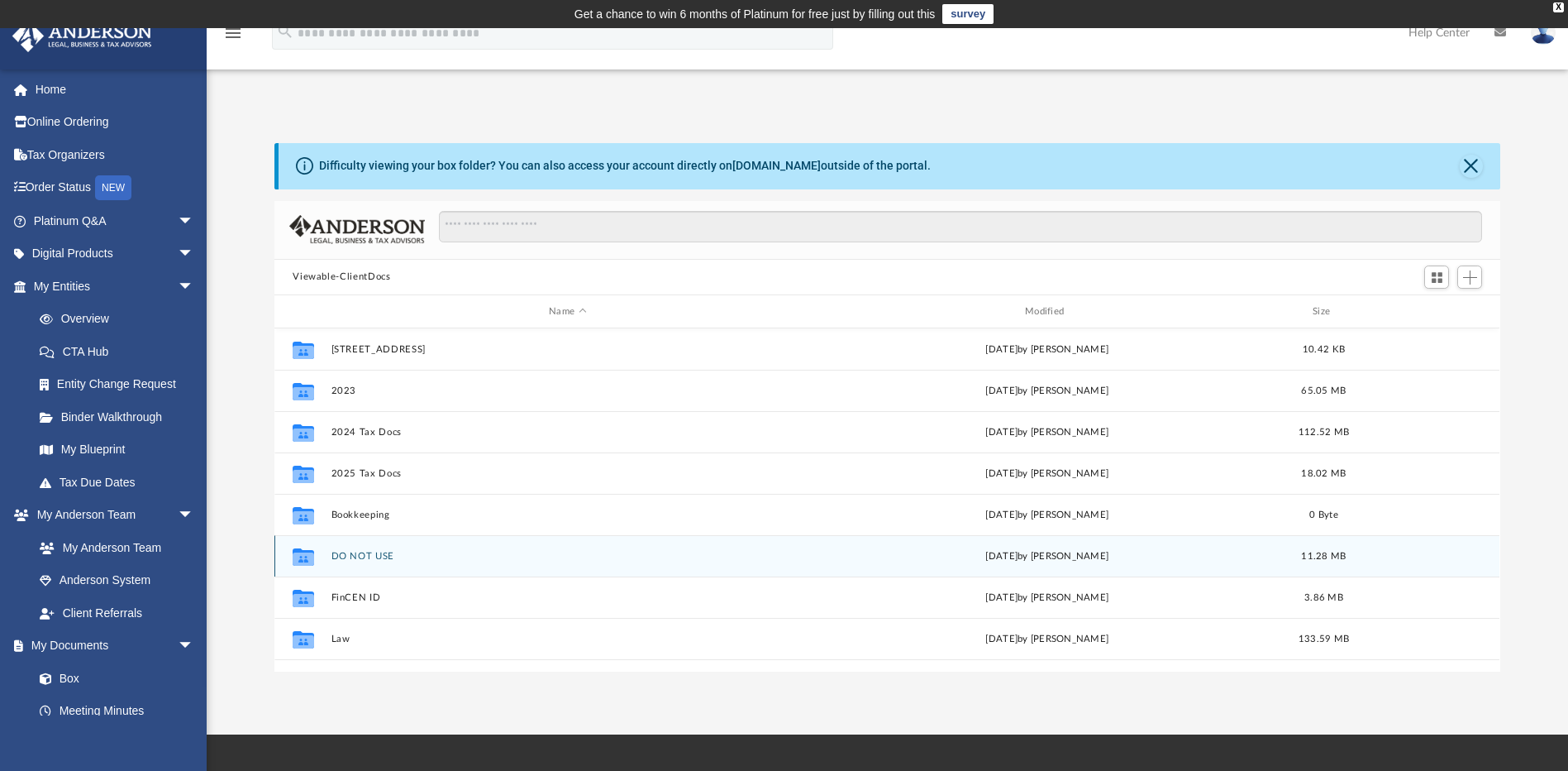
scroll to position [193, 0]
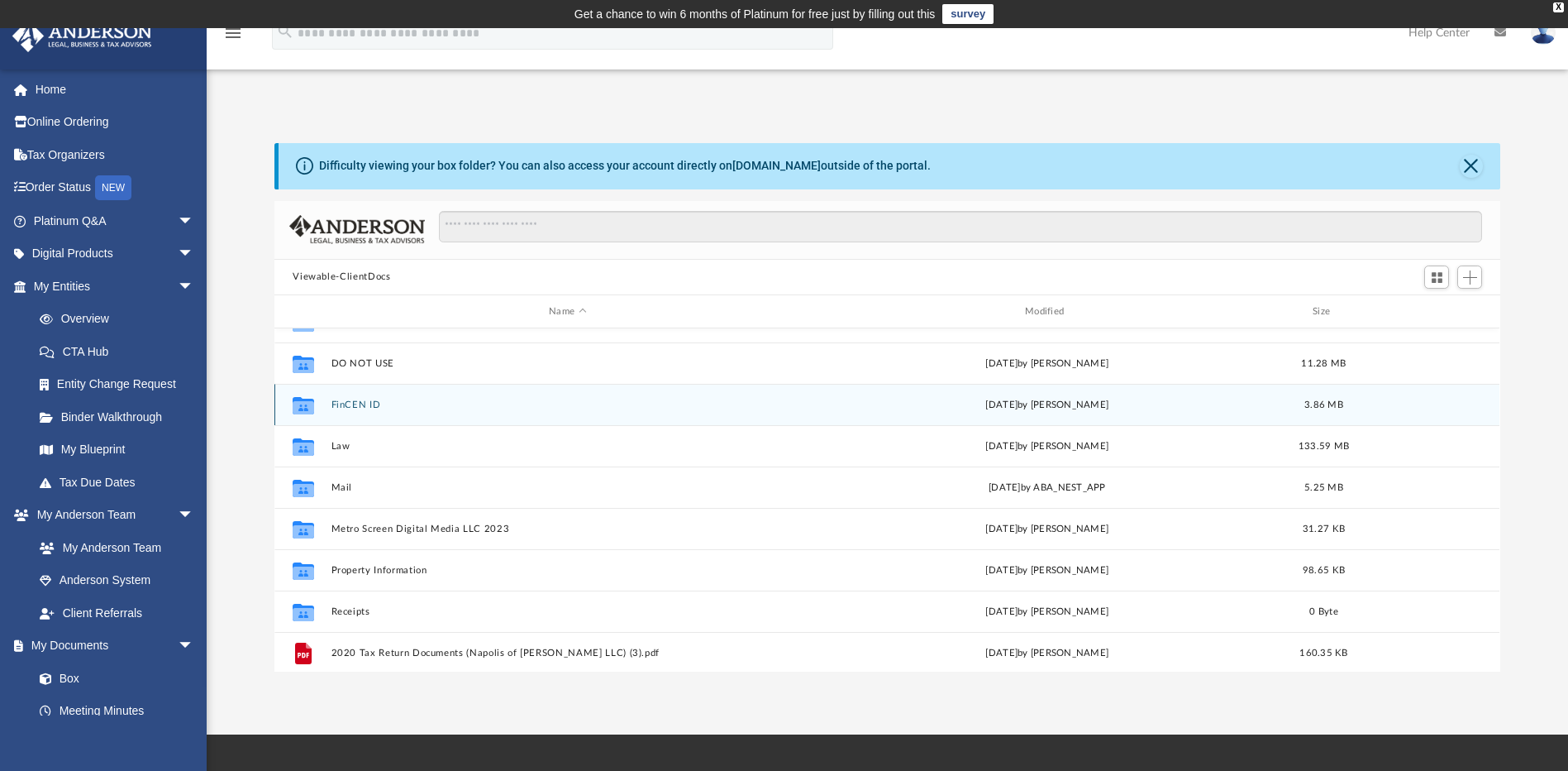
click at [313, 401] on icon "grid" at bounding box center [303, 405] width 21 height 18
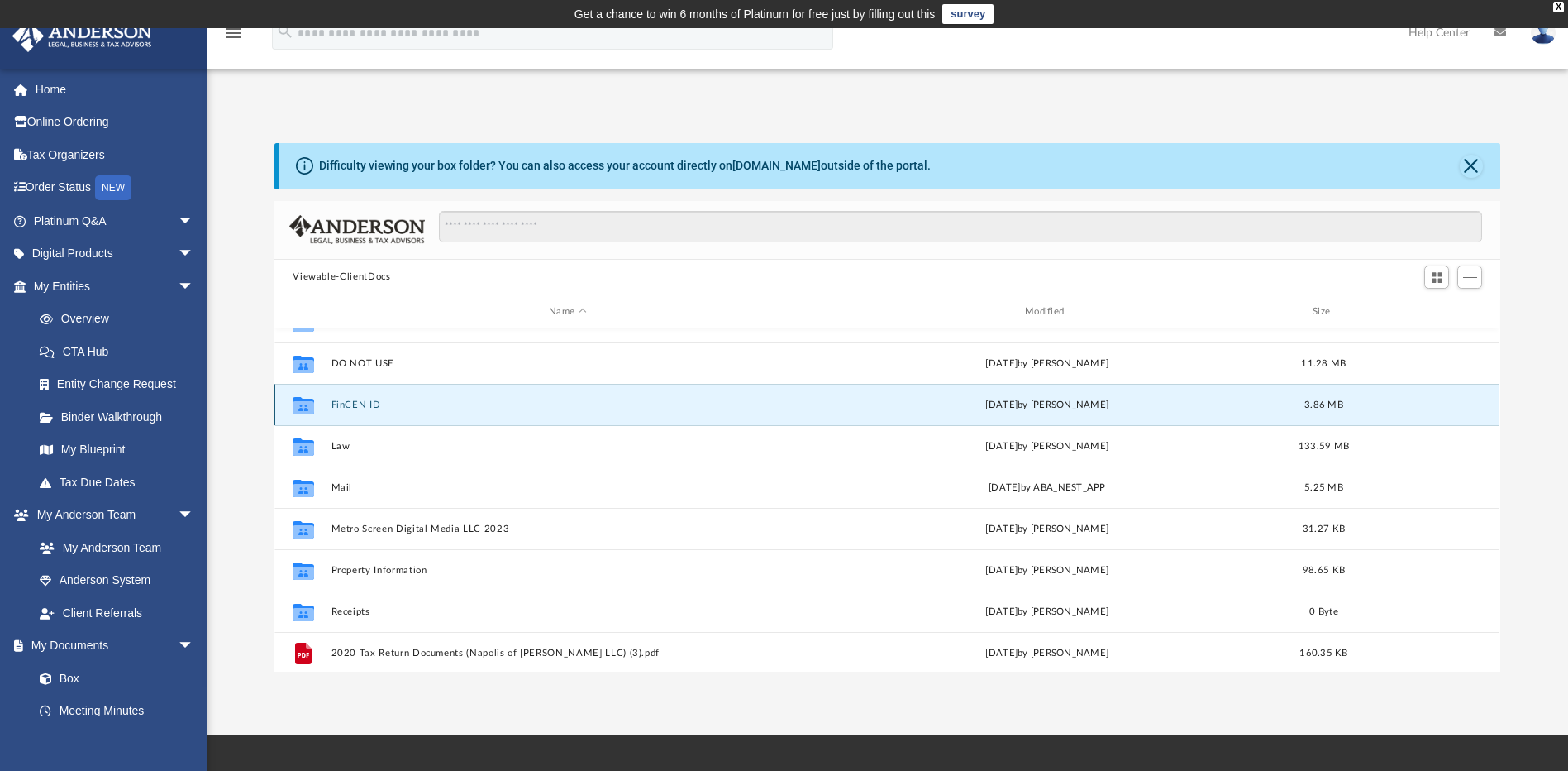
click at [309, 408] on icon "grid" at bounding box center [303, 407] width 21 height 13
drag, startPoint x: 309, startPoint y: 408, endPoint x: 374, endPoint y: 417, distance: 65.6
click at [321, 417] on div "Collaborated Folder" at bounding box center [303, 405] width 42 height 27
click at [393, 408] on button "FinCEN ID" at bounding box center [568, 405] width 473 height 11
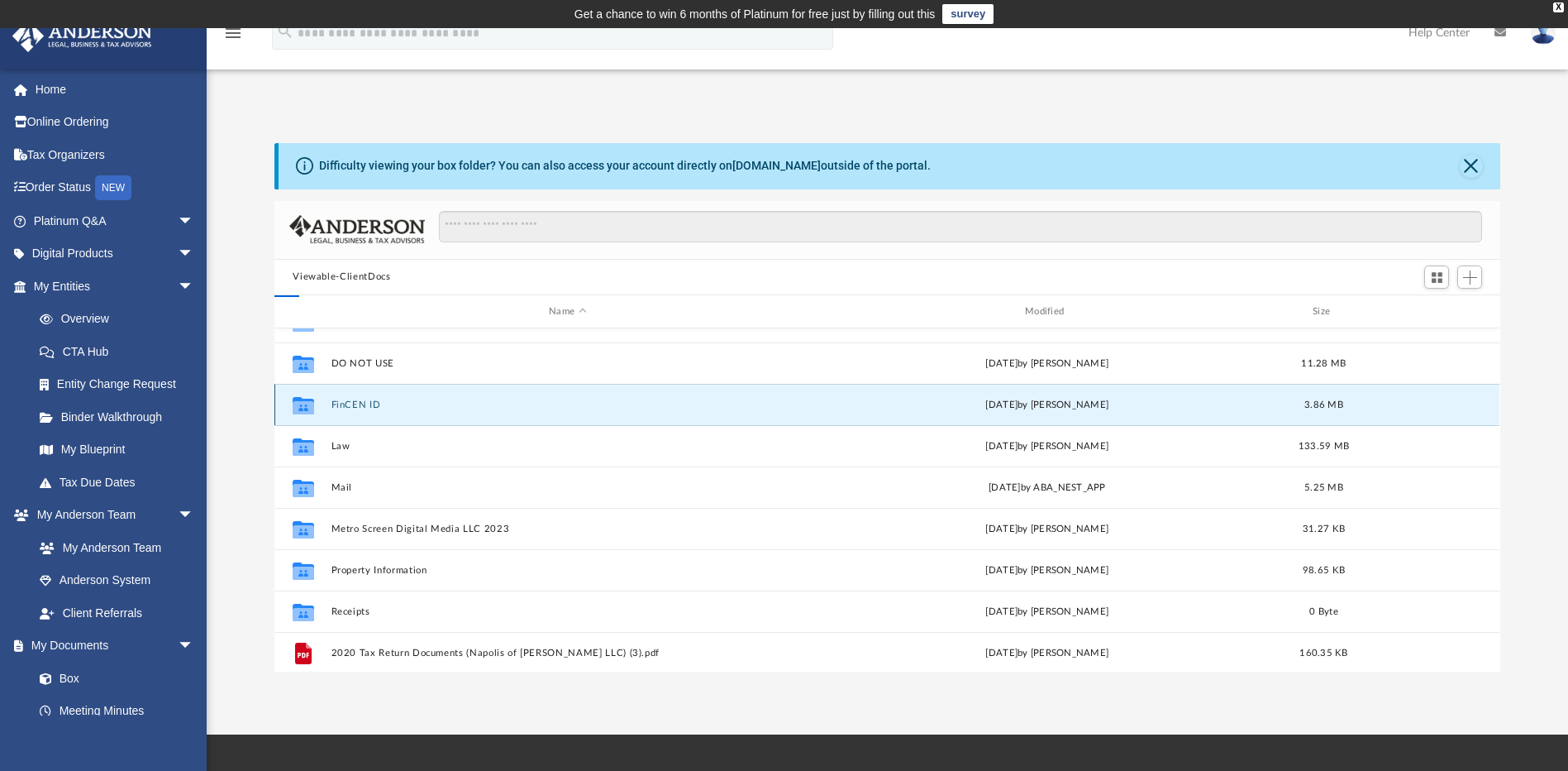
click at [395, 408] on button "FinCEN ID" at bounding box center [568, 405] width 473 height 11
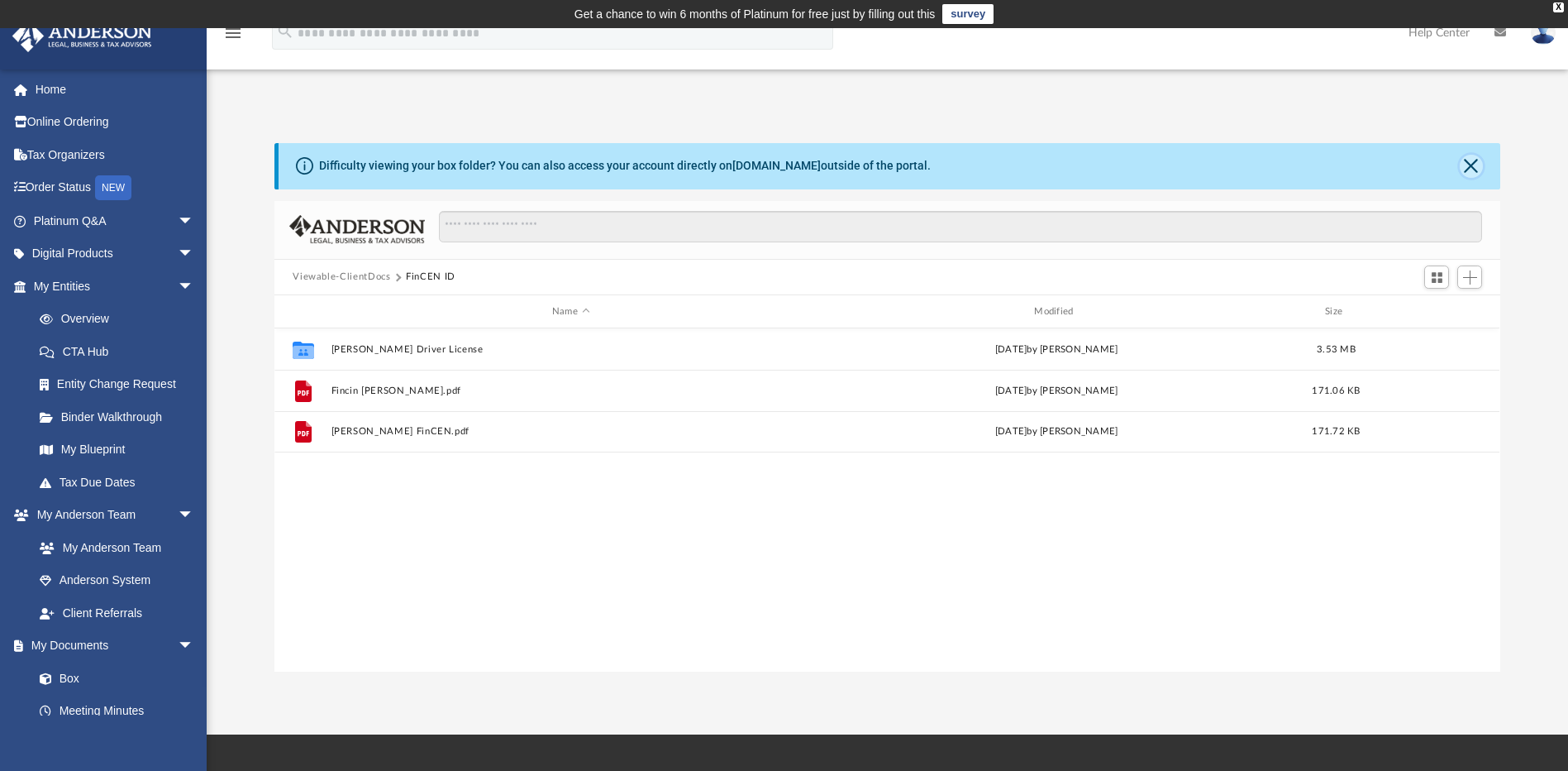
click at [1481, 164] on button "Close" at bounding box center [1471, 166] width 23 height 23
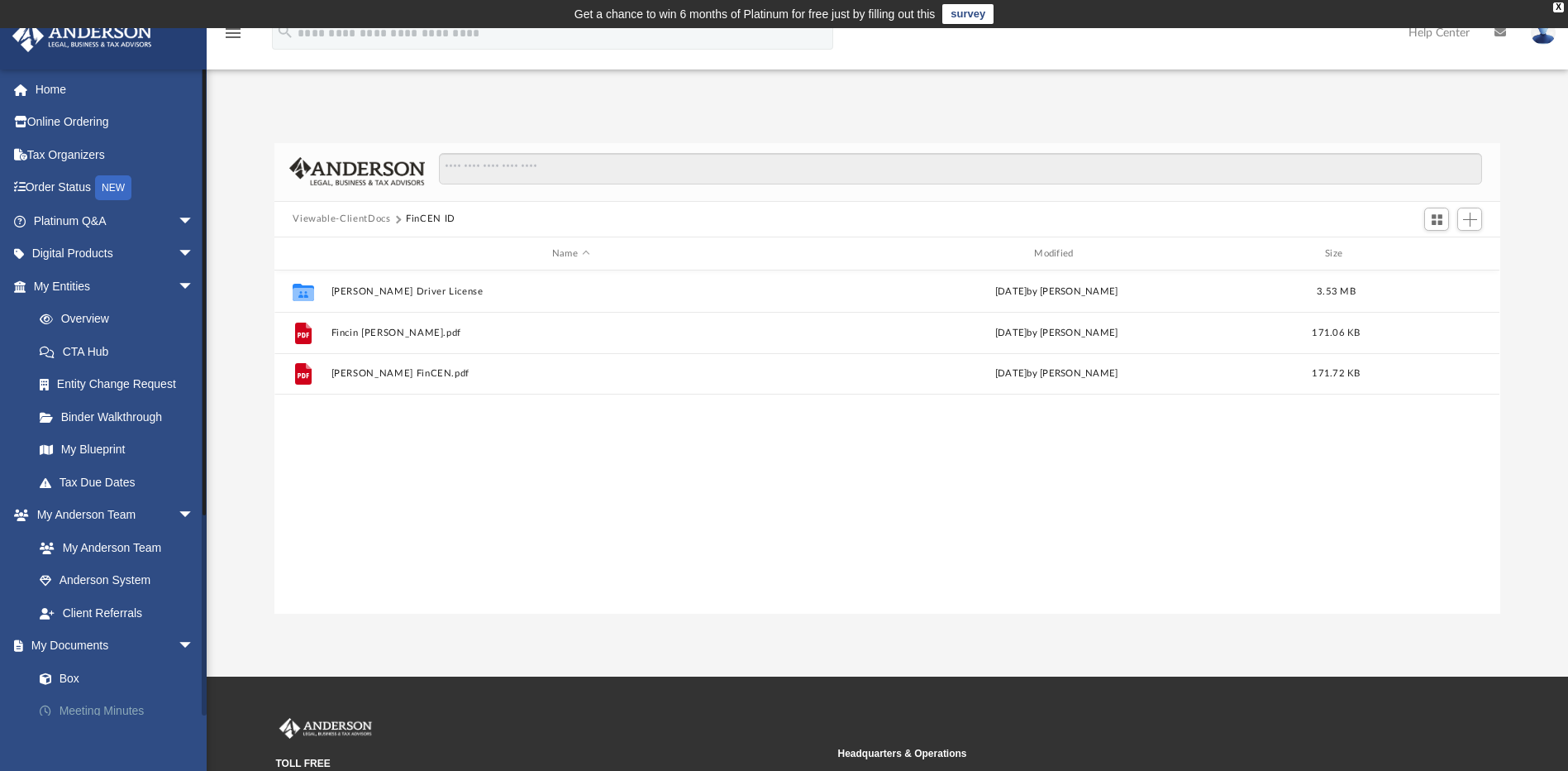
click at [139, 706] on link "Meeting Minutes" at bounding box center [121, 711] width 196 height 33
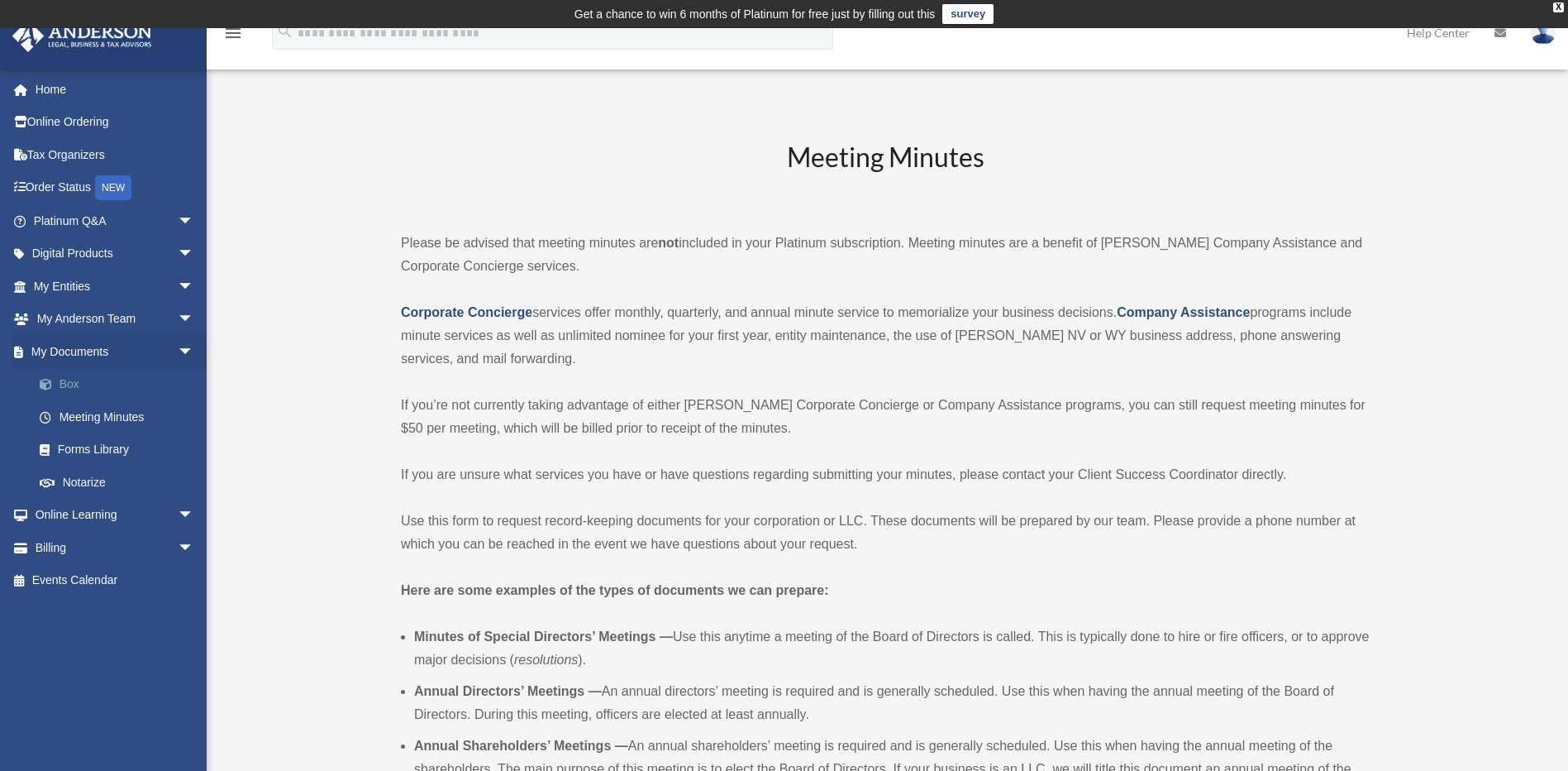
click at [75, 386] on link "Box" at bounding box center [121, 384] width 196 height 33
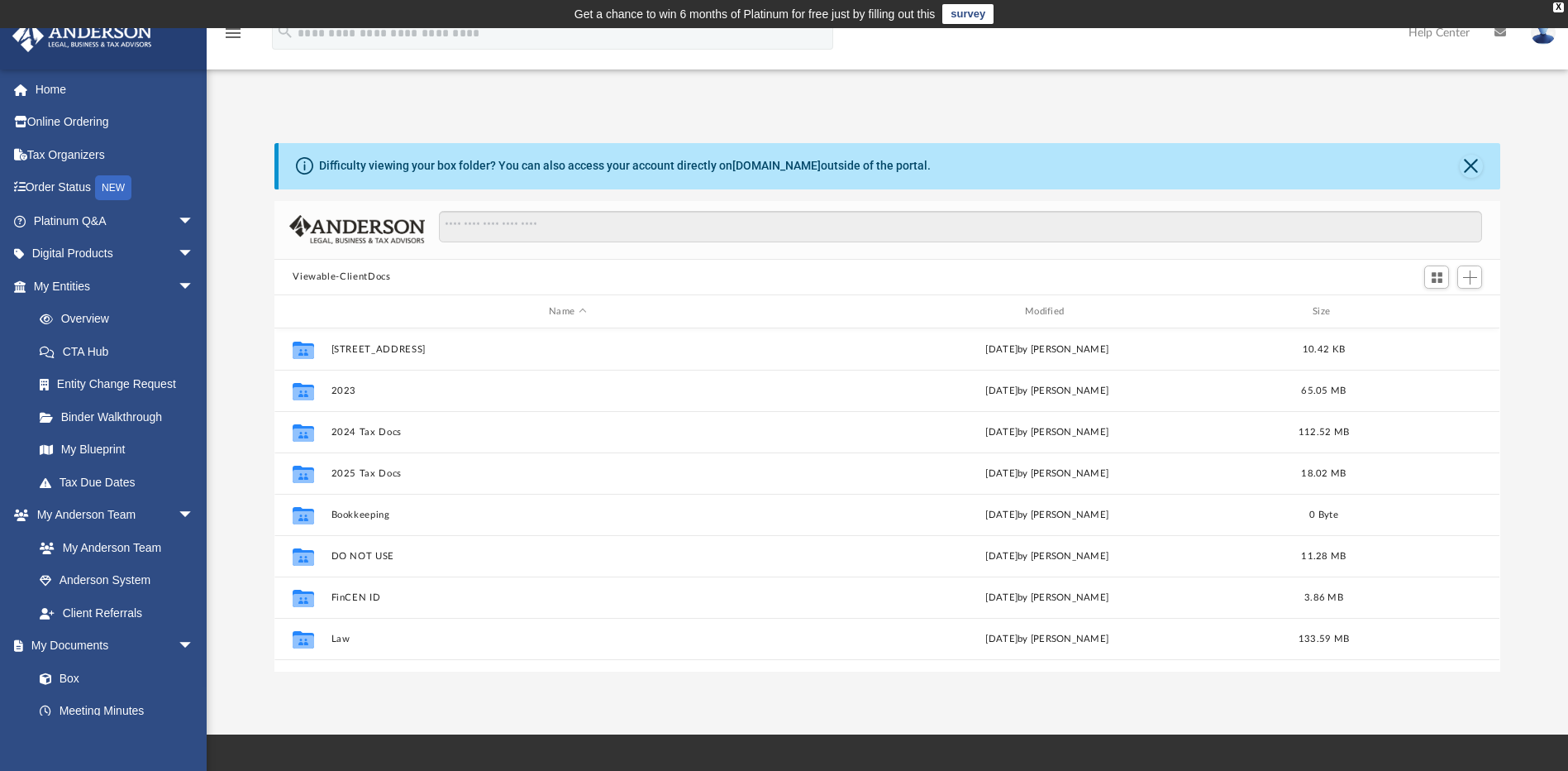
scroll to position [364, 1213]
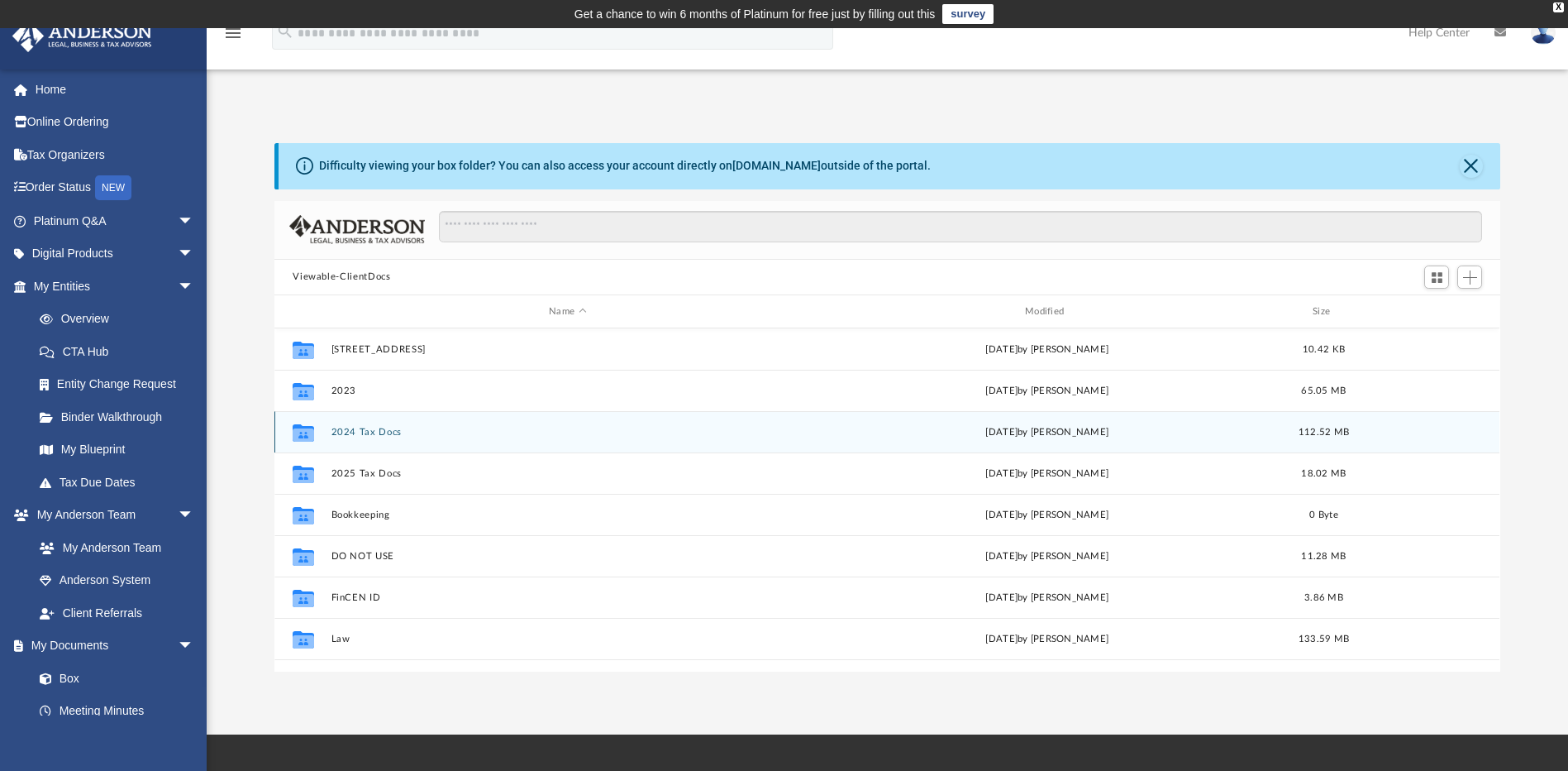
click at [365, 430] on button "2024 Tax Docs" at bounding box center [568, 432] width 473 height 11
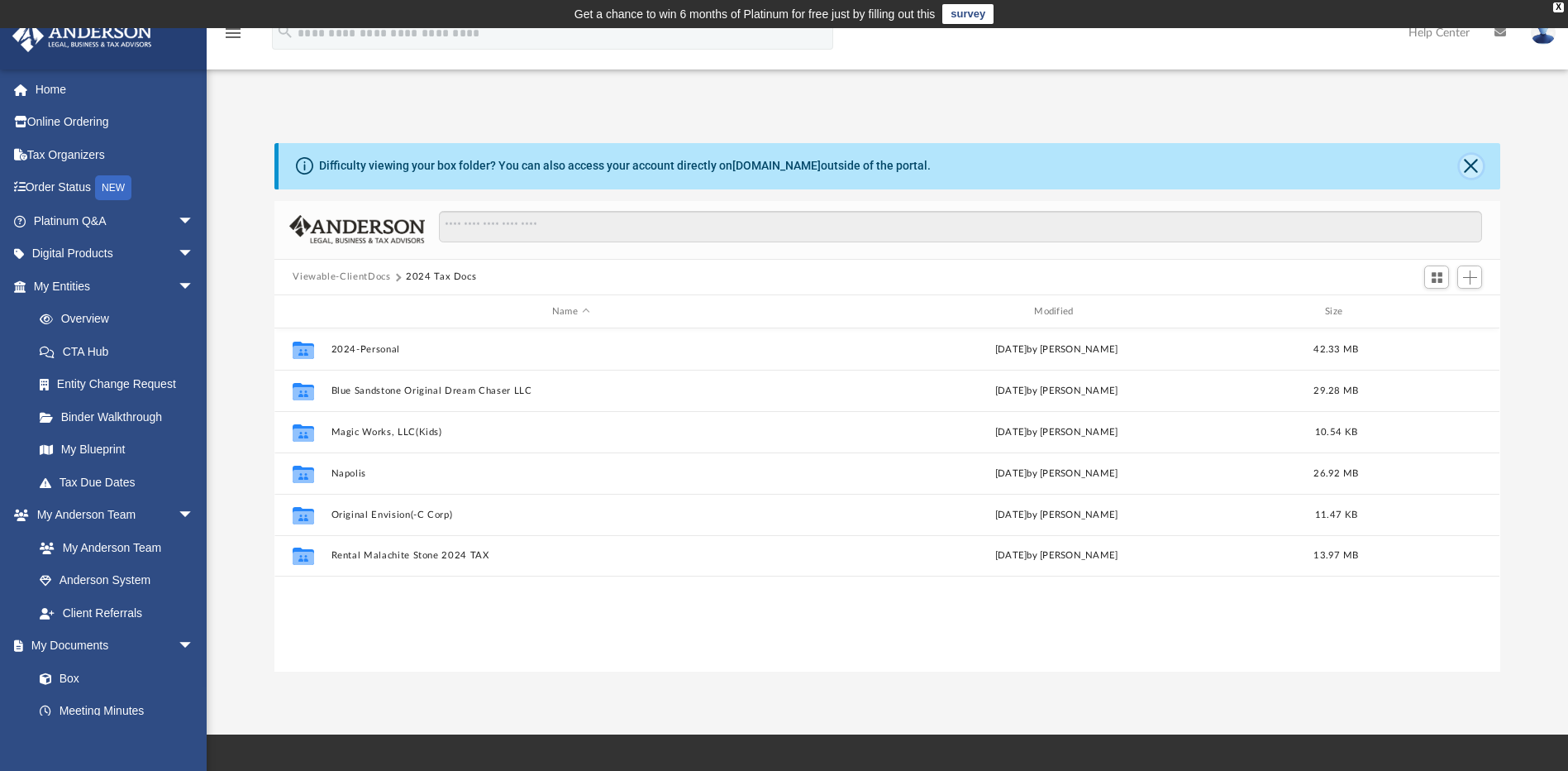
click at [1474, 170] on button "Close" at bounding box center [1471, 166] width 23 height 23
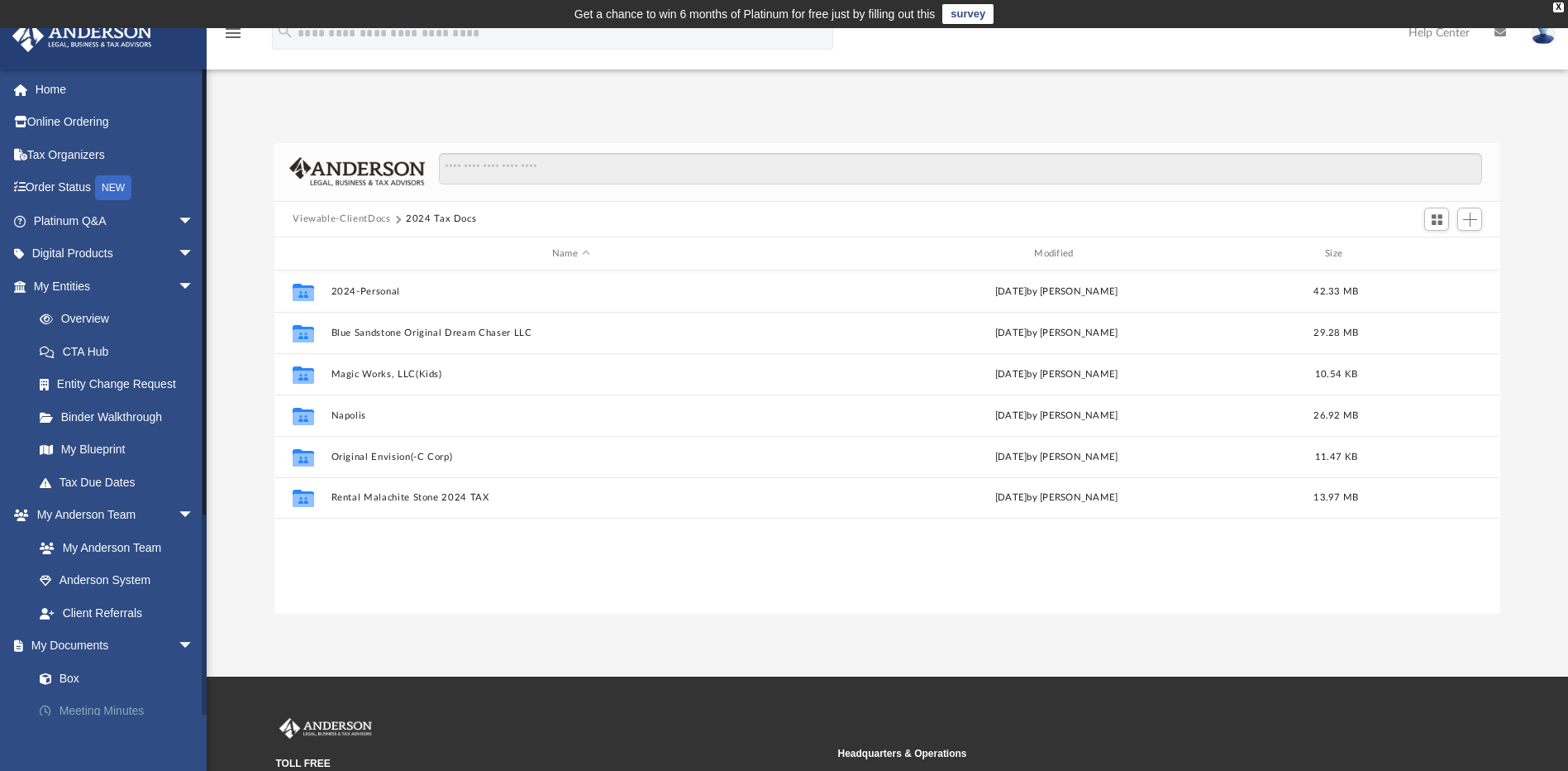
click at [101, 699] on link "Meeting Minutes" at bounding box center [121, 711] width 196 height 33
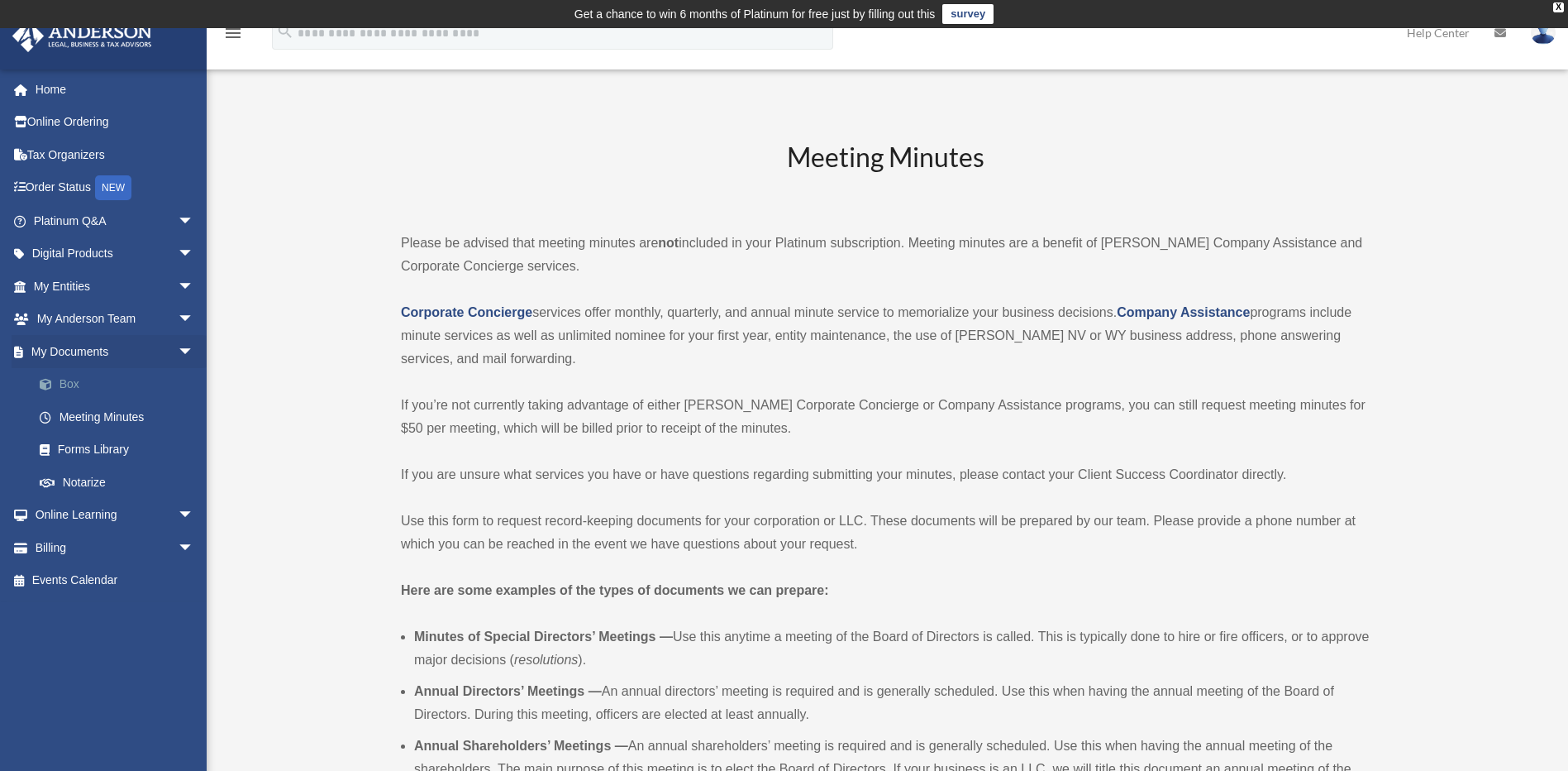
click at [93, 389] on link "Box" at bounding box center [121, 384] width 196 height 33
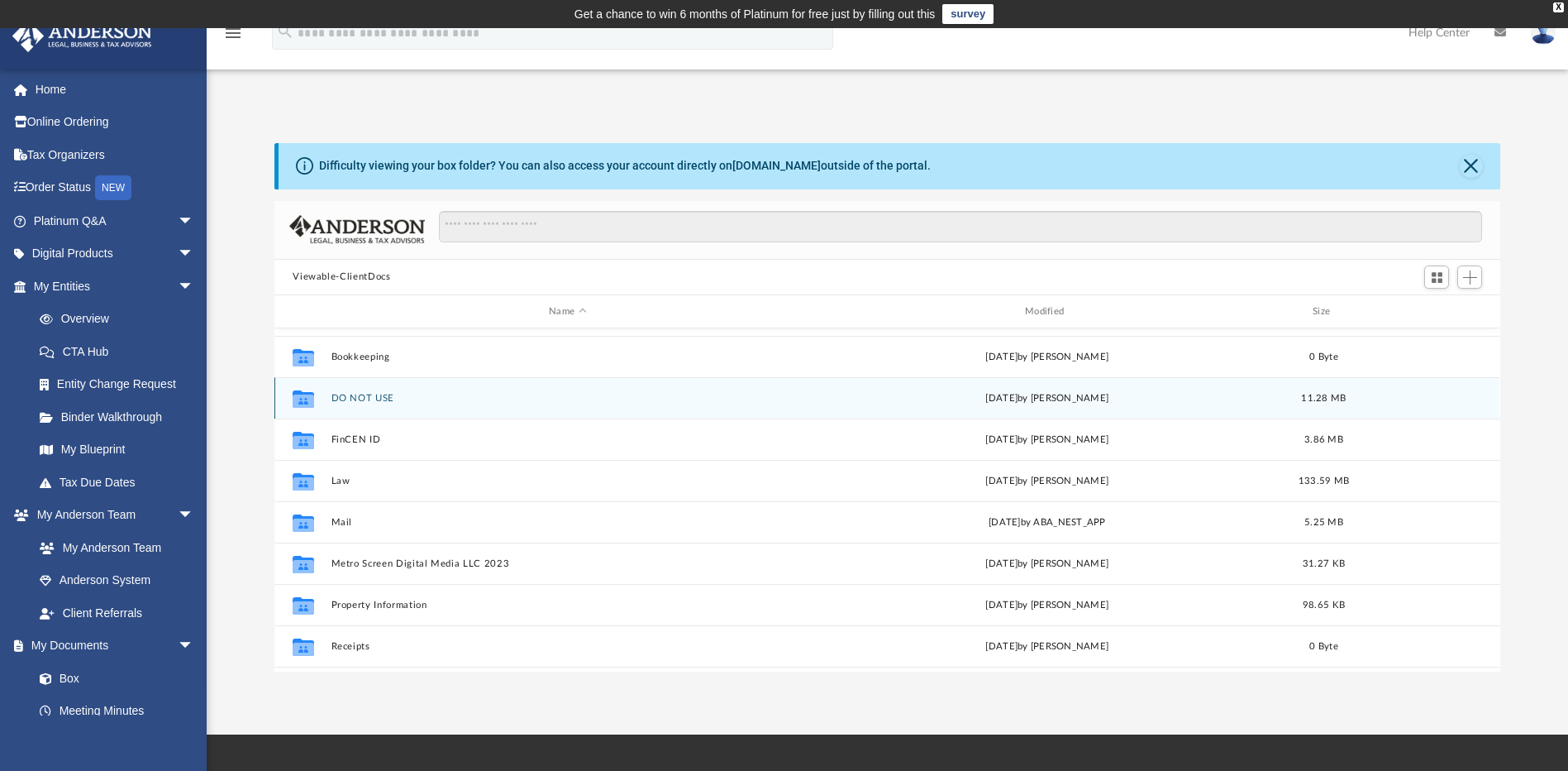
scroll to position [193, 0]
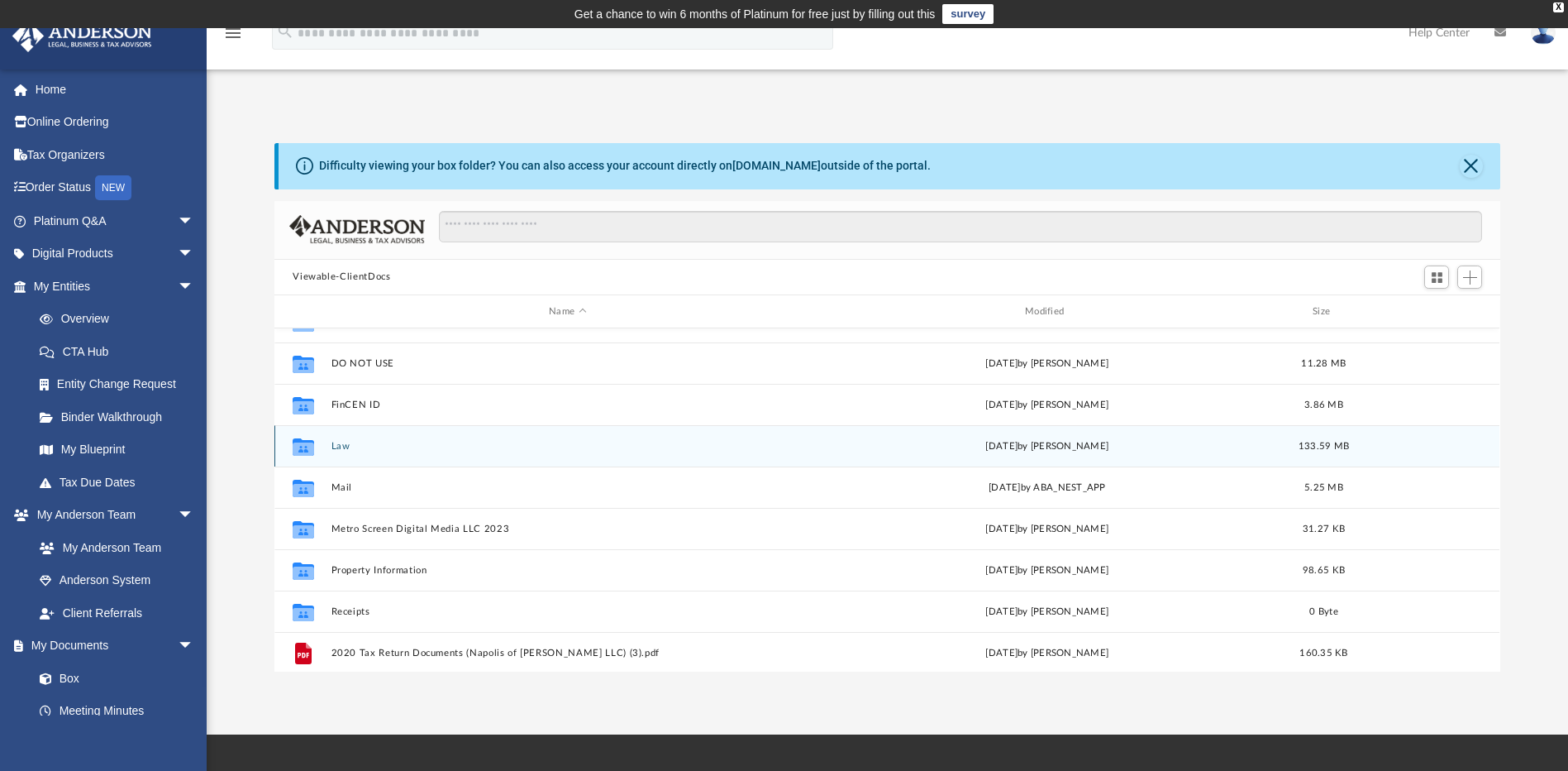
click at [302, 444] on icon "grid" at bounding box center [303, 449] width 21 height 13
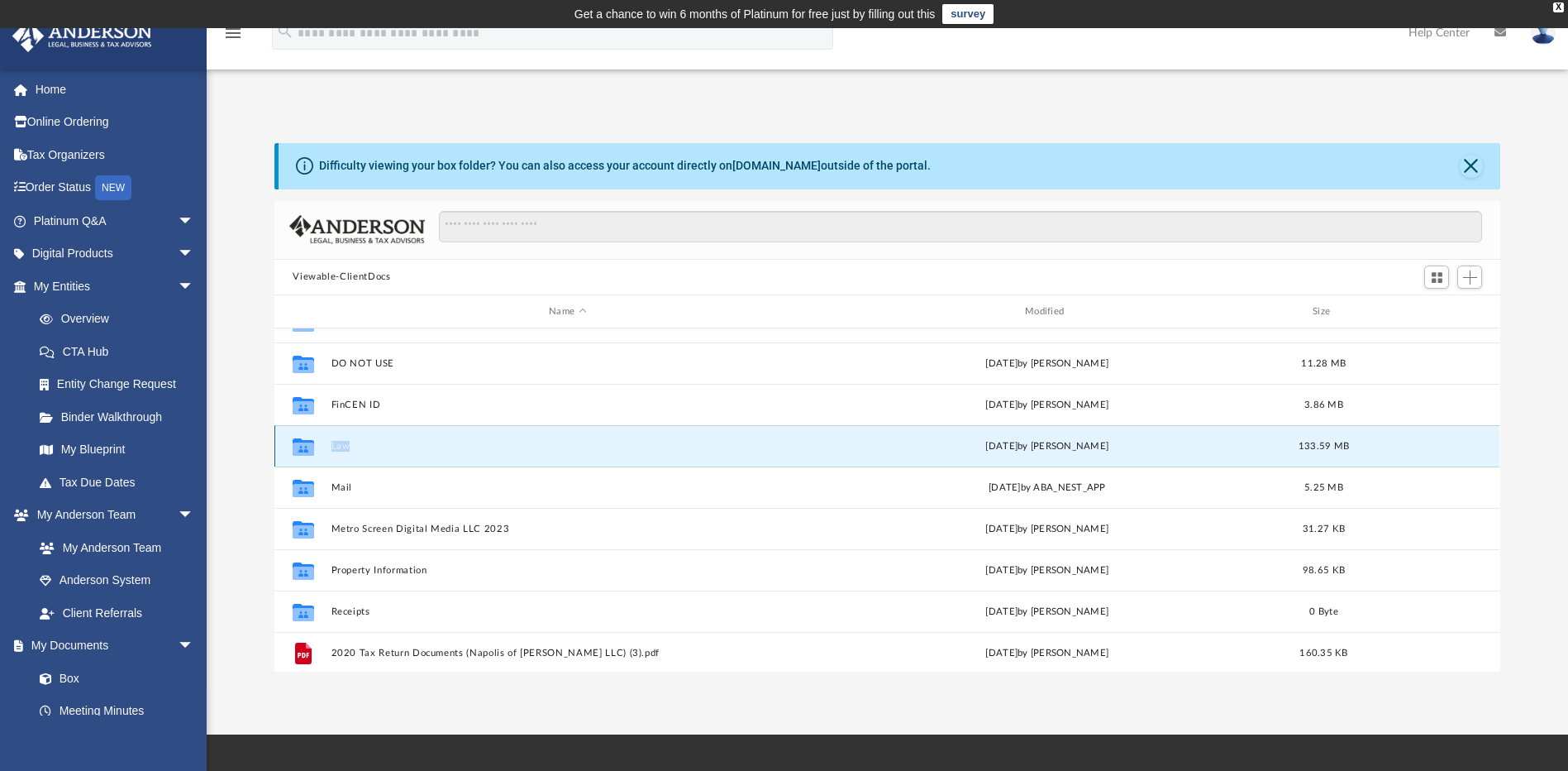
click at [302, 444] on icon "grid" at bounding box center [303, 449] width 21 height 13
drag, startPoint x: 302, startPoint y: 444, endPoint x: 350, endPoint y: 441, distance: 48.1
click at [350, 441] on button "Law" at bounding box center [568, 446] width 473 height 11
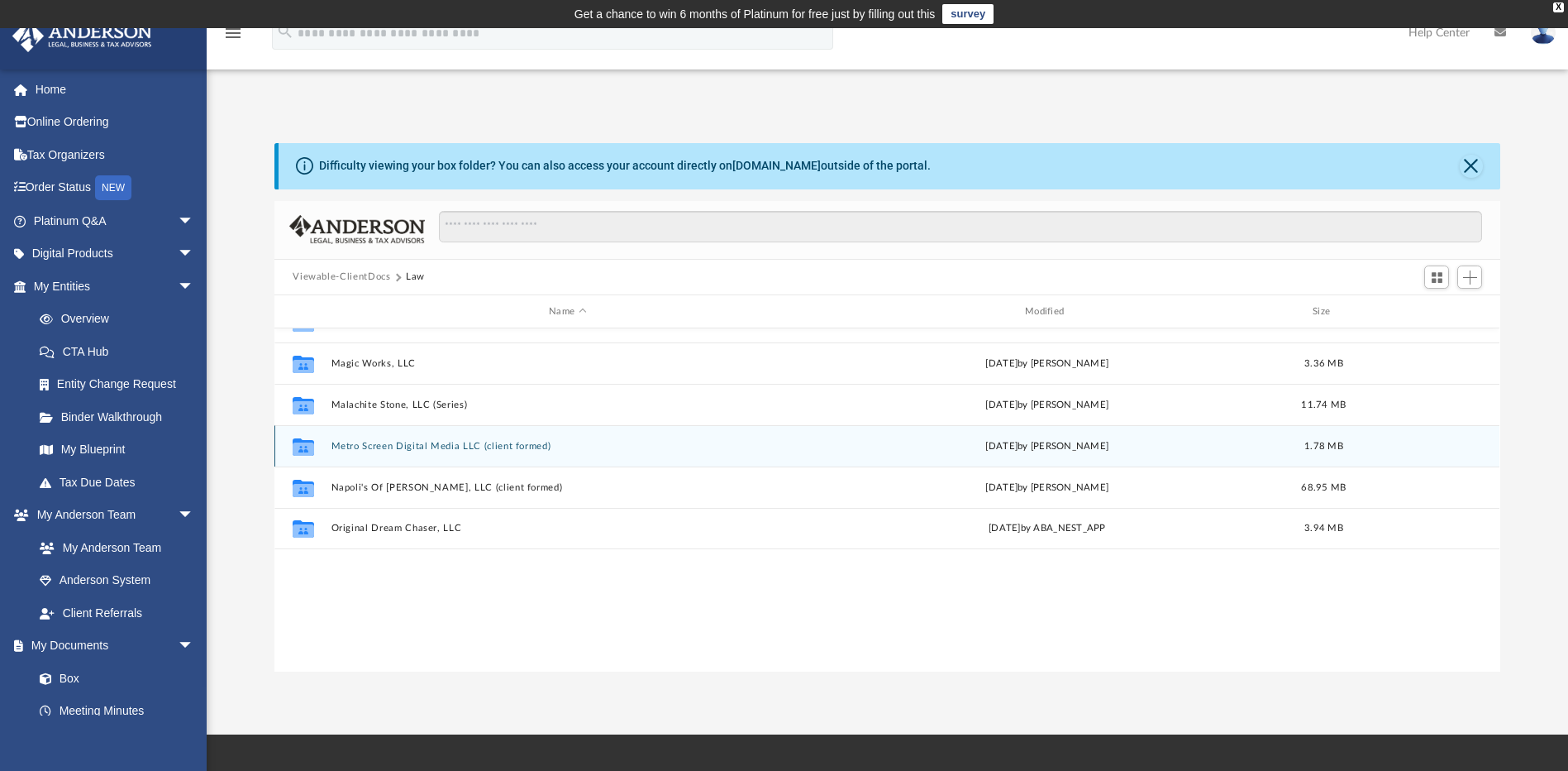
scroll to position [0, 0]
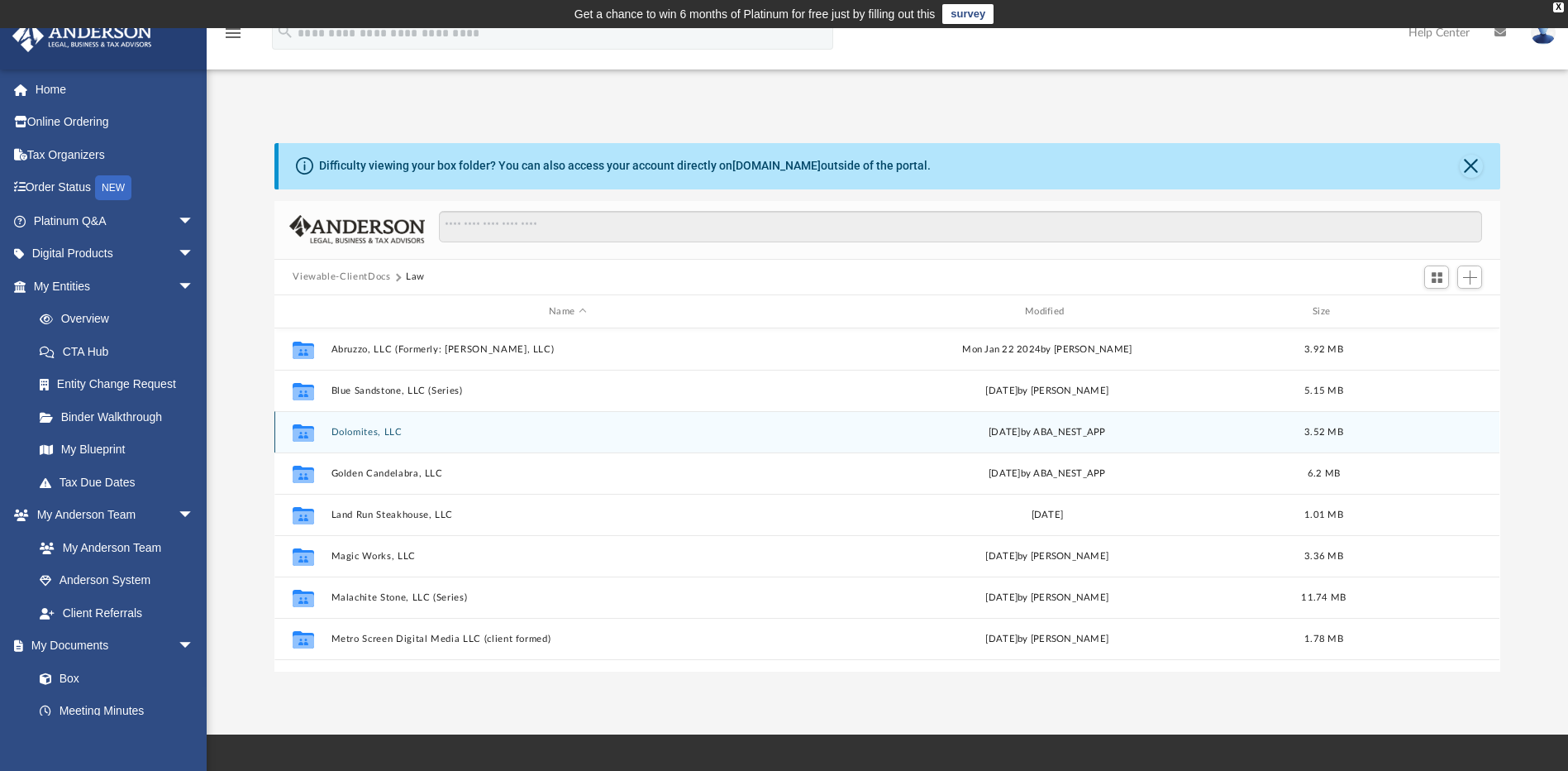
drag, startPoint x: 350, startPoint y: 441, endPoint x: 471, endPoint y: 444, distance: 121.0
click at [471, 444] on div "Collaborated Folder Dolomites, LLC Mon Aug 4 2025 by ABA_NEST_APP 3.52 MB" at bounding box center [886, 431] width 1225 height 42
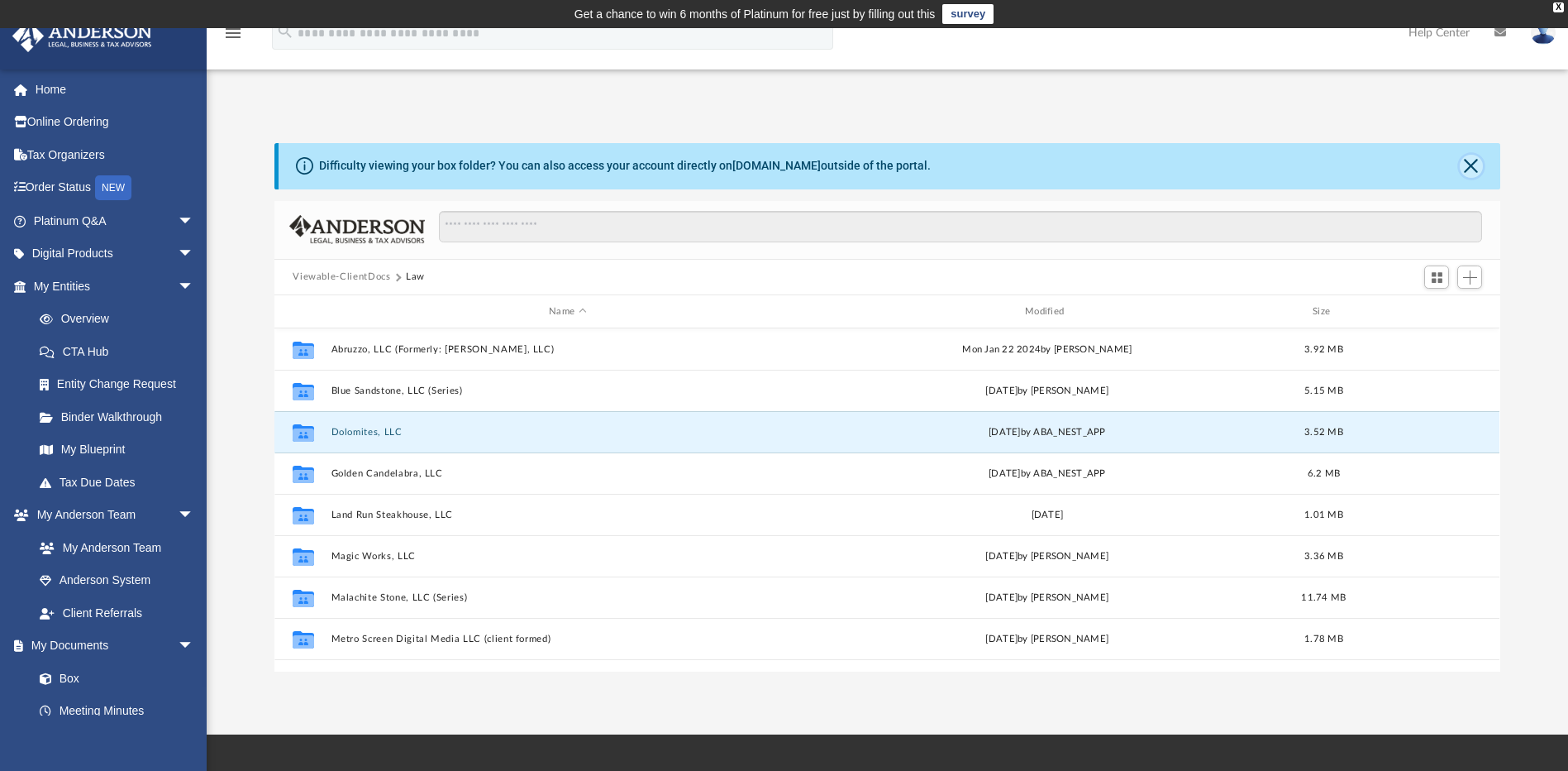
click at [1479, 164] on button "Close" at bounding box center [1471, 166] width 23 height 23
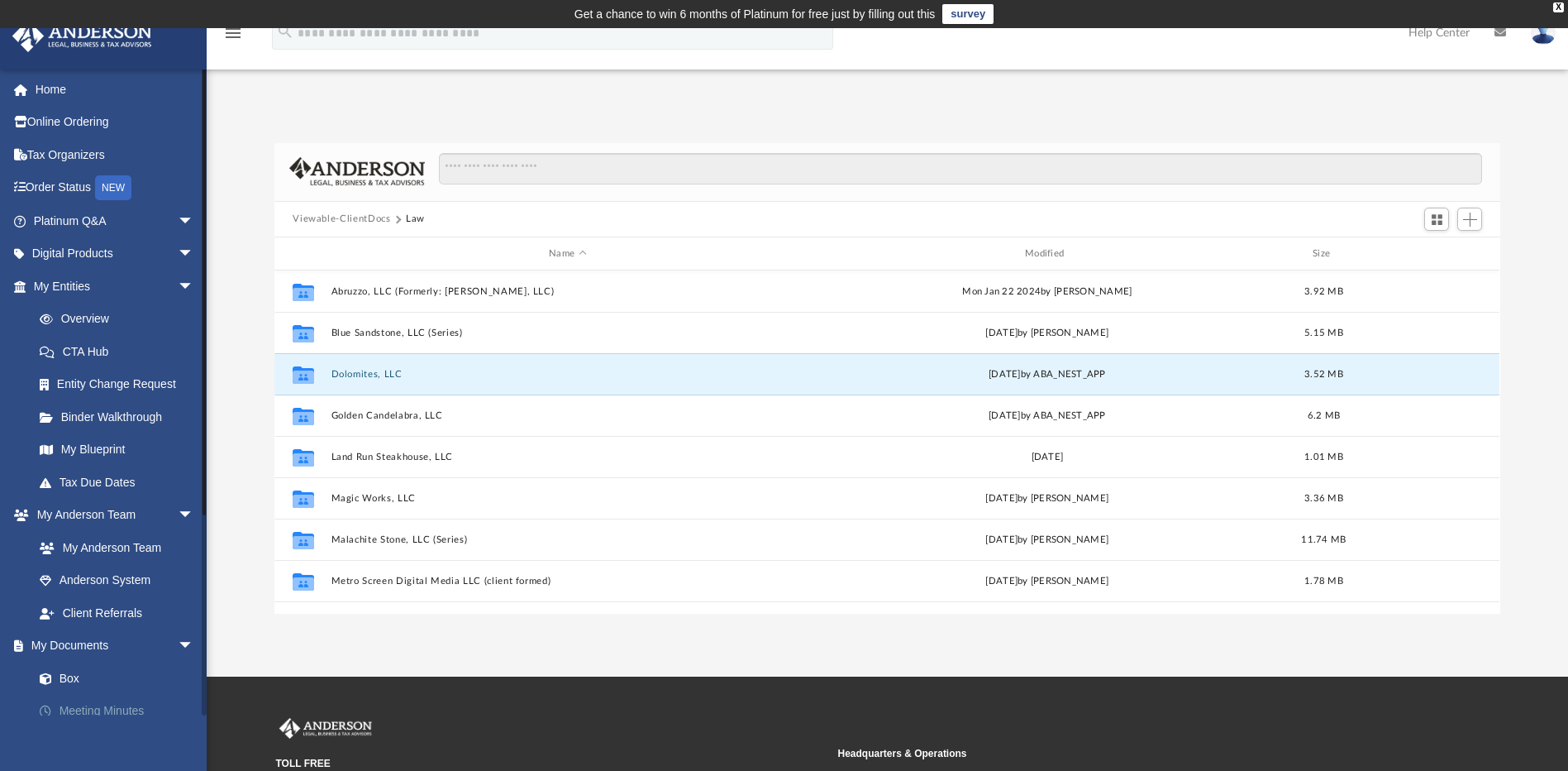
click at [116, 705] on link "Meeting Minutes" at bounding box center [121, 711] width 196 height 33
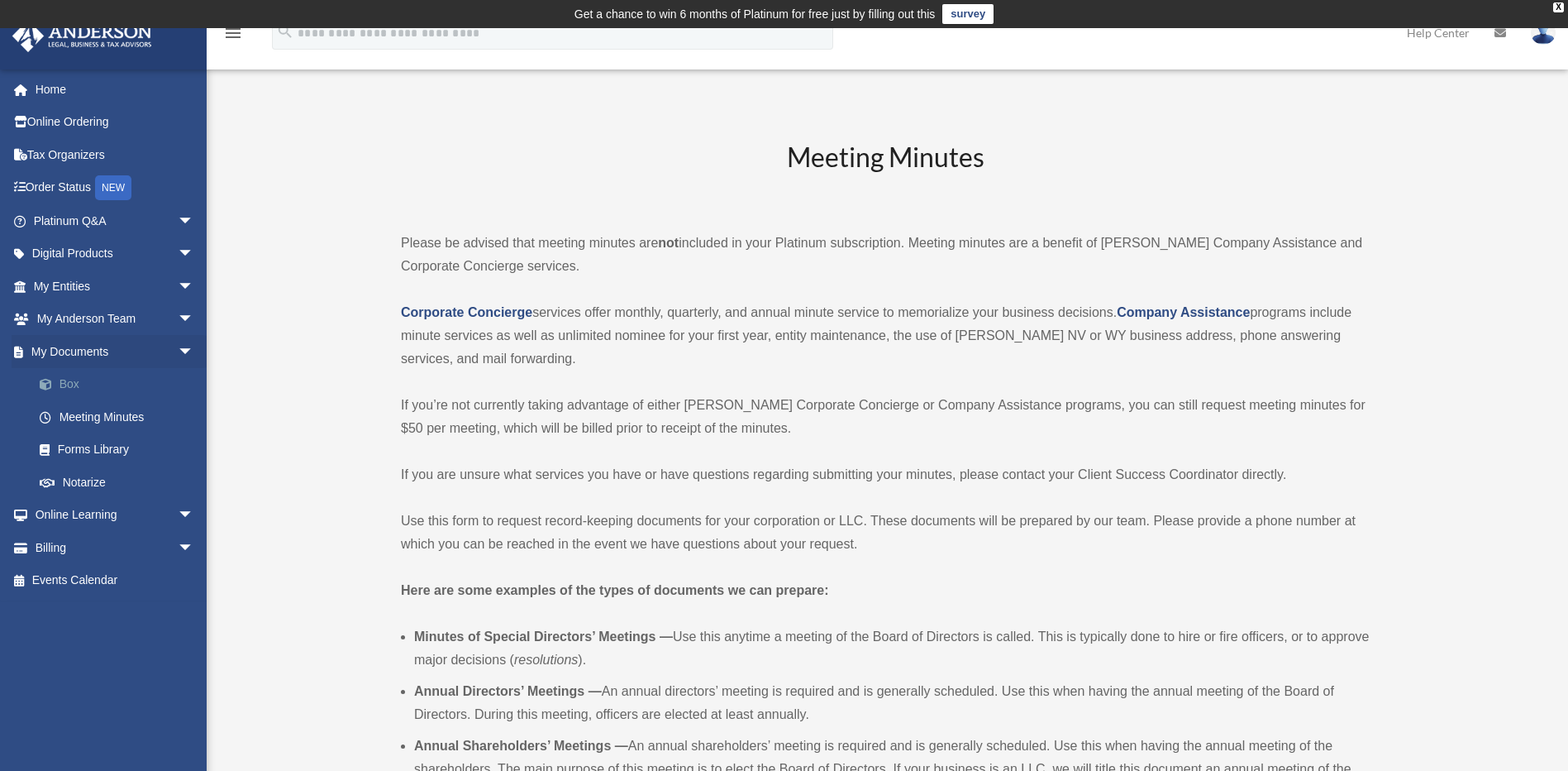
click at [85, 382] on link "Box" at bounding box center [121, 384] width 196 height 33
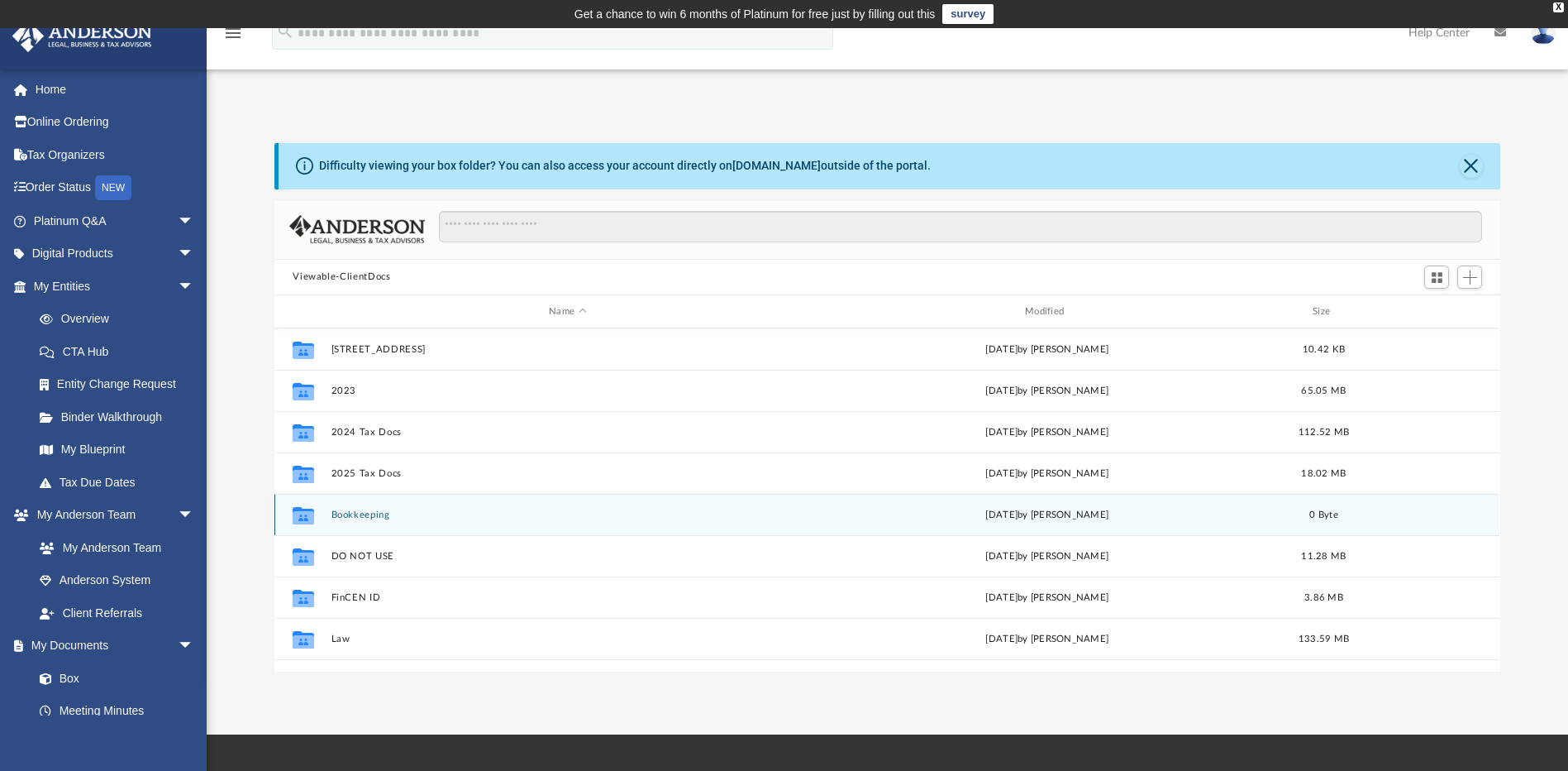
scroll to position [193, 0]
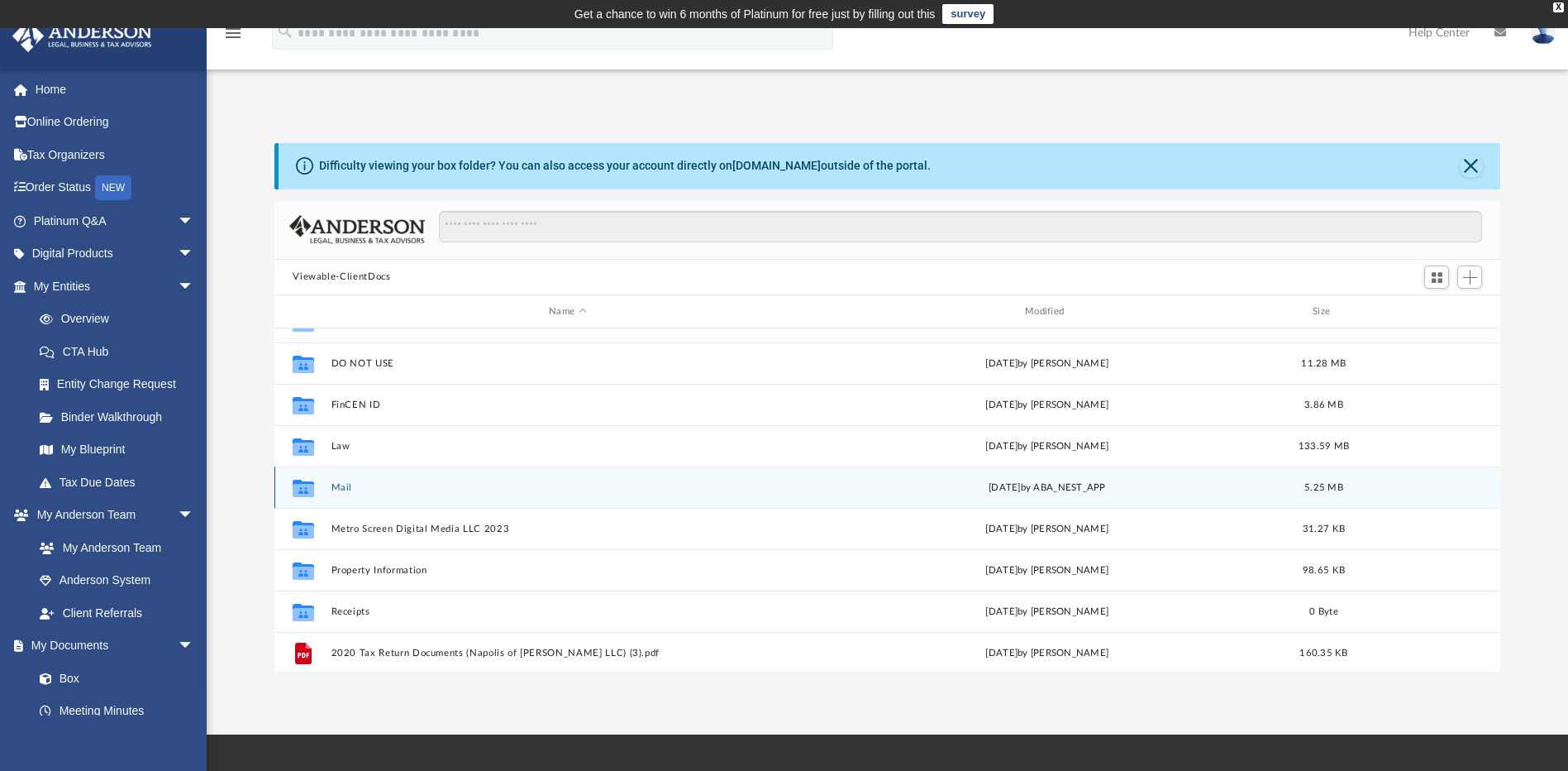
click at [315, 483] on icon "Collaborated Folder" at bounding box center [303, 488] width 27 height 27
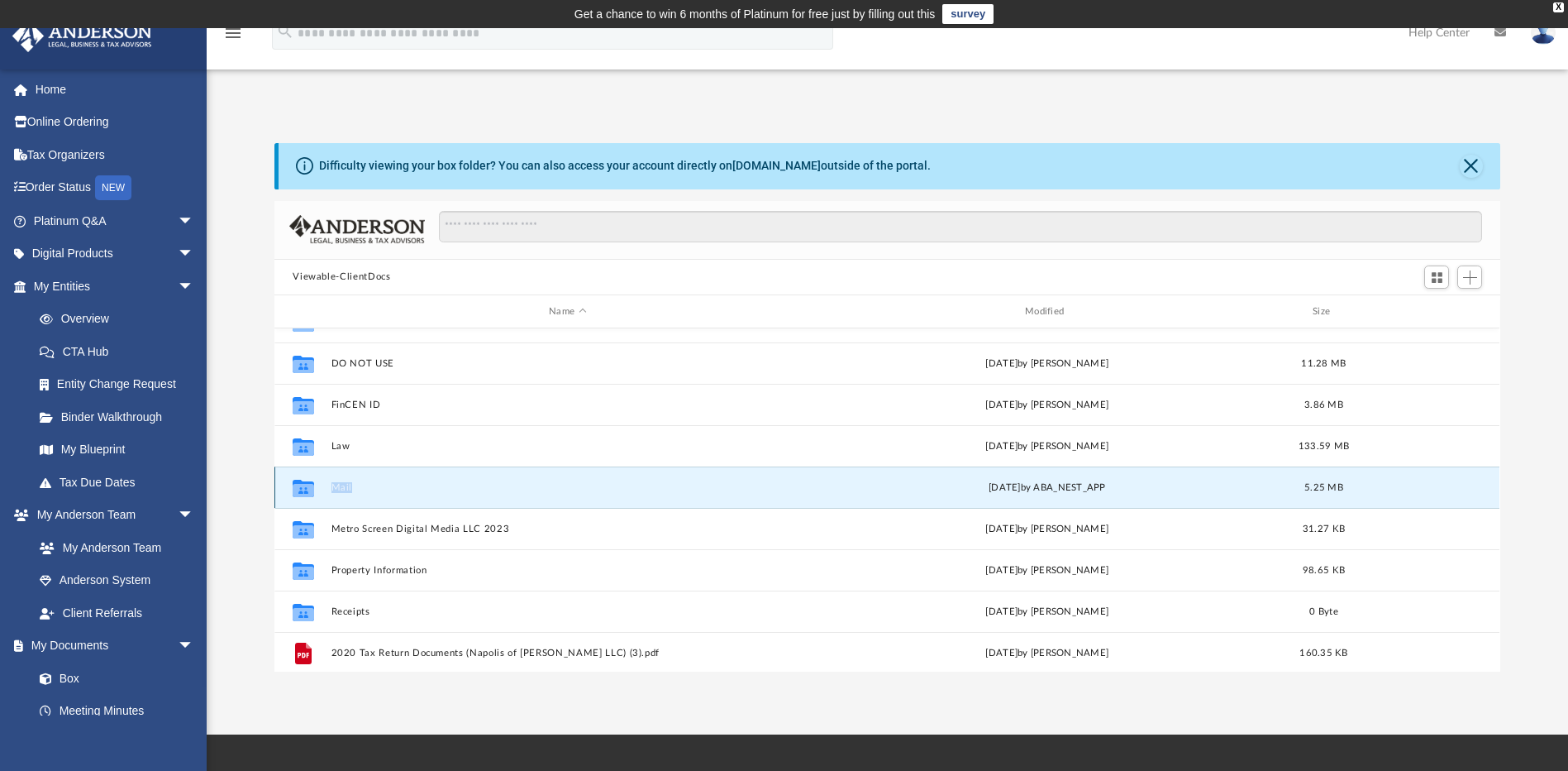
click at [315, 483] on icon "Collaborated Folder" at bounding box center [303, 488] width 27 height 27
drag, startPoint x: 315, startPoint y: 483, endPoint x: 299, endPoint y: 487, distance: 16.5
click at [299, 487] on icon "grid" at bounding box center [303, 490] width 21 height 13
click at [295, 493] on icon "grid" at bounding box center [303, 490] width 21 height 13
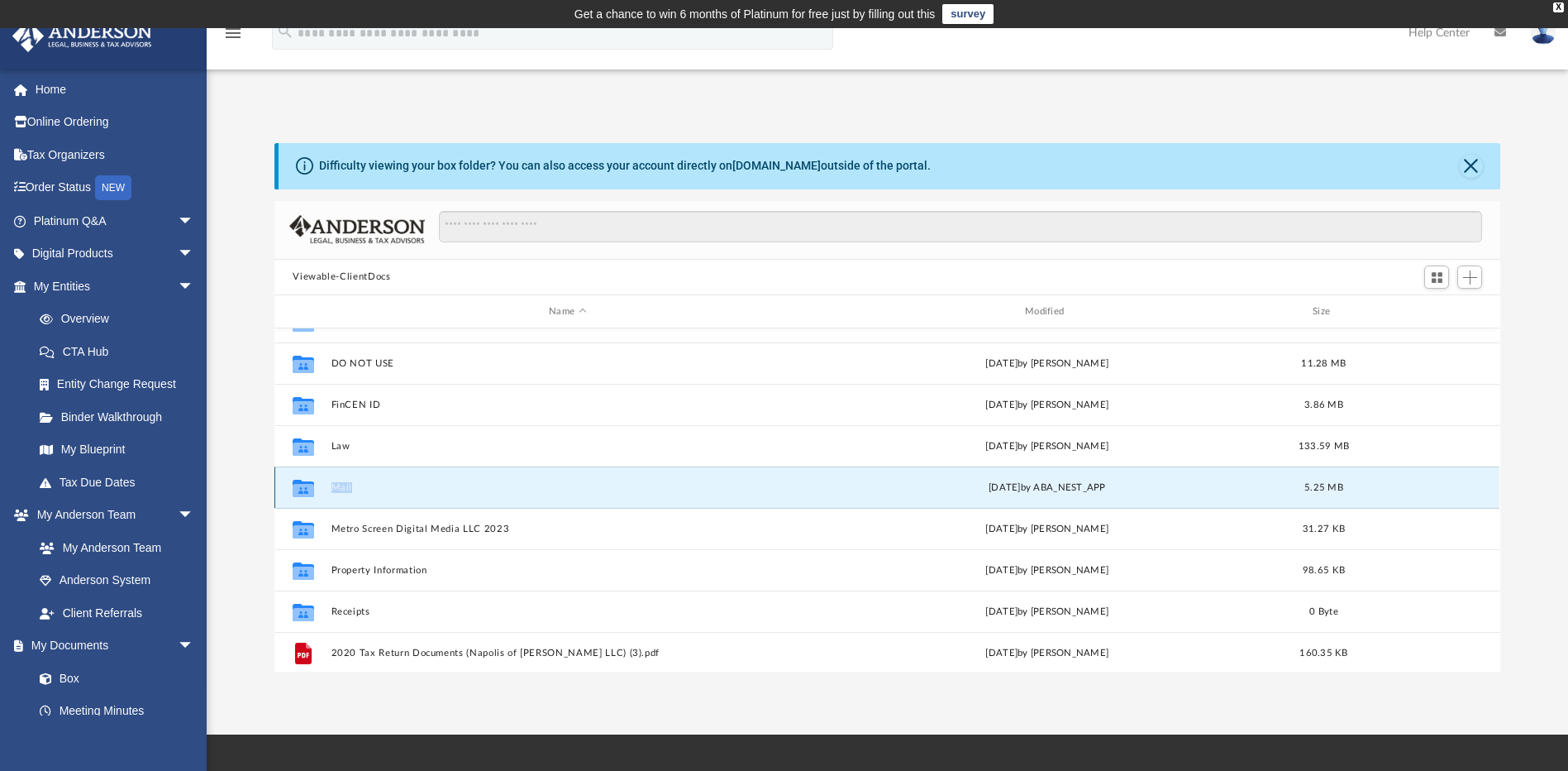
drag, startPoint x: 295, startPoint y: 493, endPoint x: 404, endPoint y: 493, distance: 109.0
click at [404, 493] on div "Collaborated Folder Mail Wed Aug 6 2025 by ABA_NEST_APP 5.25 MB" at bounding box center [886, 487] width 1225 height 42
click at [344, 492] on button "Mail" at bounding box center [568, 487] width 473 height 11
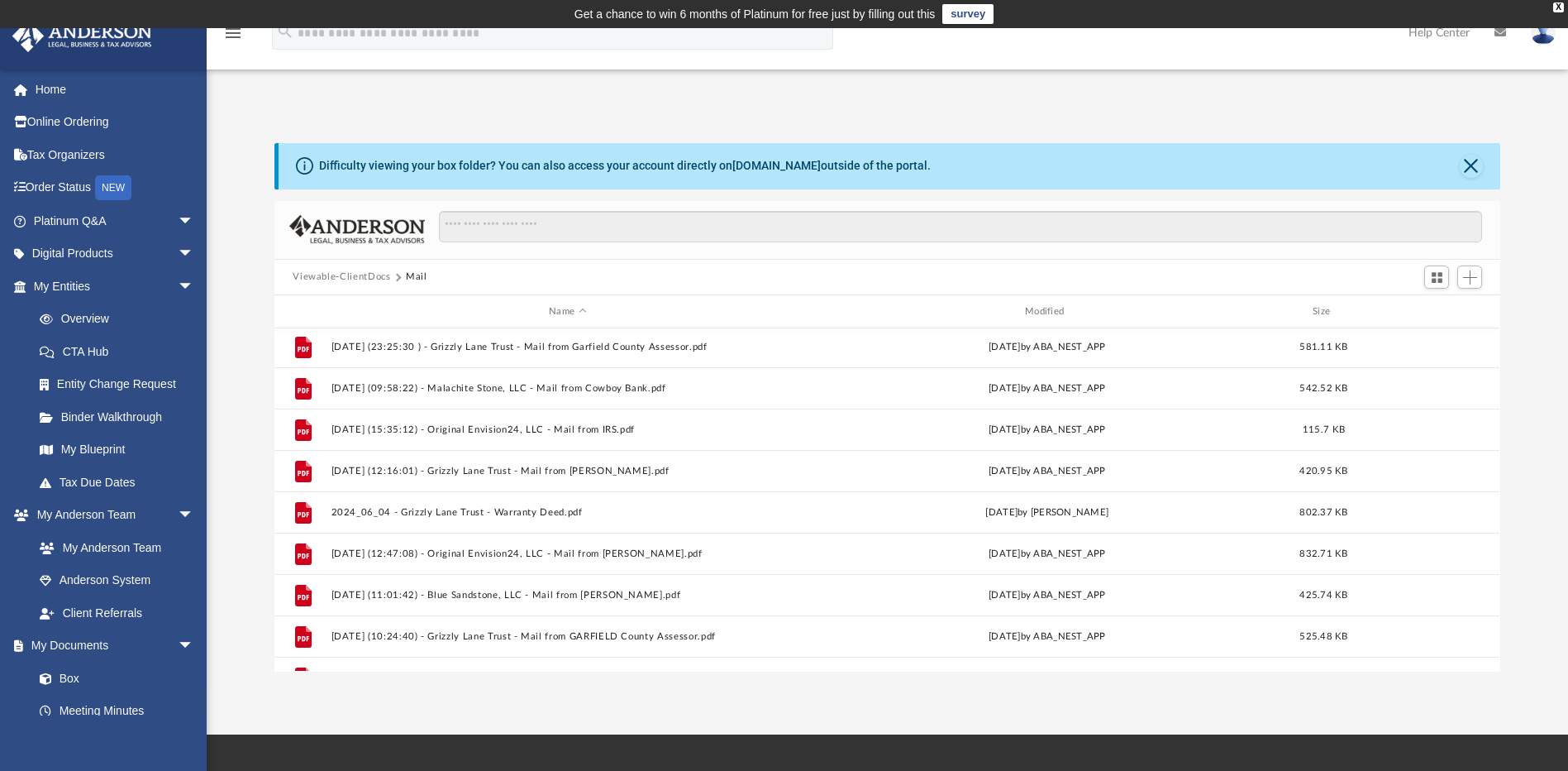
scroll to position [0, 0]
click at [1474, 165] on button "Close" at bounding box center [1471, 166] width 23 height 23
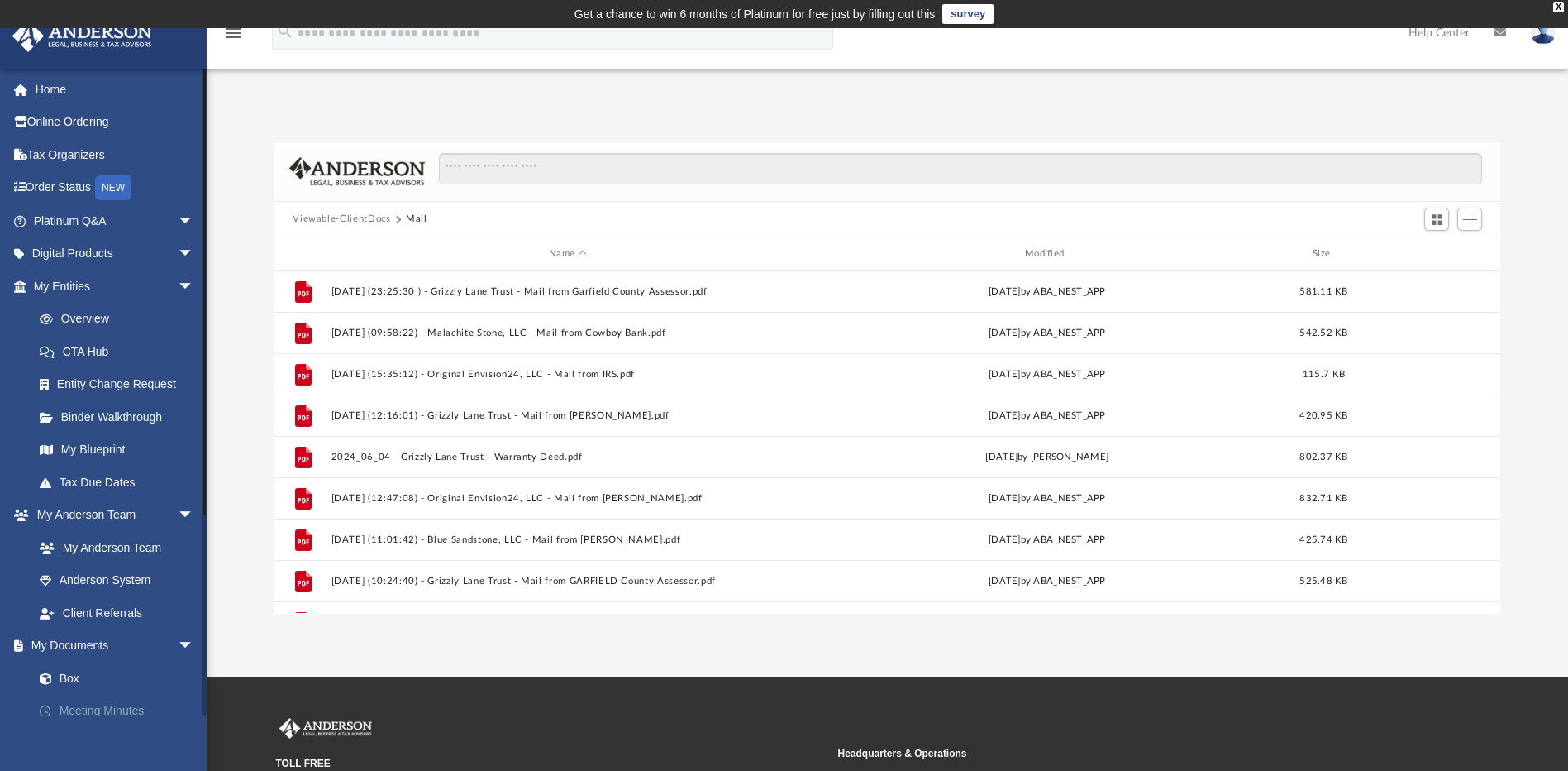
click at [151, 710] on link "Meeting Minutes" at bounding box center [121, 711] width 196 height 33
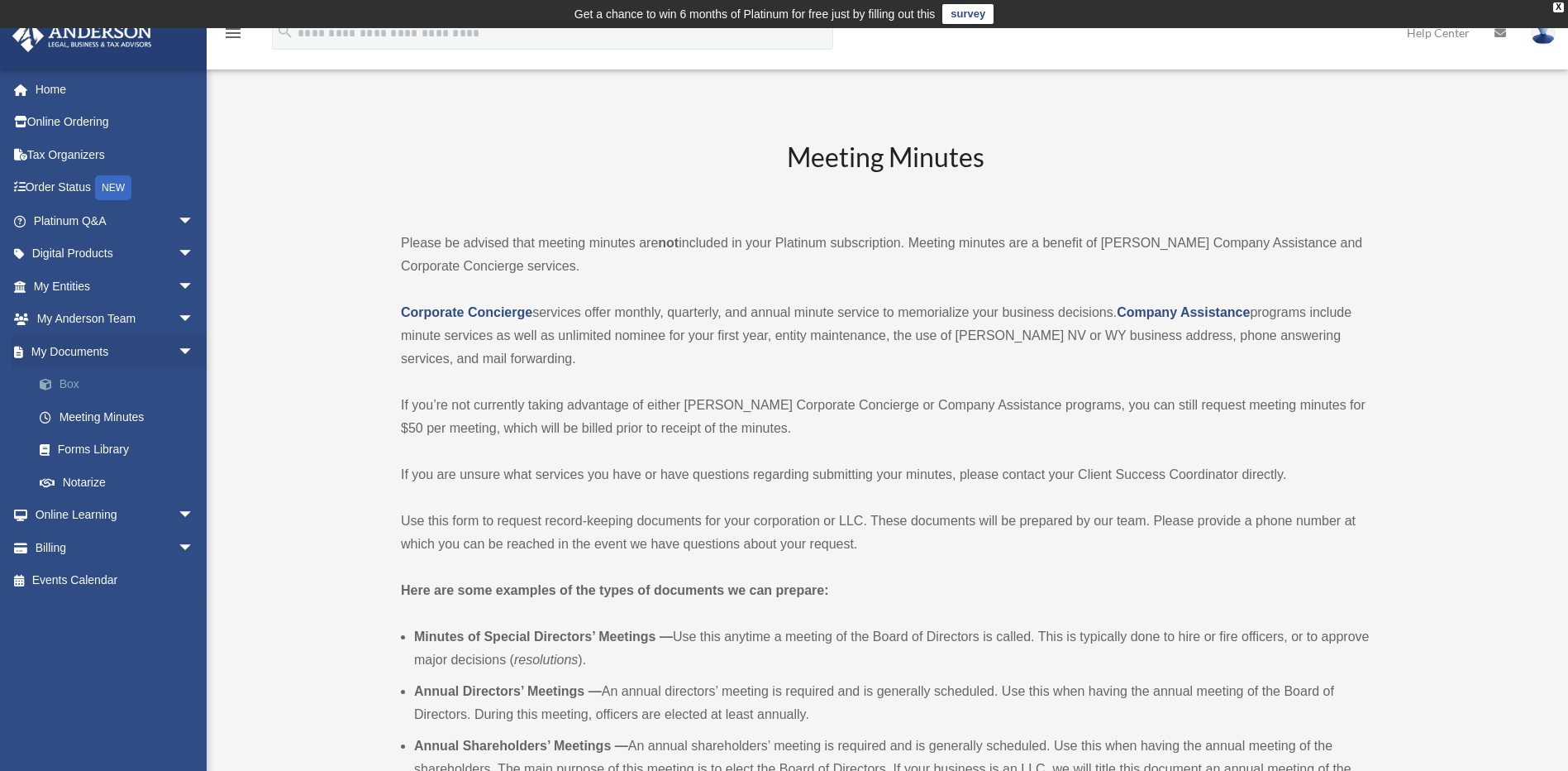
click at [71, 382] on link "Box" at bounding box center [121, 384] width 196 height 33
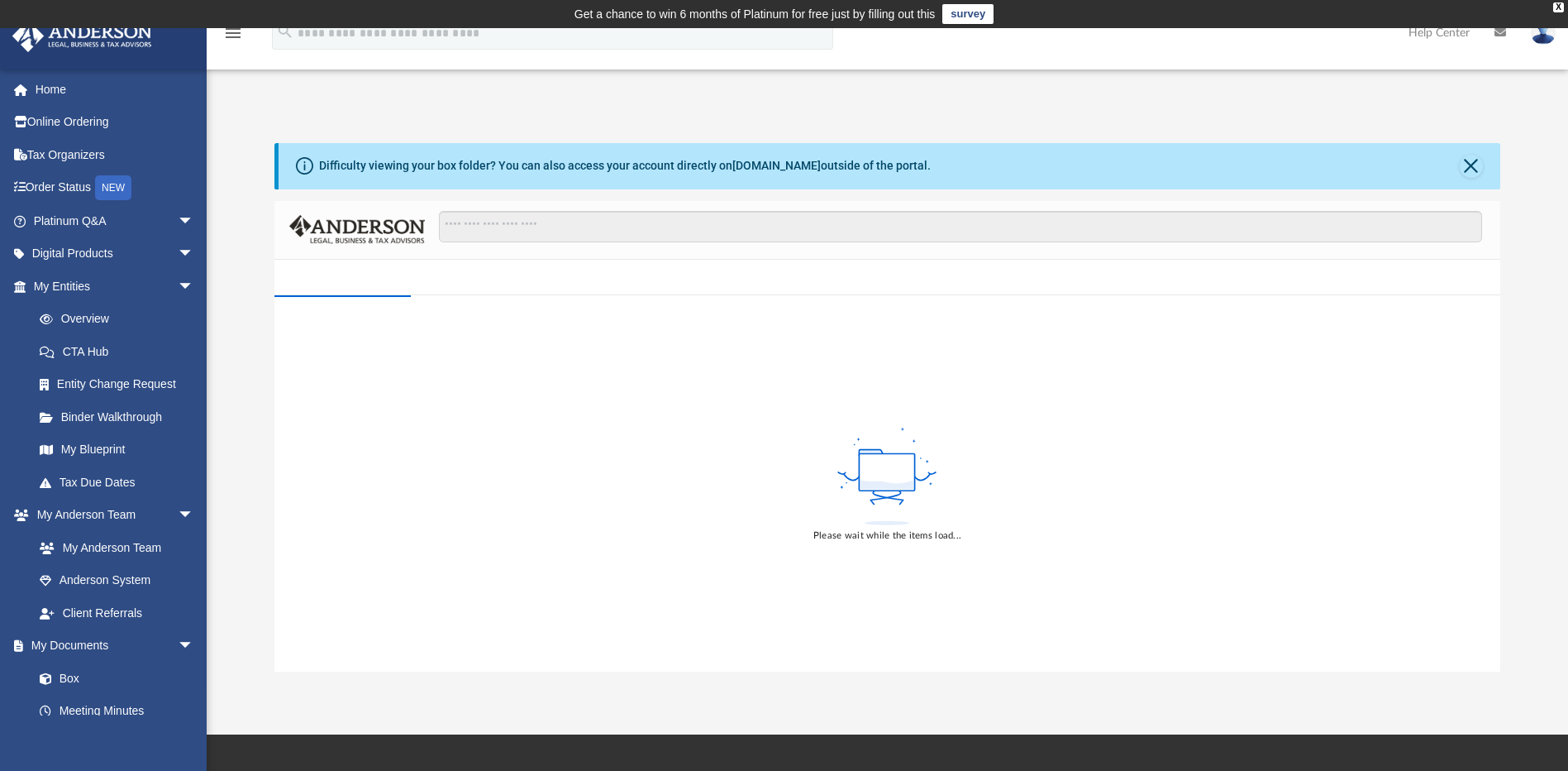
click at [1458, 170] on div "Difficulty viewing your box folder? You can also access your account directly o…" at bounding box center [889, 166] width 1221 height 46
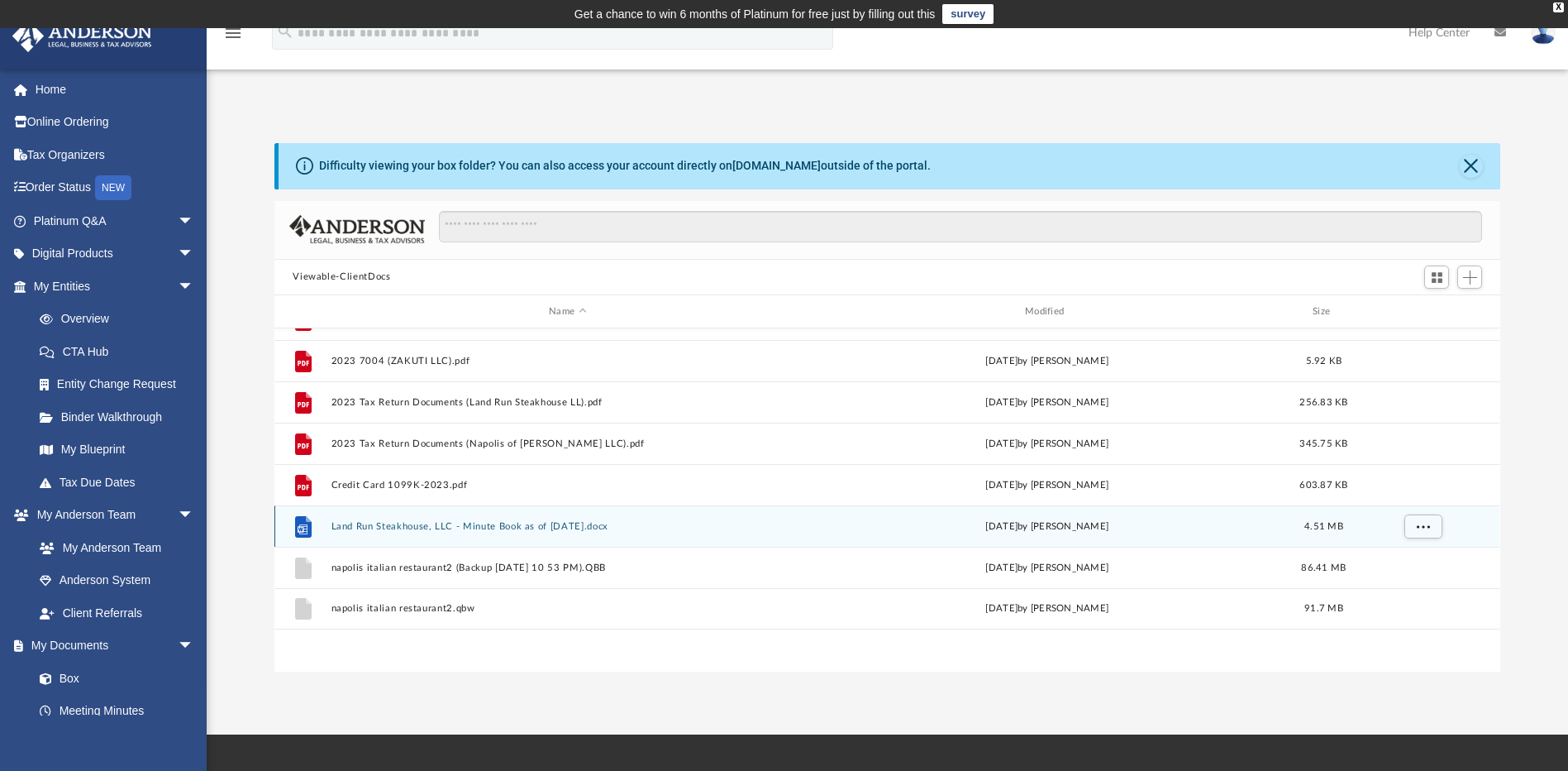
scroll to position [484, 0]
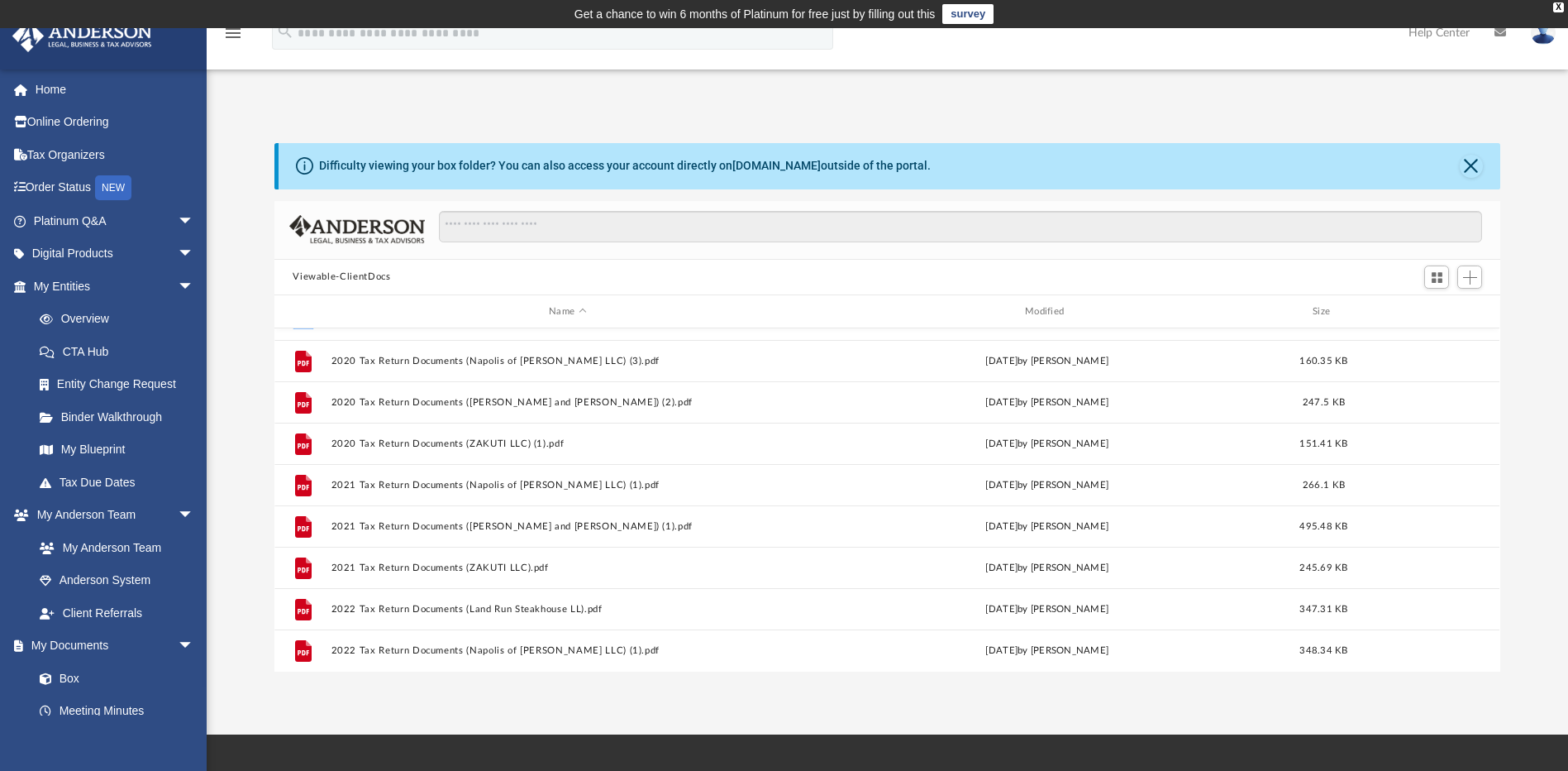
click at [1534, 31] on img at bounding box center [1543, 32] width 25 height 24
click at [1249, 143] on link "Logout" at bounding box center [1295, 145] width 165 height 34
